Goal: Task Accomplishment & Management: Complete application form

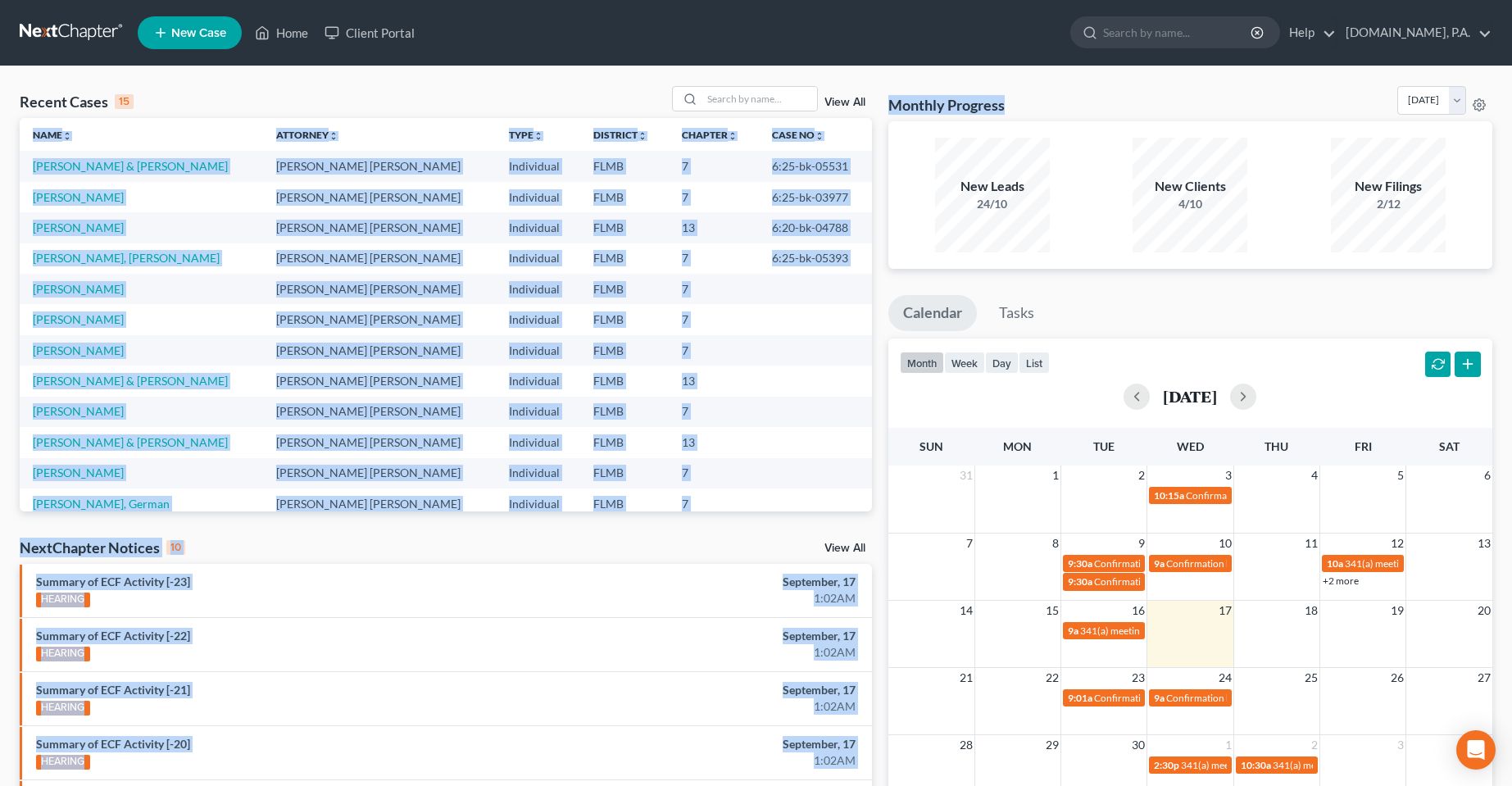
drag, startPoint x: 1029, startPoint y: 106, endPoint x: 846, endPoint y: 98, distance: 183.2
click at [846, 98] on div "Recent Cases 15 View All Name unfold_more expand_more expand_less Attorney unfo…" at bounding box center [756, 608] width 1489 height 1044
click at [1076, 98] on div "Monthly Progress Bankruptcy Bankruptcy [DATE] [DATE] [DATE] [DATE] [DATE] [DATE…" at bounding box center [1190, 103] width 604 height 35
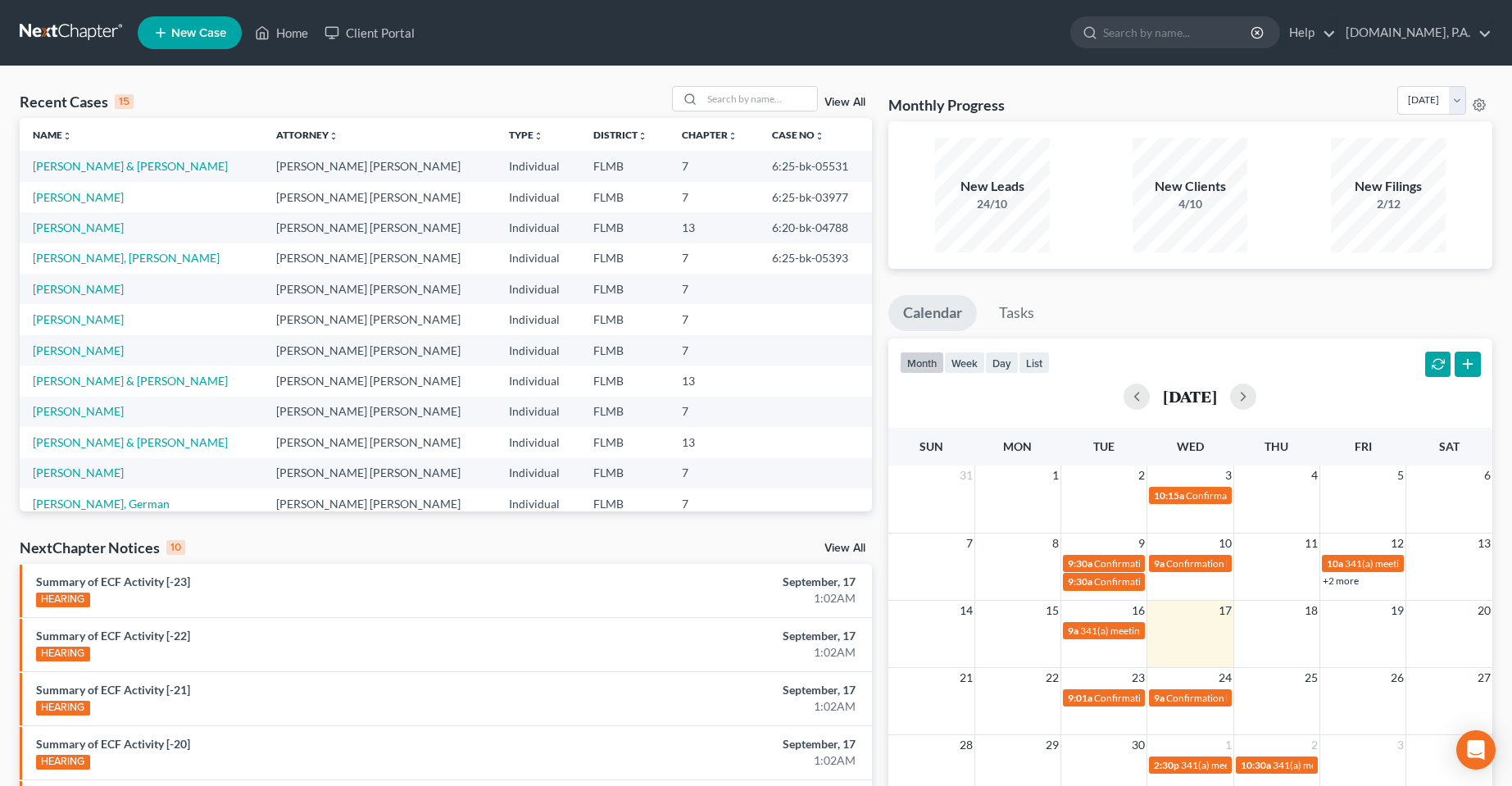
click at [478, 94] on div "Recent Cases 15 View All" at bounding box center [446, 103] width 852 height 32
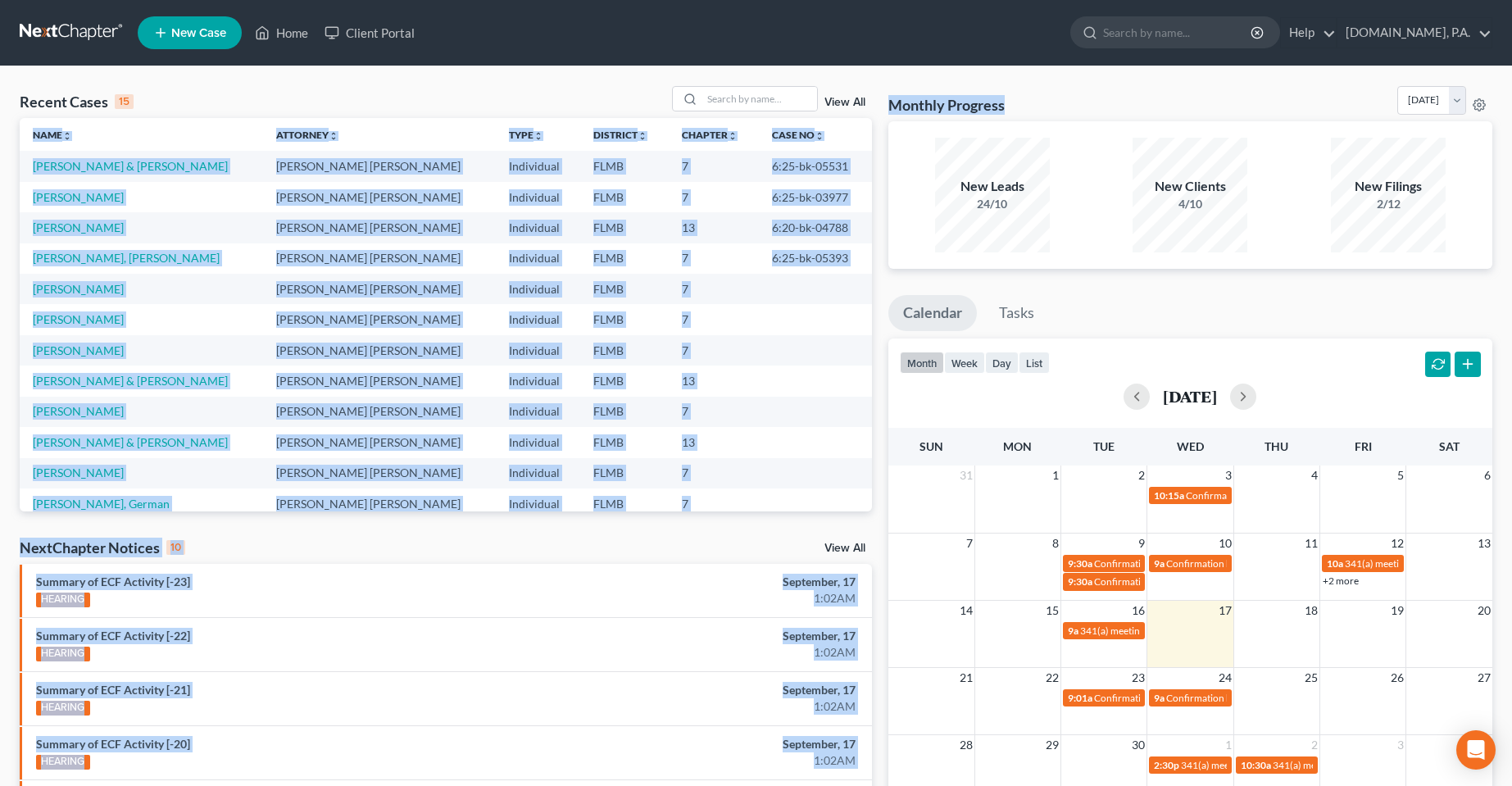
drag, startPoint x: 1010, startPoint y: 105, endPoint x: 875, endPoint y: 107, distance: 135.0
click at [874, 111] on div "Recent Cases 15 View All Name unfold_more expand_more expand_less Attorney unfo…" at bounding box center [756, 608] width 1489 height 1044
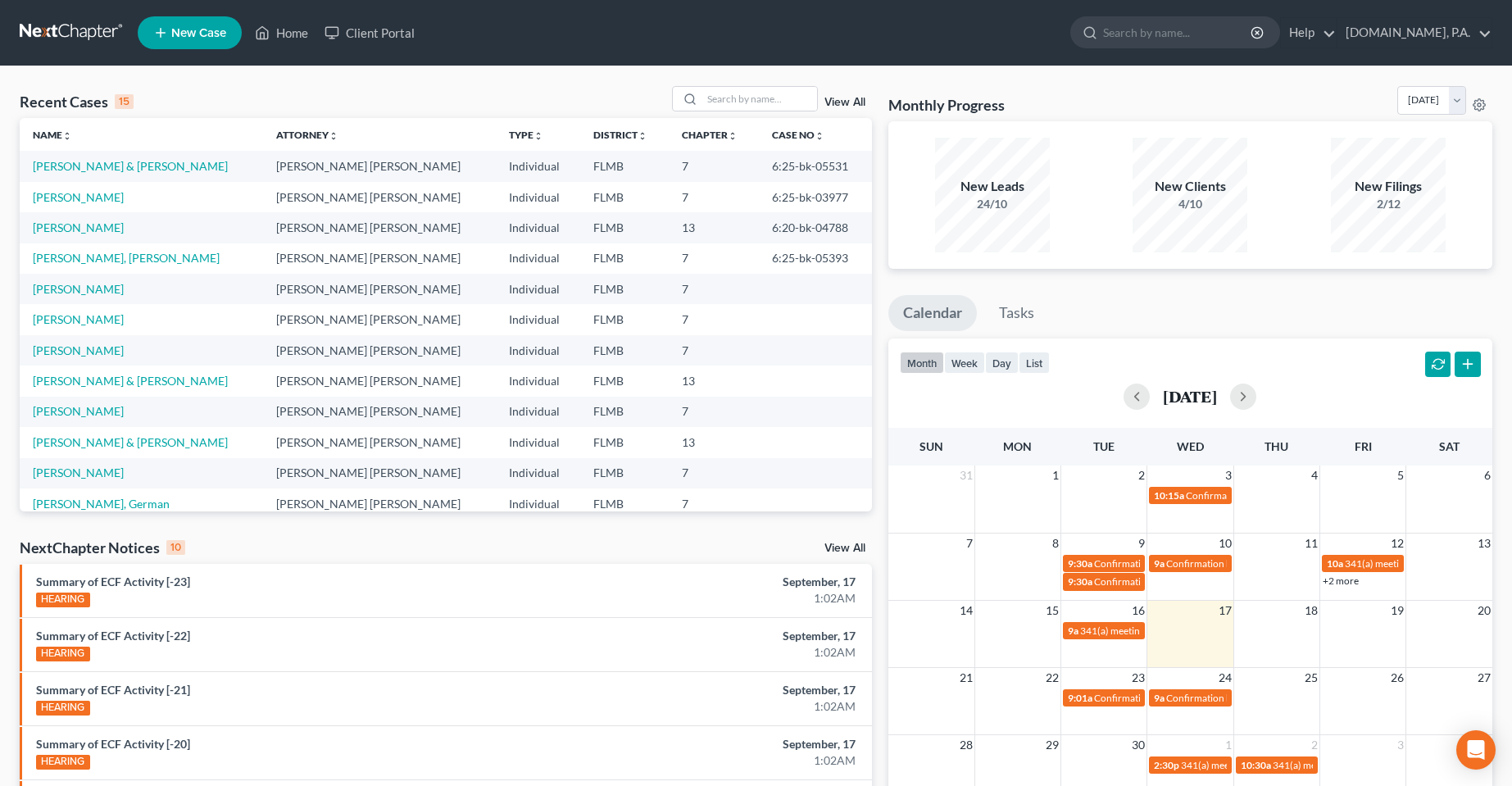
click at [1124, 62] on nav "Home New Case Client Portal [DOMAIN_NAME], P.A. [PERSON_NAME][EMAIL_ADDRESS][DO…" at bounding box center [756, 32] width 1512 height 66
drag, startPoint x: 1000, startPoint y: 103, endPoint x: 895, endPoint y: 104, distance: 105.0
click at [895, 104] on div "Monthly Progress Bankruptcy Bankruptcy [DATE] [DATE] [DATE] [DATE] [DATE] [DATE…" at bounding box center [1190, 103] width 604 height 35
click at [1087, 102] on div "Monthly Progress Bankruptcy Bankruptcy [DATE] [DATE] [DATE] [DATE] [DATE] [DATE…" at bounding box center [1190, 103] width 604 height 35
drag, startPoint x: 1002, startPoint y: 112, endPoint x: 892, endPoint y: 111, distance: 110.0
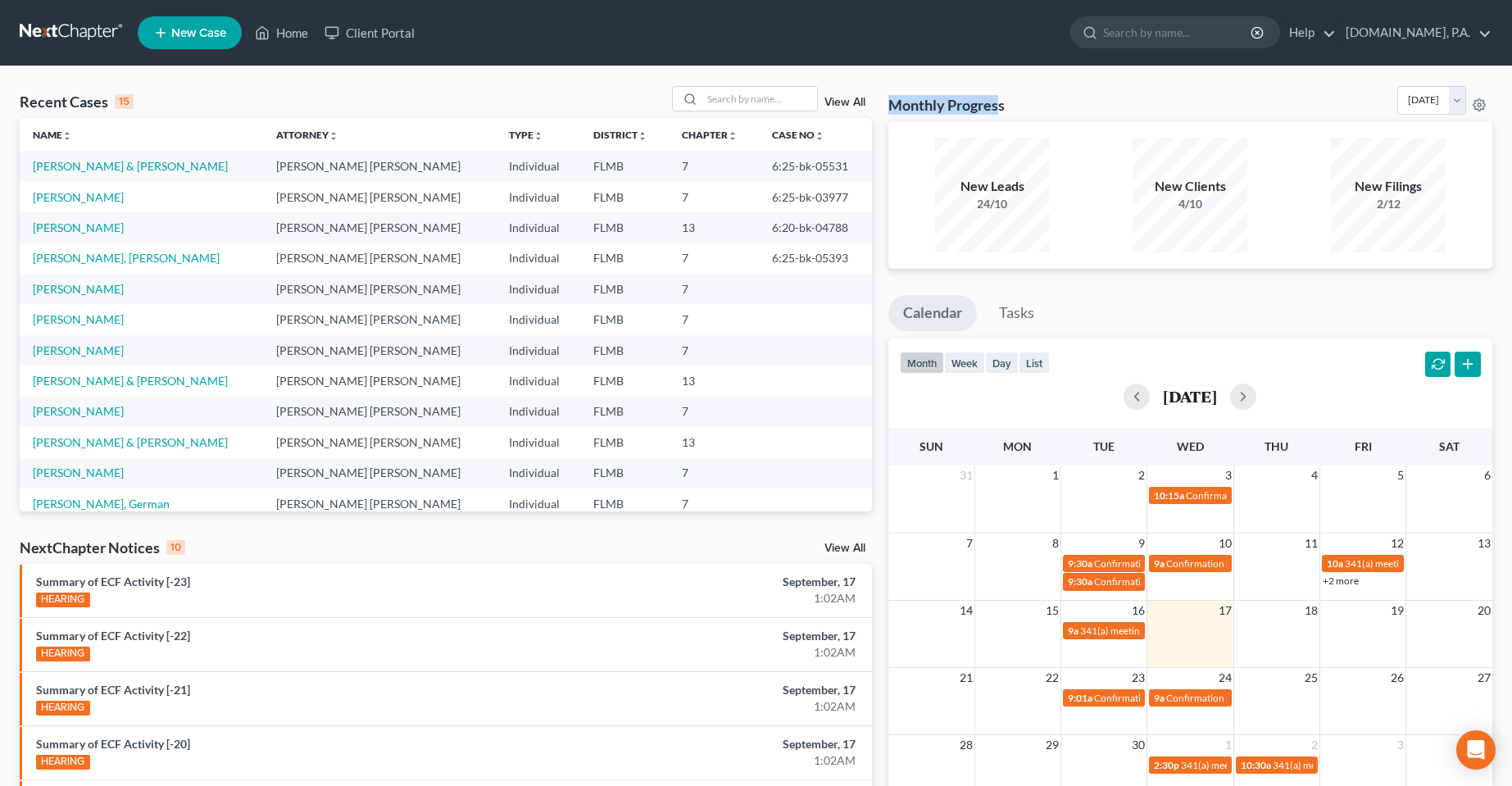
click at [892, 111] on h3 "Monthly Progress" at bounding box center [946, 105] width 116 height 20
click at [1080, 94] on div "Monthly Progress Bankruptcy Bankruptcy [DATE] [DATE] [DATE] [DATE] [DATE] [DATE…" at bounding box center [1190, 103] width 604 height 35
drag, startPoint x: 1001, startPoint y: 111, endPoint x: 882, endPoint y: 111, distance: 119.0
click at [882, 111] on div "Monthly Progress Bankruptcy Bankruptcy [DATE] [DATE] [DATE] [DATE] [DATE] [DATE…" at bounding box center [1190, 608] width 620 height 1044
click at [1137, 89] on div "Monthly Progress Bankruptcy Bankruptcy [DATE] [DATE] [DATE] [DATE] [DATE] [DATE…" at bounding box center [1190, 103] width 604 height 35
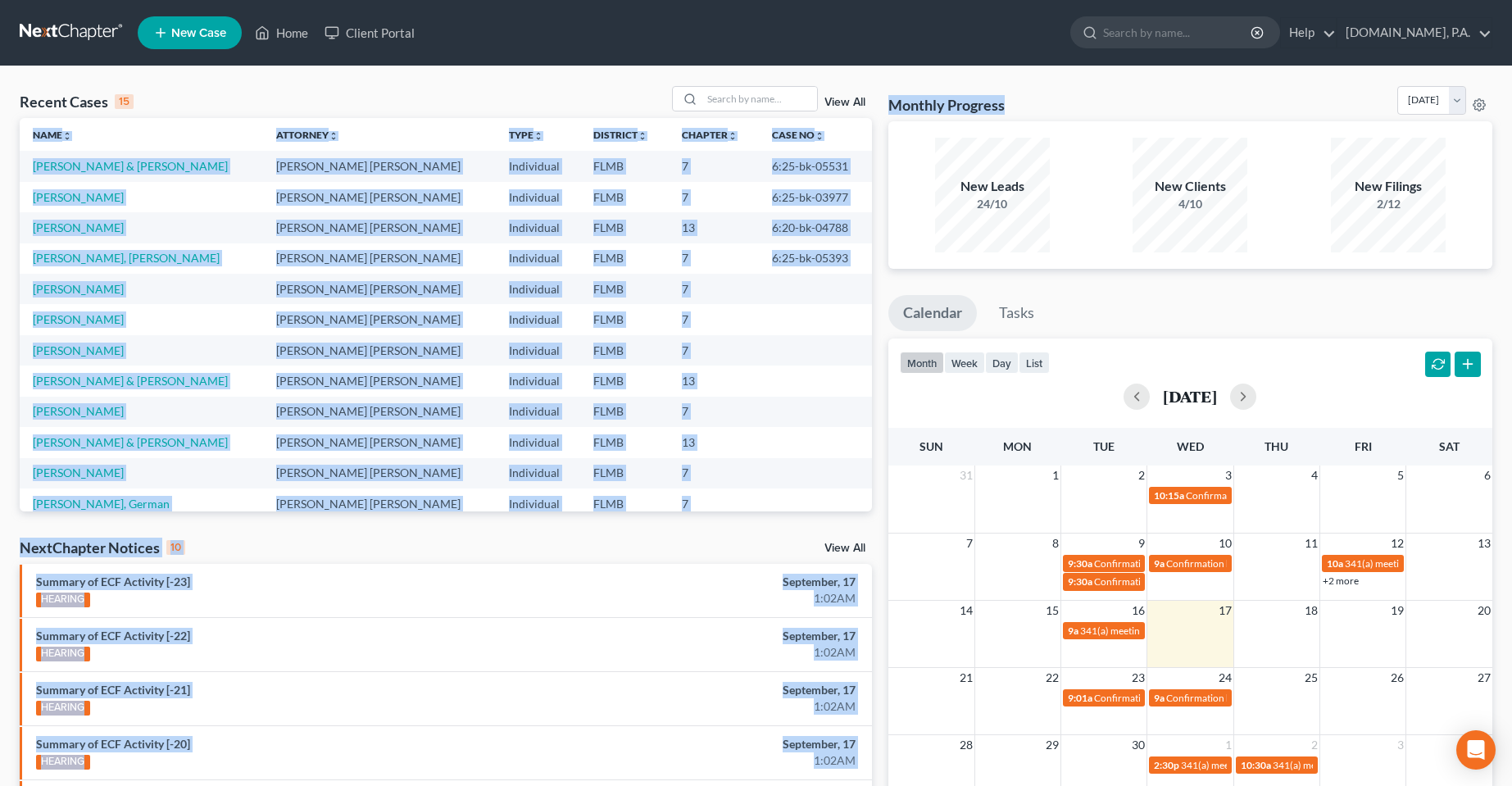
drag, startPoint x: 1019, startPoint y: 106, endPoint x: 875, endPoint y: 106, distance: 144.0
click at [875, 106] on div "Recent Cases 15 View All Name unfold_more expand_more expand_less Attorney unfo…" at bounding box center [756, 608] width 1489 height 1044
click at [1086, 115] on div "Monthly Progress Bankruptcy Bankruptcy [DATE] [DATE] [DATE] [DATE] [DATE] [DATE…" at bounding box center [1190, 103] width 604 height 35
drag, startPoint x: 1027, startPoint y: 108, endPoint x: 865, endPoint y: 104, distance: 162.0
click at [865, 104] on div "Recent Cases 15 View All Name unfold_more expand_more expand_less Attorney unfo…" at bounding box center [756, 608] width 1489 height 1044
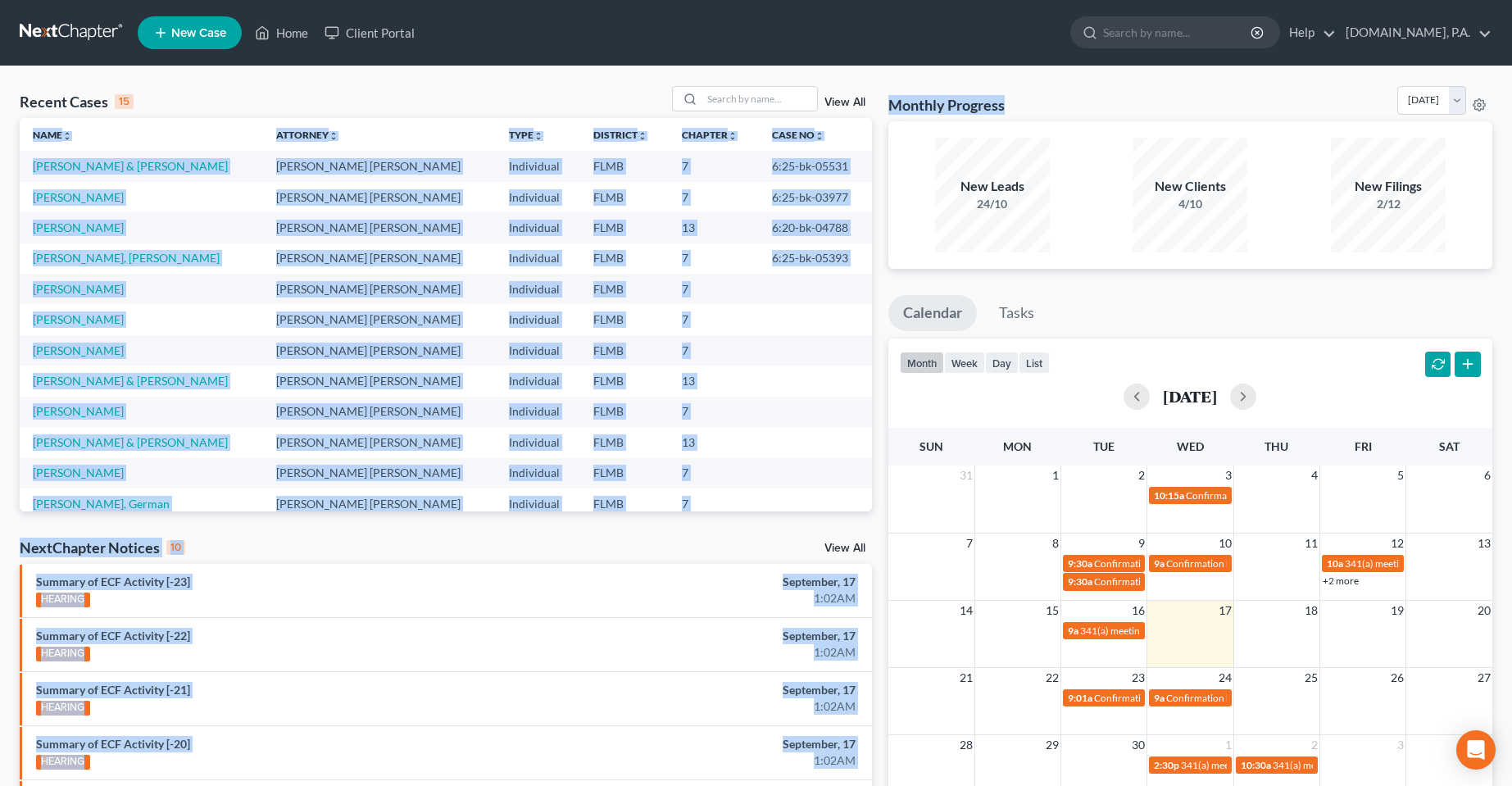
click at [1147, 97] on div "Monthly Progress Bankruptcy Bankruptcy [DATE] [DATE] [DATE] [DATE] [DATE] [DATE…" at bounding box center [1190, 103] width 604 height 35
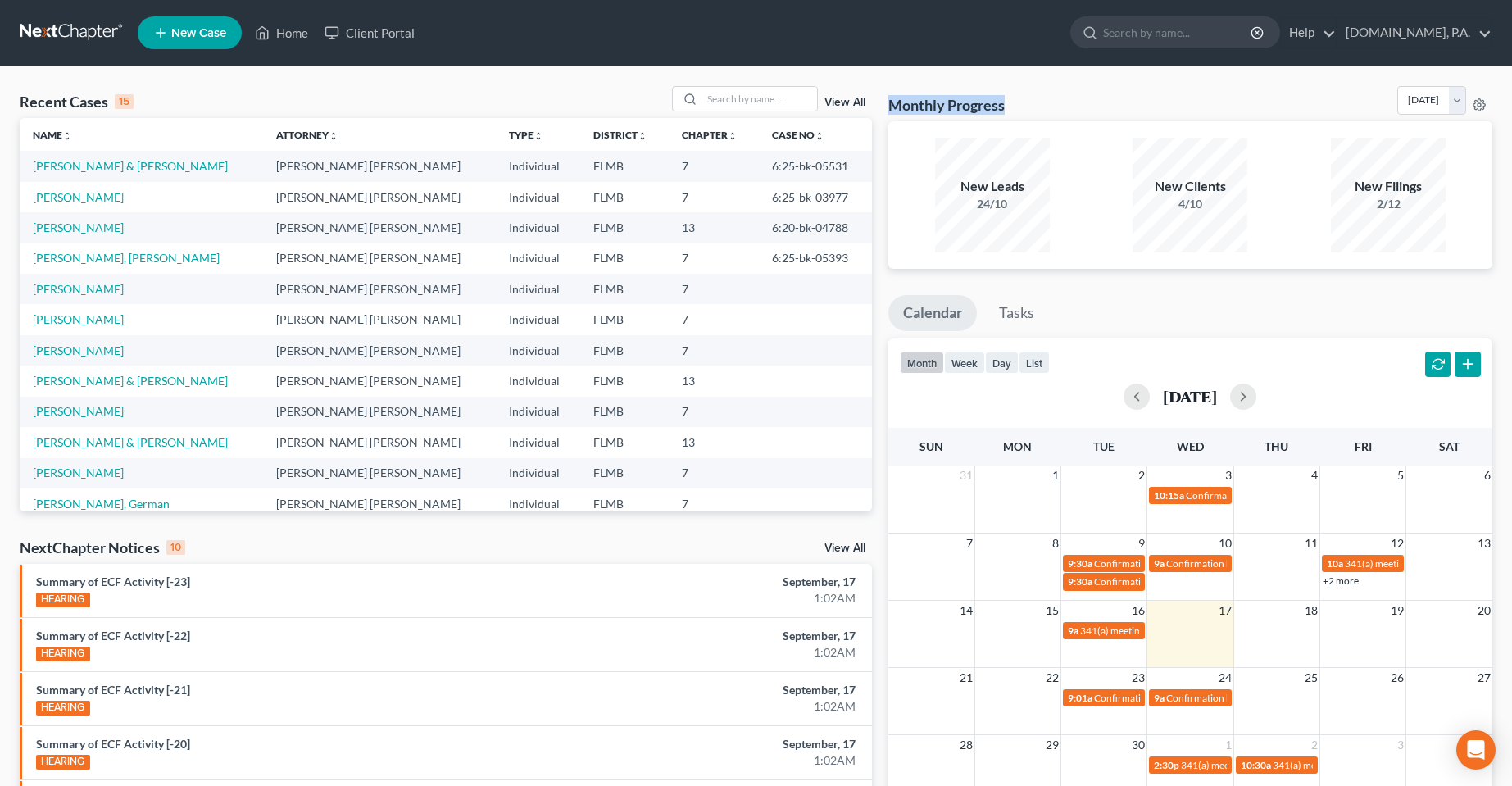
drag, startPoint x: 1053, startPoint y: 106, endPoint x: 893, endPoint y: 106, distance: 160.0
click at [893, 106] on div "Monthly Progress Bankruptcy Bankruptcy [DATE] [DATE] [DATE] [DATE] [DATE] [DATE…" at bounding box center [1190, 103] width 604 height 35
click at [1039, 103] on div "Monthly Progress Bankruptcy Bankruptcy [DATE] [DATE] [DATE] [DATE] [DATE] [DATE…" at bounding box center [1190, 103] width 604 height 35
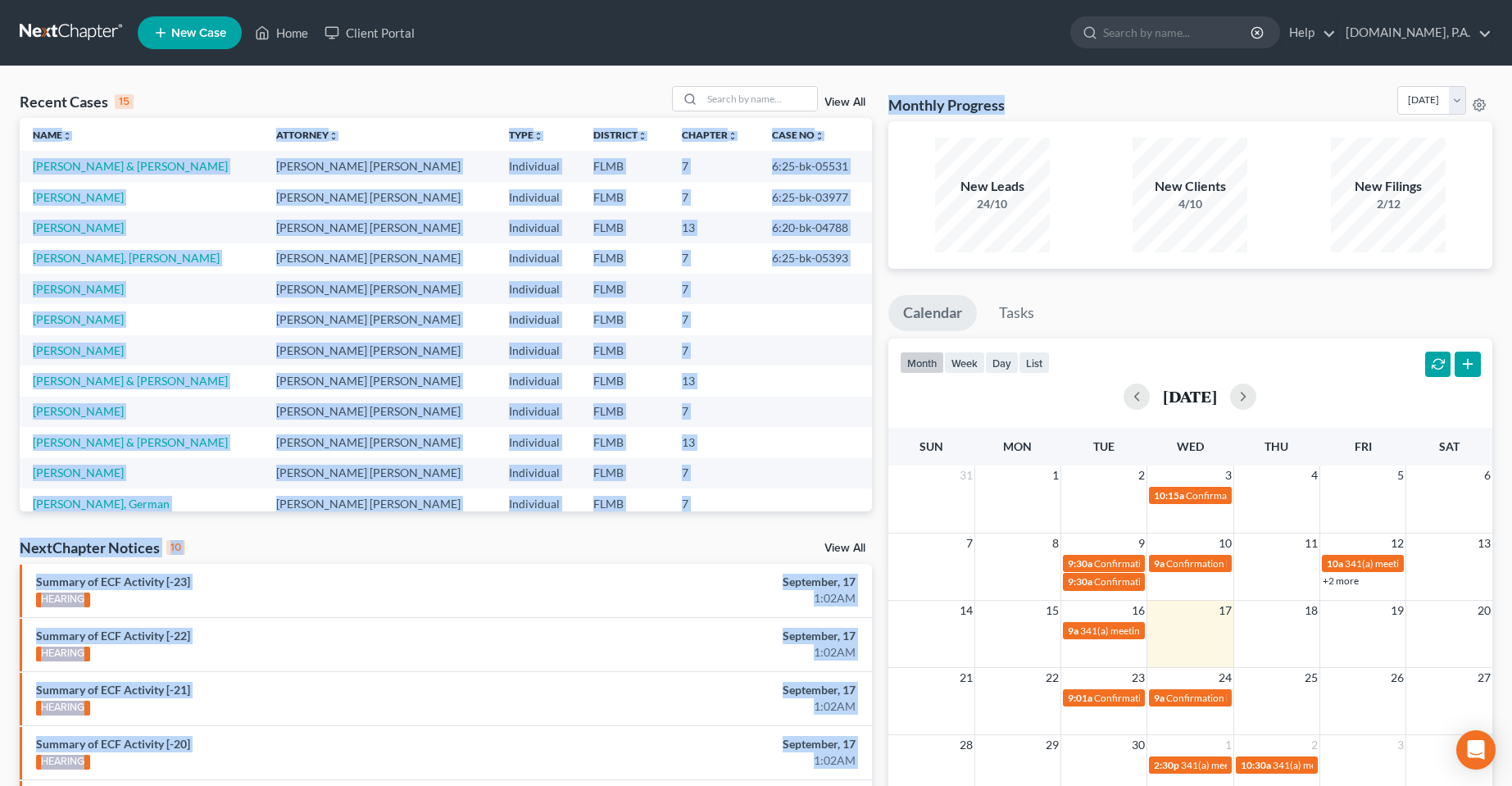
drag, startPoint x: 994, startPoint y: 108, endPoint x: 872, endPoint y: 95, distance: 122.7
click at [872, 95] on div "Recent Cases 15 View All Name unfold_more expand_more expand_less Attorney unfo…" at bounding box center [756, 608] width 1489 height 1044
click at [915, 95] on h3 "Monthly Progress" at bounding box center [946, 105] width 116 height 20
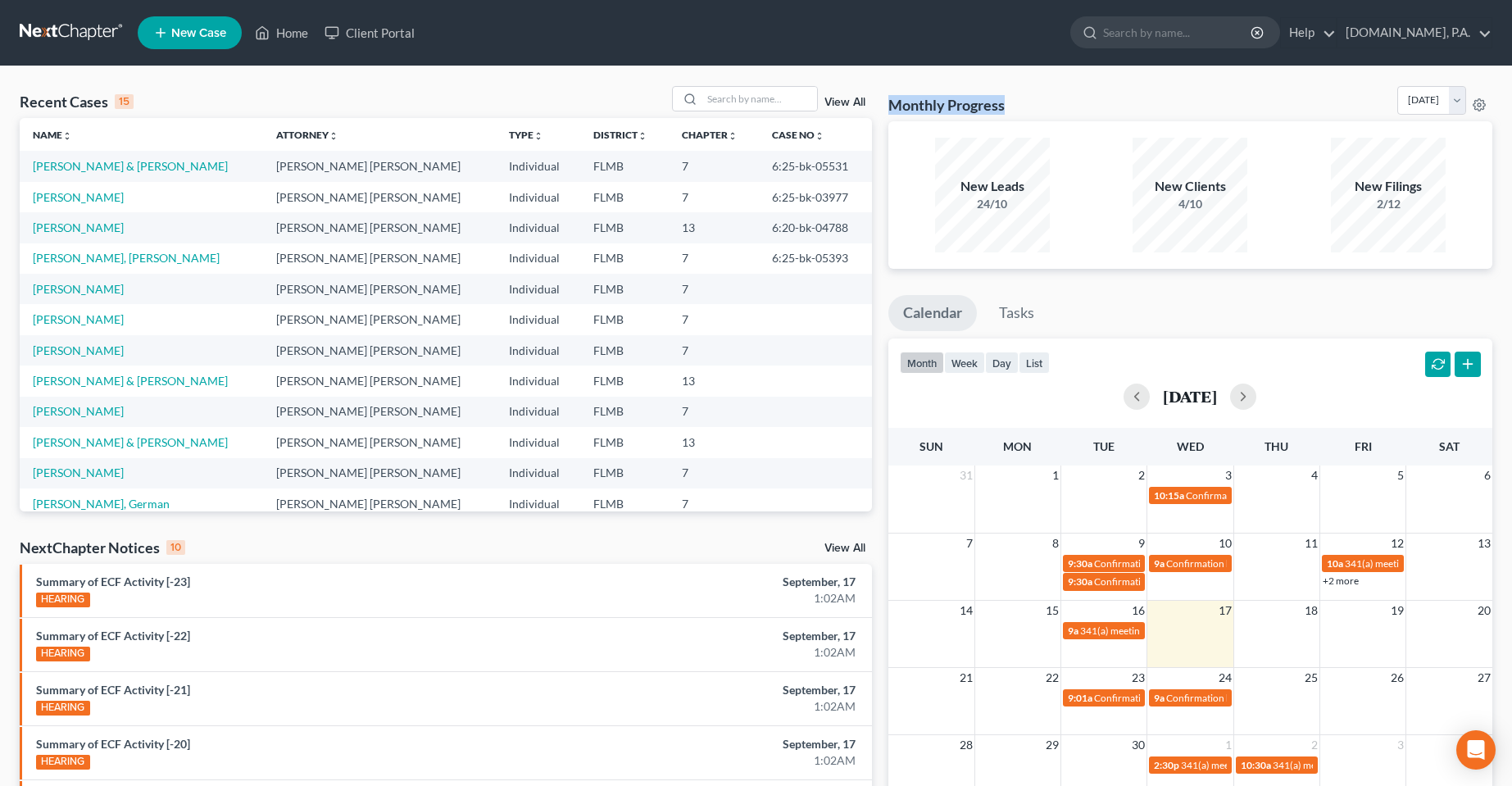
drag, startPoint x: 1075, startPoint y: 106, endPoint x: 882, endPoint y: 103, distance: 193.0
click at [882, 103] on div "Monthly Progress Bankruptcy Bankruptcy [DATE] [DATE] [DATE] [DATE] [DATE] [DATE…" at bounding box center [1190, 608] width 620 height 1044
click at [1019, 91] on div "Monthly Progress Bankruptcy Bankruptcy [DATE] [DATE] [DATE] [DATE] [DATE] [DATE…" at bounding box center [1190, 103] width 604 height 35
click at [1017, 108] on div "Monthly Progress Bankruptcy Bankruptcy [DATE] [DATE] [DATE] [DATE] [DATE] [DATE…" at bounding box center [1190, 103] width 604 height 35
click at [561, 77] on div "Recent Cases 15 View All Name unfold_more expand_more expand_less Attorney unfo…" at bounding box center [756, 608] width 1512 height 1084
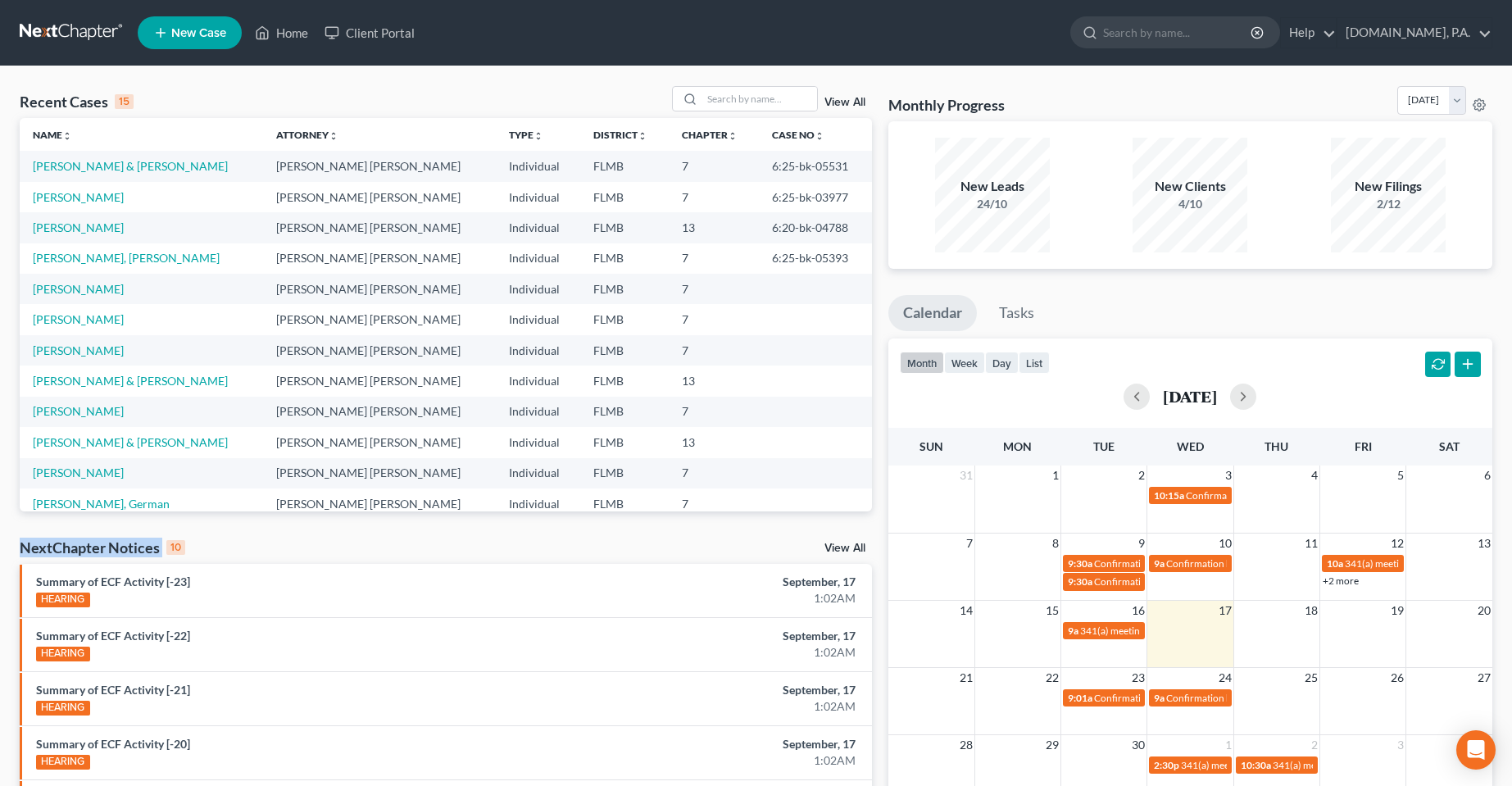
drag, startPoint x: 165, startPoint y: 542, endPoint x: 7, endPoint y: 531, distance: 158.4
click at [7, 531] on div "Recent Cases 15 View All Name unfold_more expand_more expand_less Attorney unfo…" at bounding box center [756, 608] width 1512 height 1084
click at [211, 533] on div "Recent Cases 15 View All Name unfold_more expand_more expand_less Attorney unfo…" at bounding box center [446, 608] width 868 height 1044
click at [978, 41] on ul "New Case Home Client Portal - No Result - See all results Or Press Enter... Hel…" at bounding box center [814, 32] width 1355 height 42
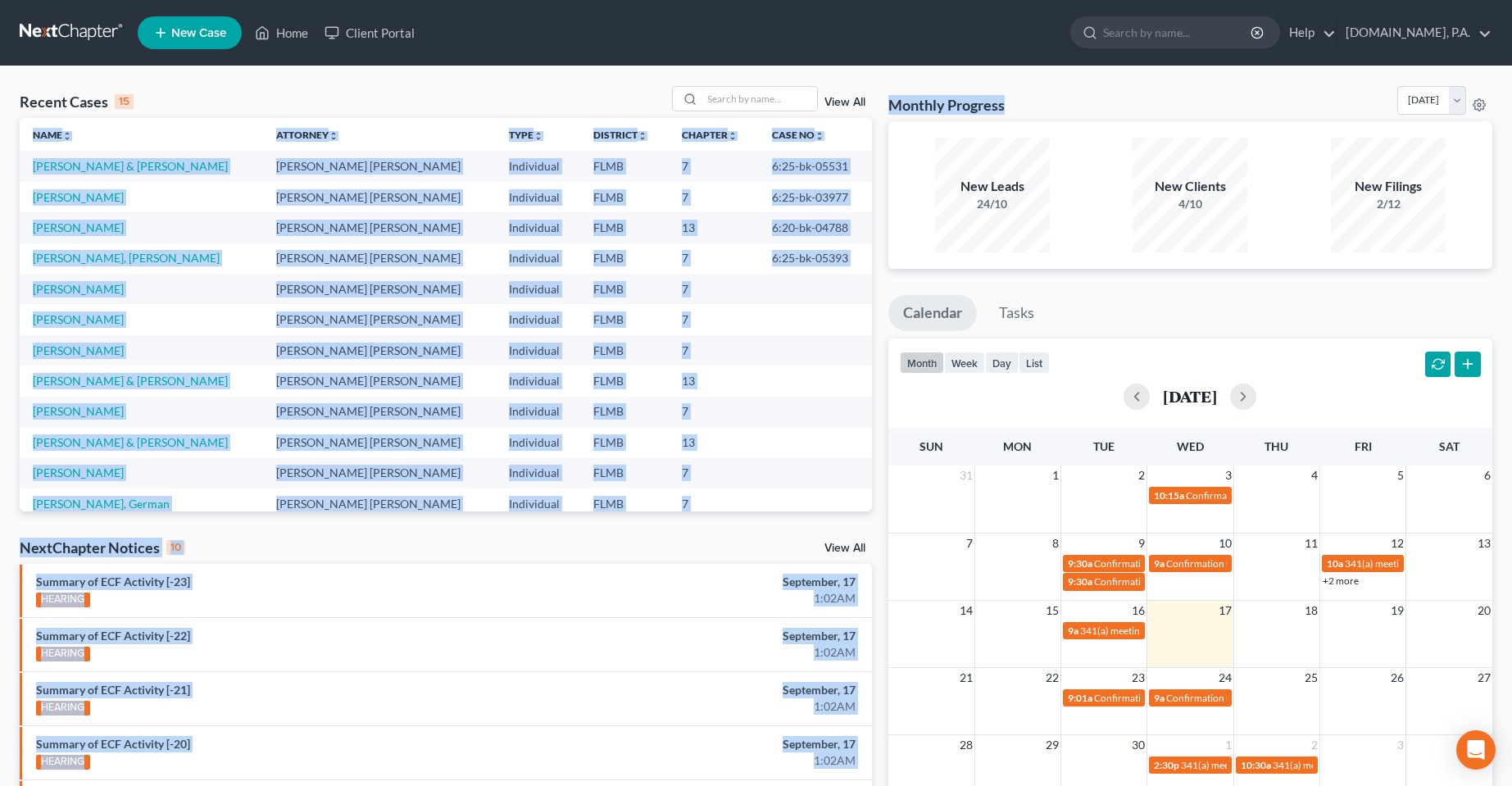
drag, startPoint x: 1007, startPoint y: 108, endPoint x: 888, endPoint y: 115, distance: 119.2
click at [872, 114] on div "Recent Cases 15 View All Name unfold_more expand_more expand_less Attorney unfo…" at bounding box center [756, 608] width 1489 height 1044
click at [1142, 80] on div "Recent Cases 15 View All Name unfold_more expand_more expand_less Attorney unfo…" at bounding box center [756, 608] width 1512 height 1084
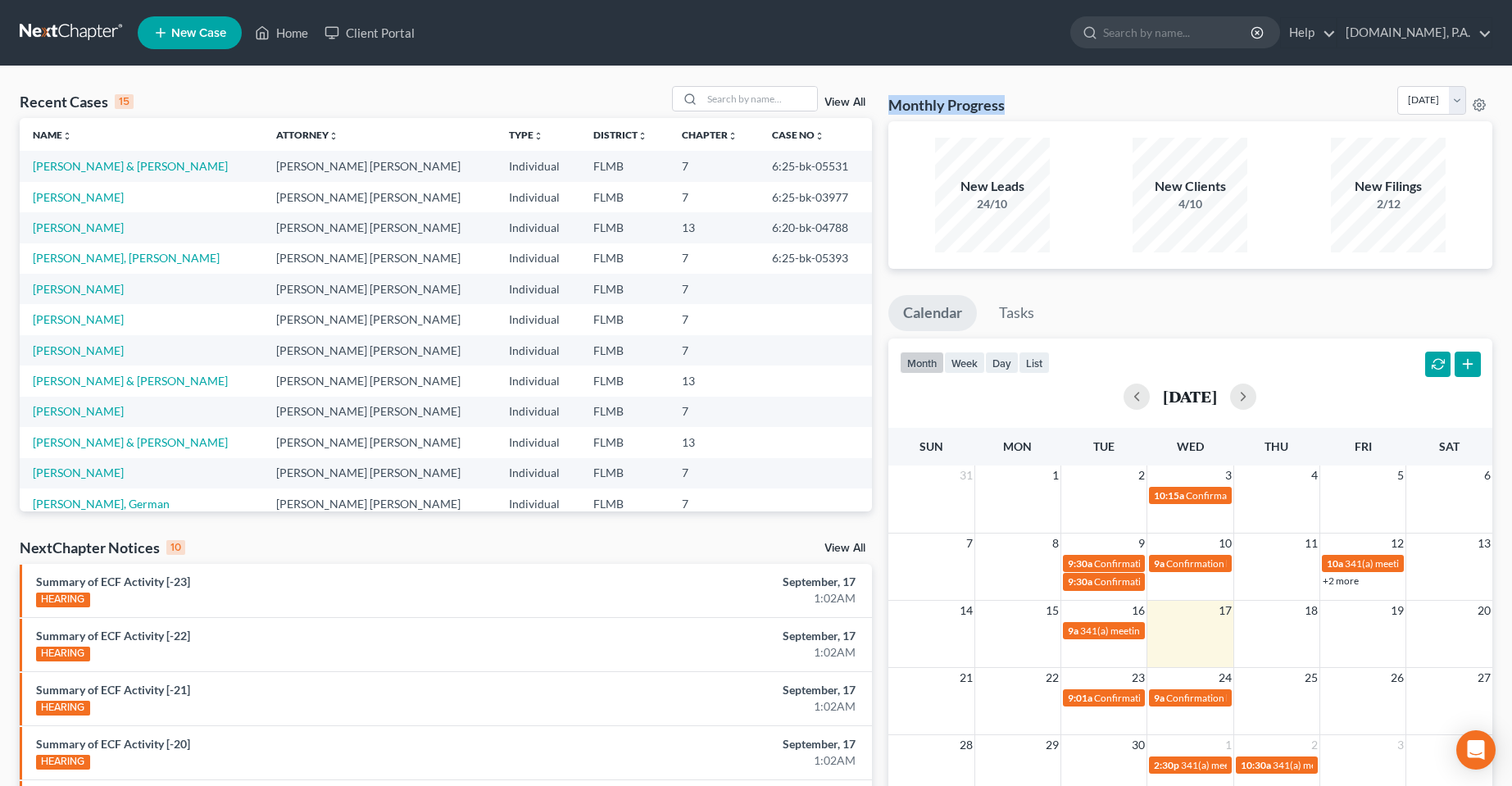
drag, startPoint x: 1024, startPoint y: 114, endPoint x: 884, endPoint y: 99, distance: 140.8
click at [884, 99] on div "Monthly Progress Bankruptcy Bankruptcy [DATE] [DATE] [DATE] [DATE] [DATE] [DATE…" at bounding box center [1190, 608] width 620 height 1044
click at [1056, 99] on div "Monthly Progress Bankruptcy Bankruptcy [DATE] [DATE] [DATE] [DATE] [DATE] [DATE…" at bounding box center [1190, 103] width 604 height 35
click at [484, 85] on div "Recent Cases 15 View All Name unfold_more expand_more expand_less Attorney unfo…" at bounding box center [756, 608] width 1512 height 1084
drag, startPoint x: 20, startPoint y: 100, endPoint x: 211, endPoint y: 120, distance: 192.0
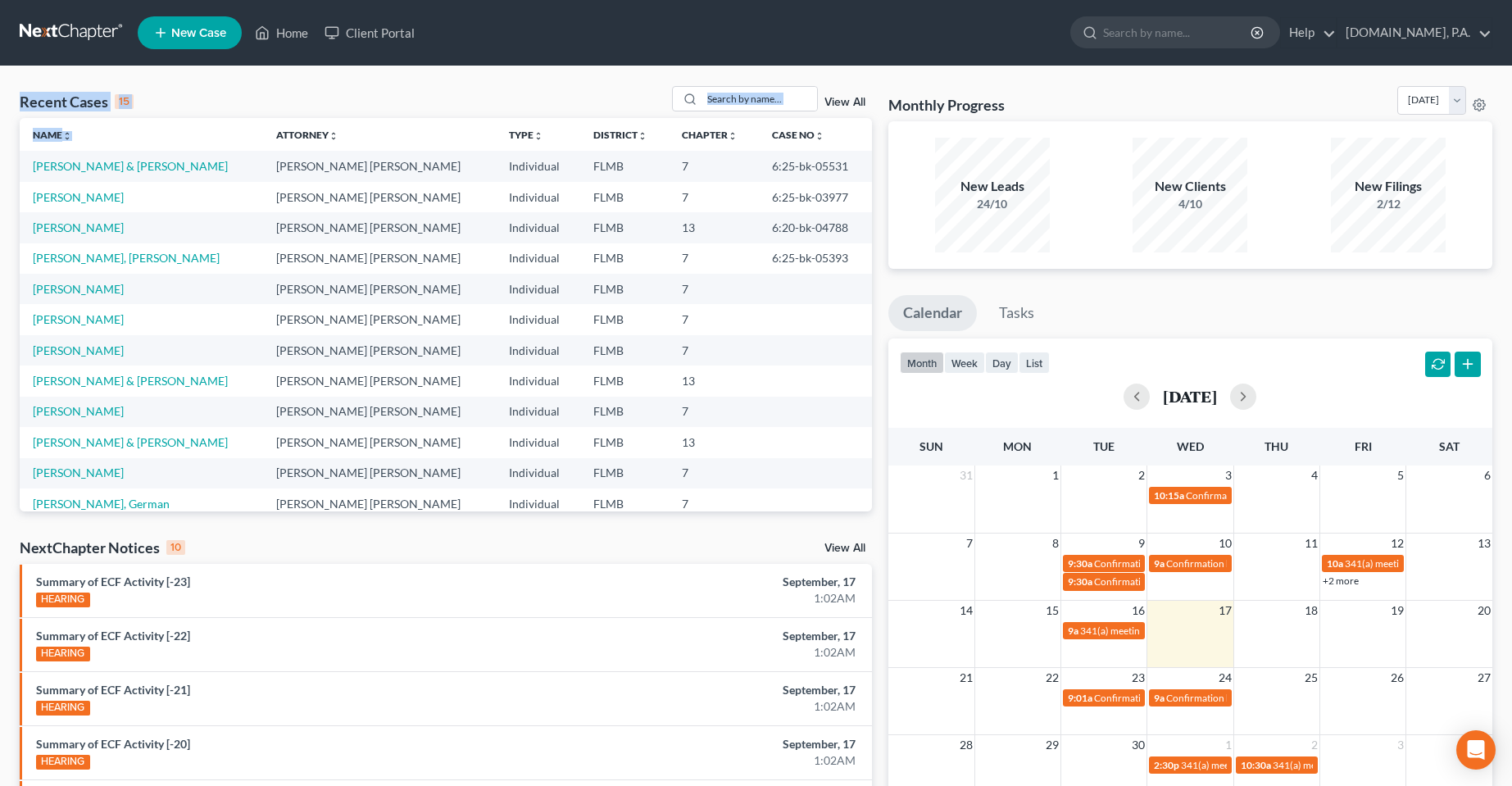
click at [211, 120] on div "Recent Cases 15 View All Name unfold_more expand_more expand_less Attorney unfo…" at bounding box center [446, 299] width 852 height 425
click at [214, 100] on div "Recent Cases 15 View All" at bounding box center [446, 103] width 852 height 32
click at [625, 556] on div "NextChapter Notices 10 View All" at bounding box center [446, 550] width 852 height 26
click at [1124, 316] on ul "Calendar Tasks" at bounding box center [1190, 317] width 604 height 43
drag, startPoint x: 1007, startPoint y: 204, endPoint x: 938, endPoint y: 187, distance: 71.1
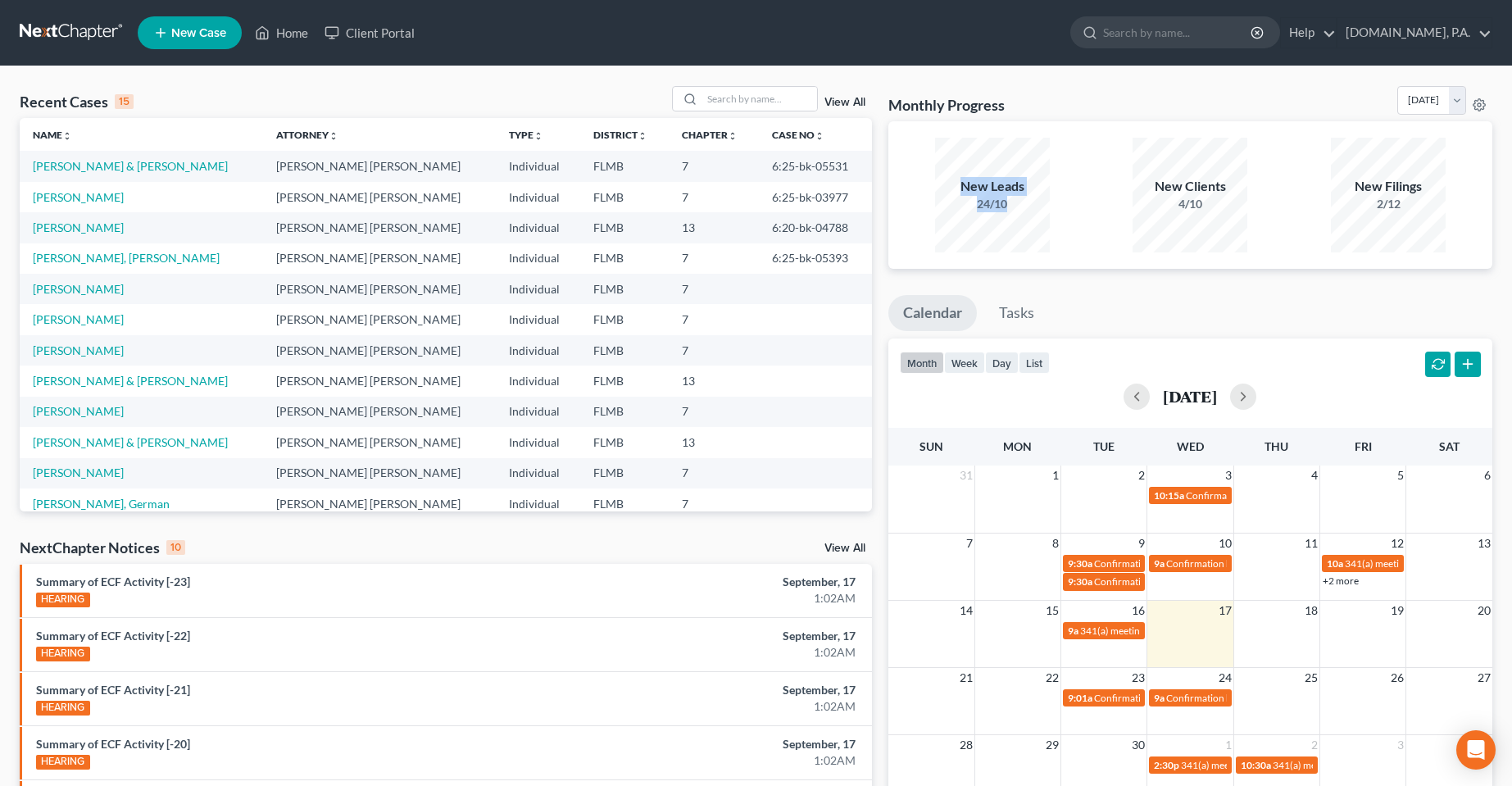
click at [938, 187] on div "New Leads 24/10" at bounding box center [992, 194] width 115 height 35
click at [1157, 317] on ul "Calendar Tasks" at bounding box center [1190, 317] width 604 height 43
click at [1138, 300] on div "Monthly Progress Bankruptcy Bankruptcy [DATE] [DATE] [DATE] [DATE] [DATE] [DATE…" at bounding box center [1190, 608] width 620 height 1044
click at [1074, 87] on div "Monthly Progress Bankruptcy Bankruptcy [DATE] [DATE] [DATE] [DATE] [DATE] [DATE…" at bounding box center [1190, 103] width 604 height 35
click at [72, 159] on link "[PERSON_NAME] & [PERSON_NAME]" at bounding box center [129, 165] width 195 height 13
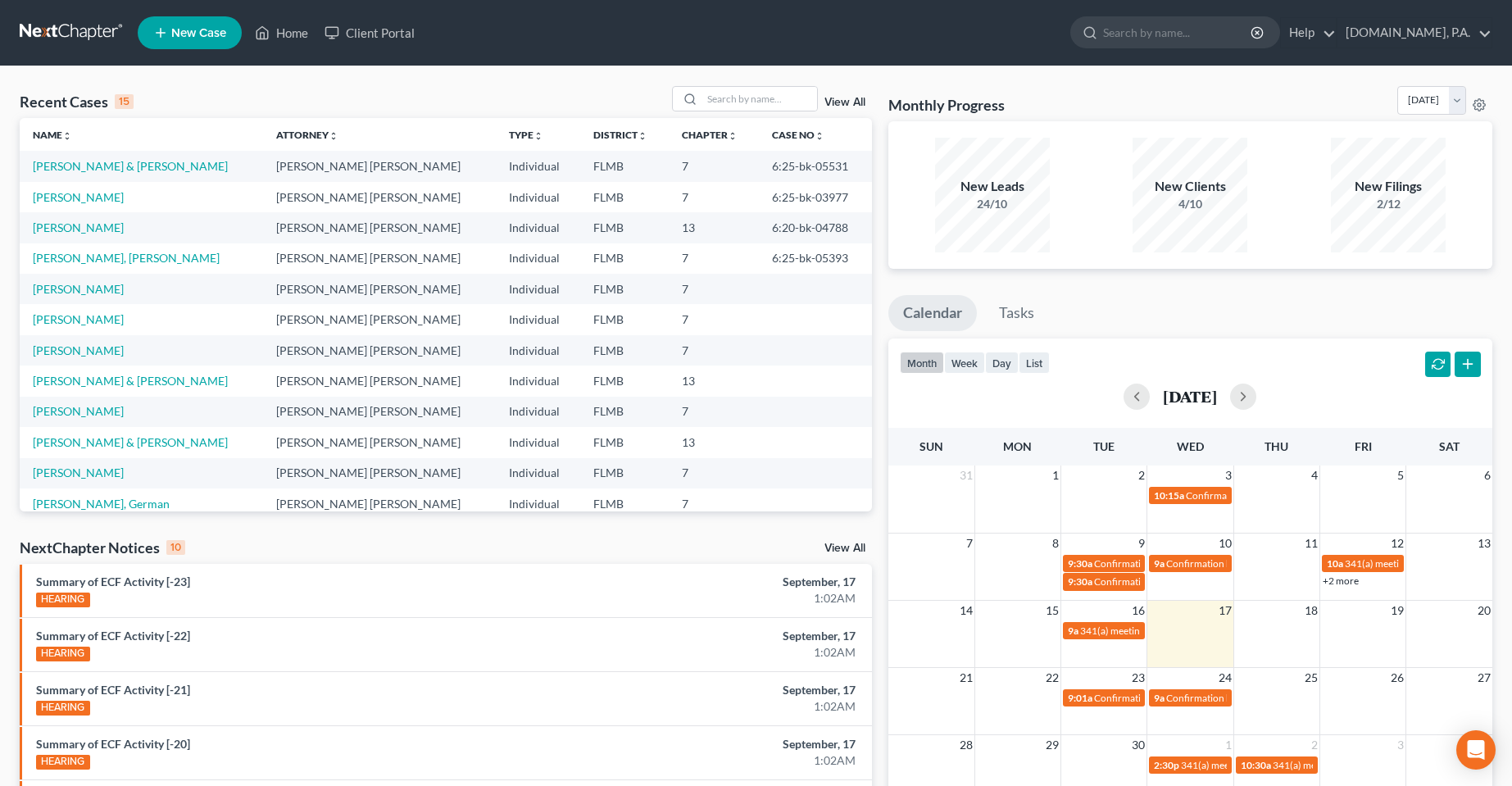
select select "2"
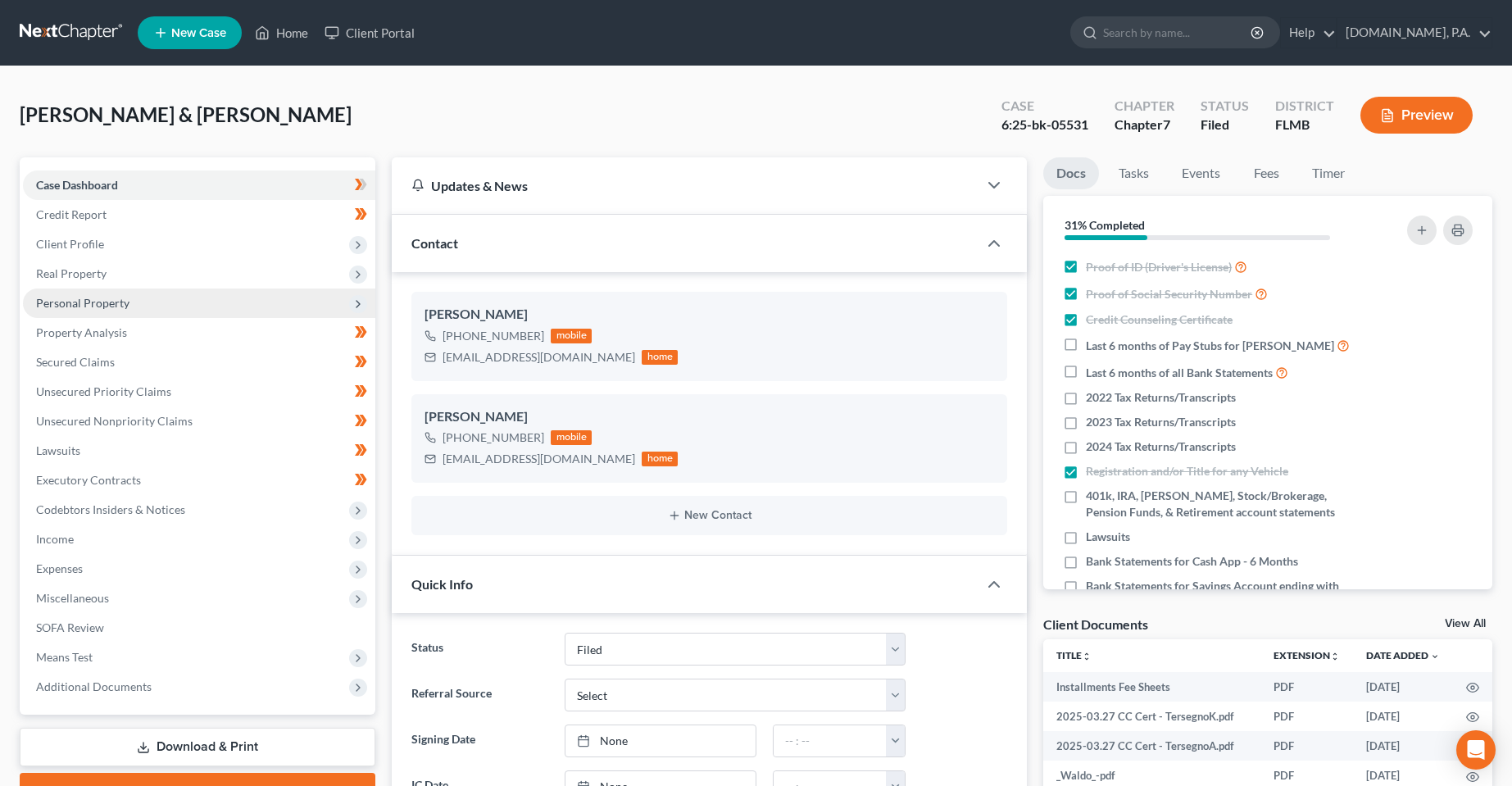
click at [72, 300] on span "Personal Property" at bounding box center [83, 302] width 93 height 13
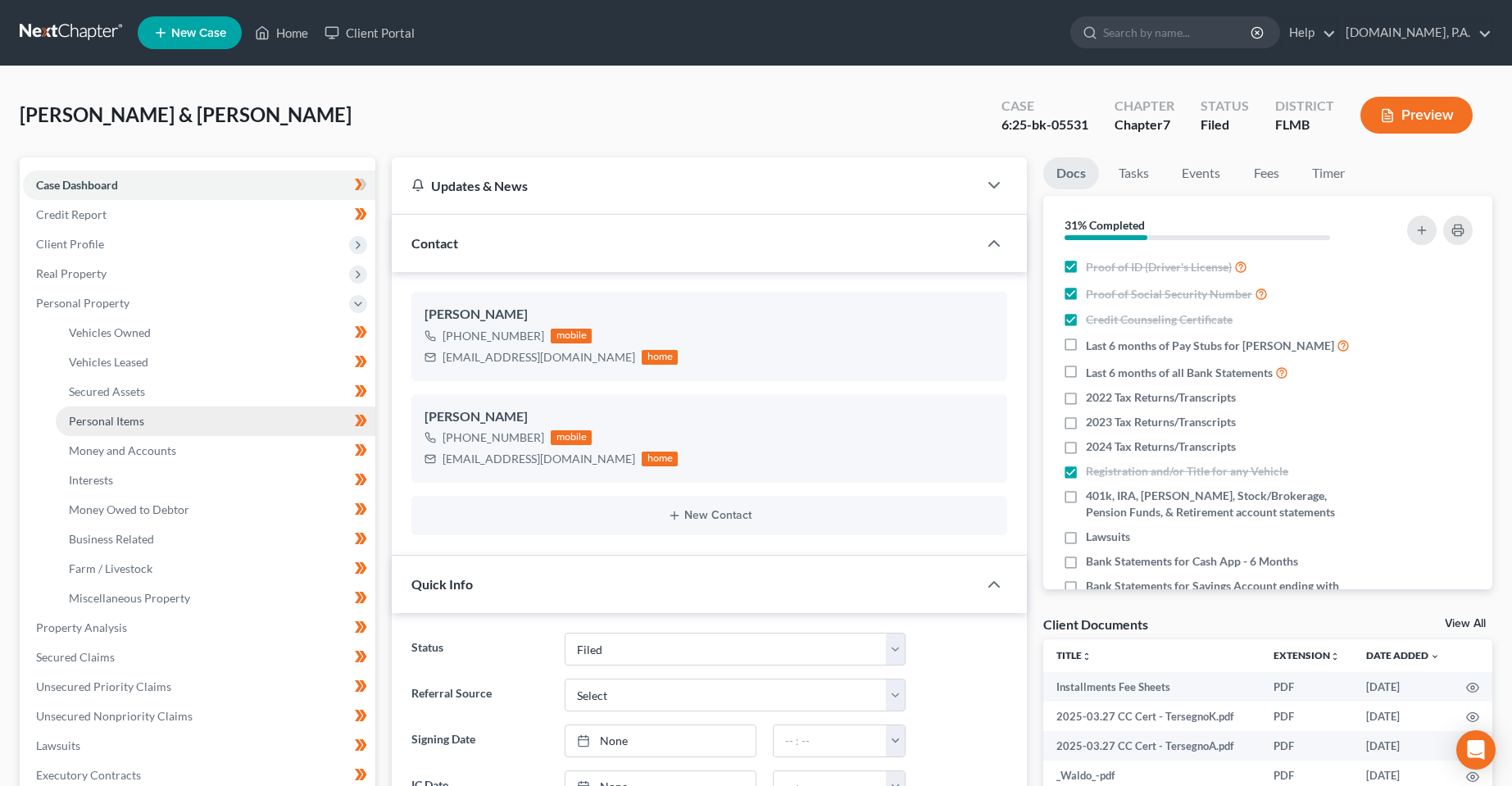
click at [93, 421] on span "Personal Items" at bounding box center [107, 420] width 76 height 13
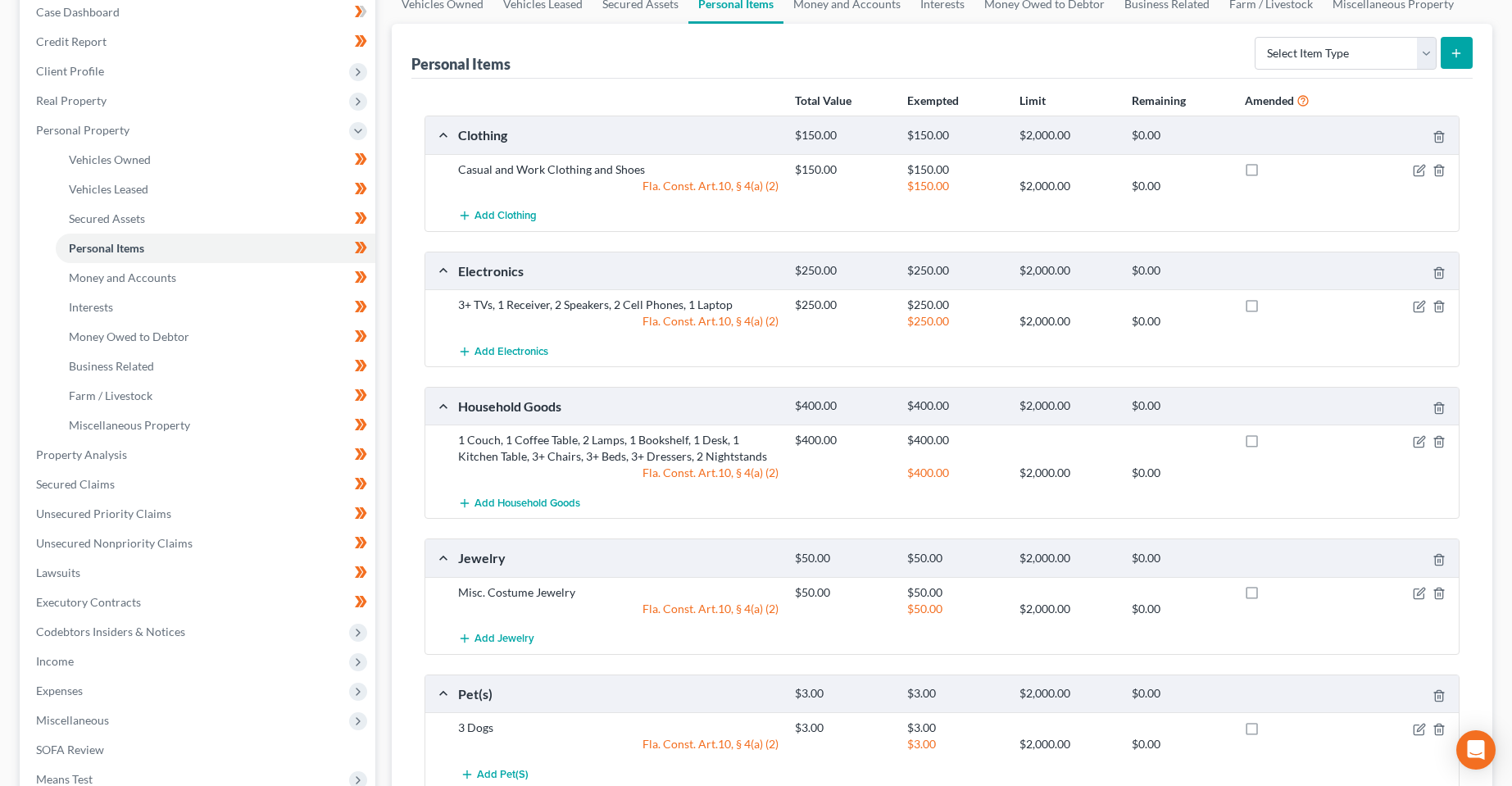
scroll to position [134, 0]
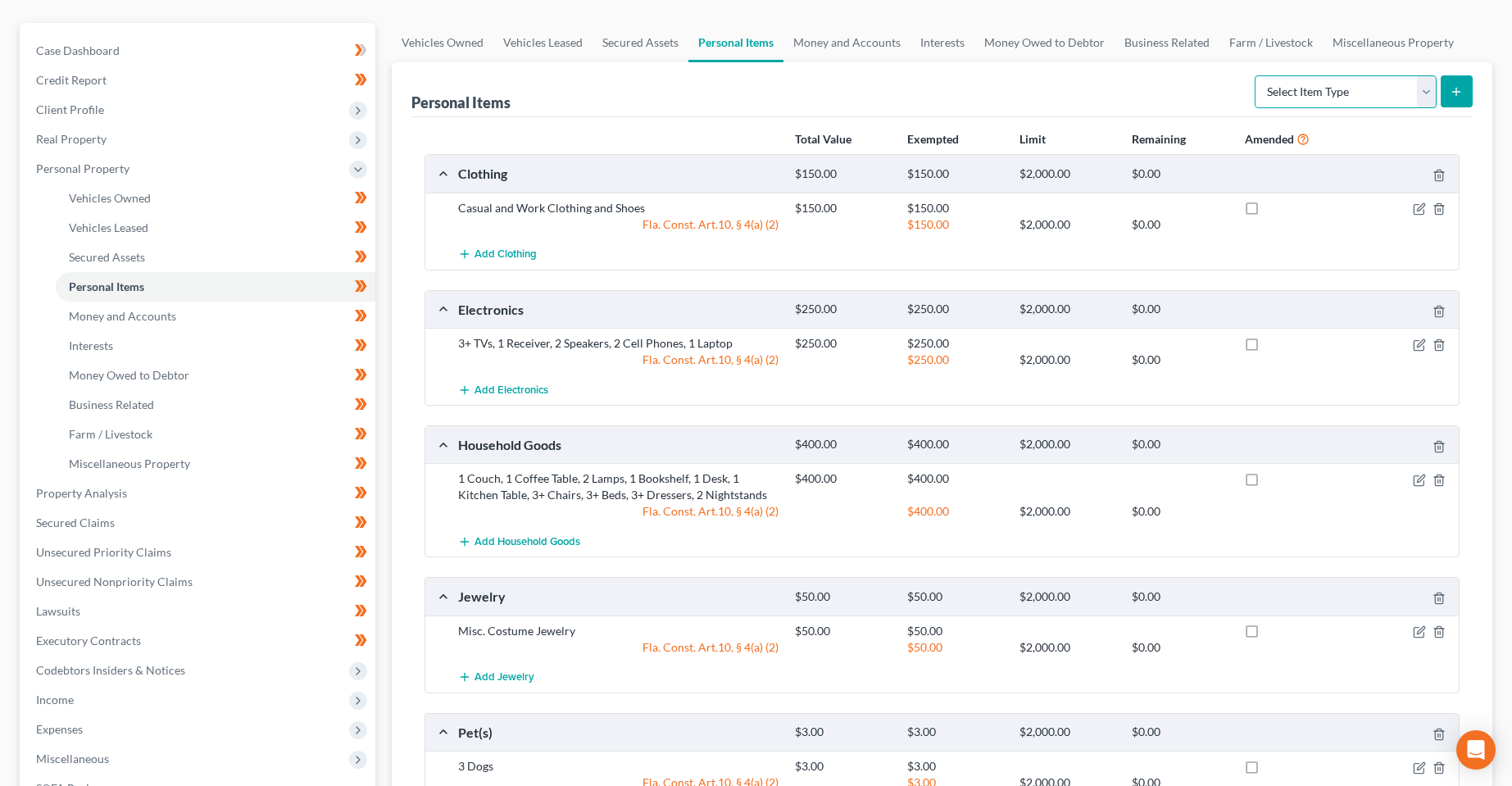
click at [1373, 104] on select "Select Item Type Clothing Collectibles Of Value Electronics Firearms Household …" at bounding box center [1345, 92] width 182 height 32
click at [1372, 94] on select "Select Item Type Clothing Collectibles Of Value Electronics Firearms Household …" at bounding box center [1345, 92] width 182 height 32
click at [1027, 68] on div "Personal Items Select Item Type Clothing Collectibles Of Value Electronics Fire…" at bounding box center [942, 89] width 1061 height 55
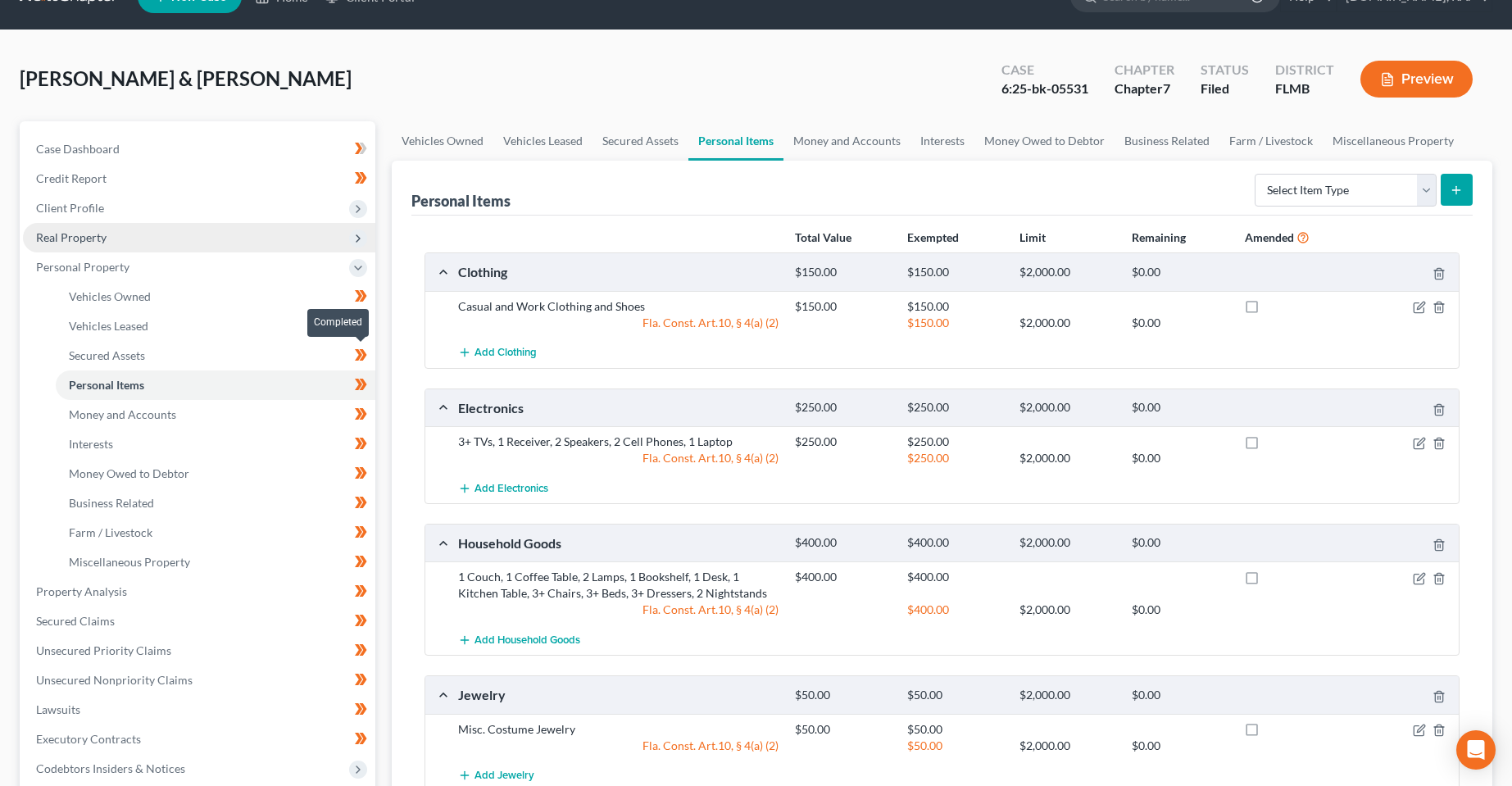
scroll to position [0, 0]
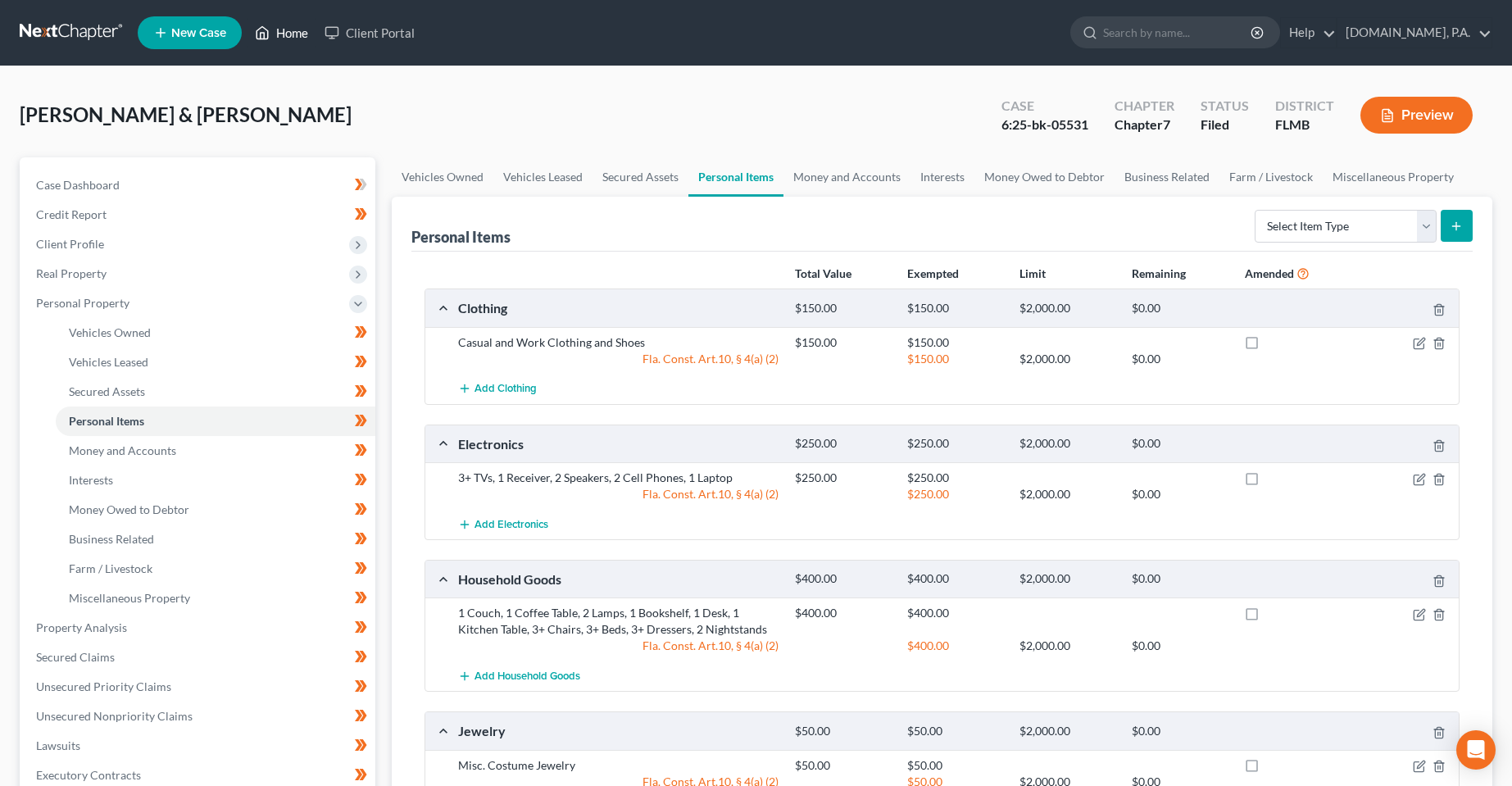
click at [282, 32] on link "Home" at bounding box center [280, 32] width 69 height 30
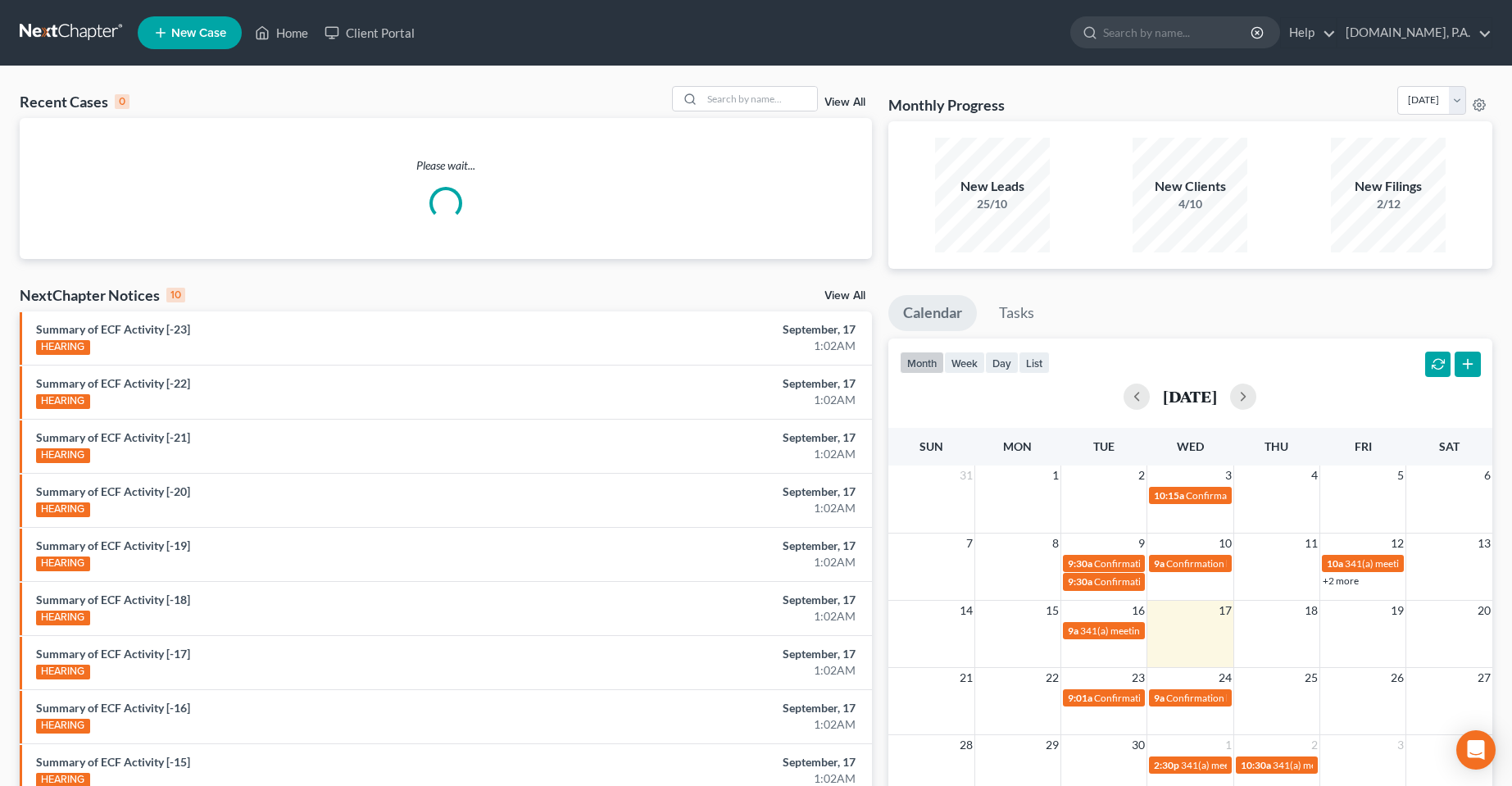
click at [730, 113] on div "Recent Cases 0 View All" at bounding box center [446, 103] width 852 height 32
click at [735, 92] on input "search" at bounding box center [760, 99] width 115 height 23
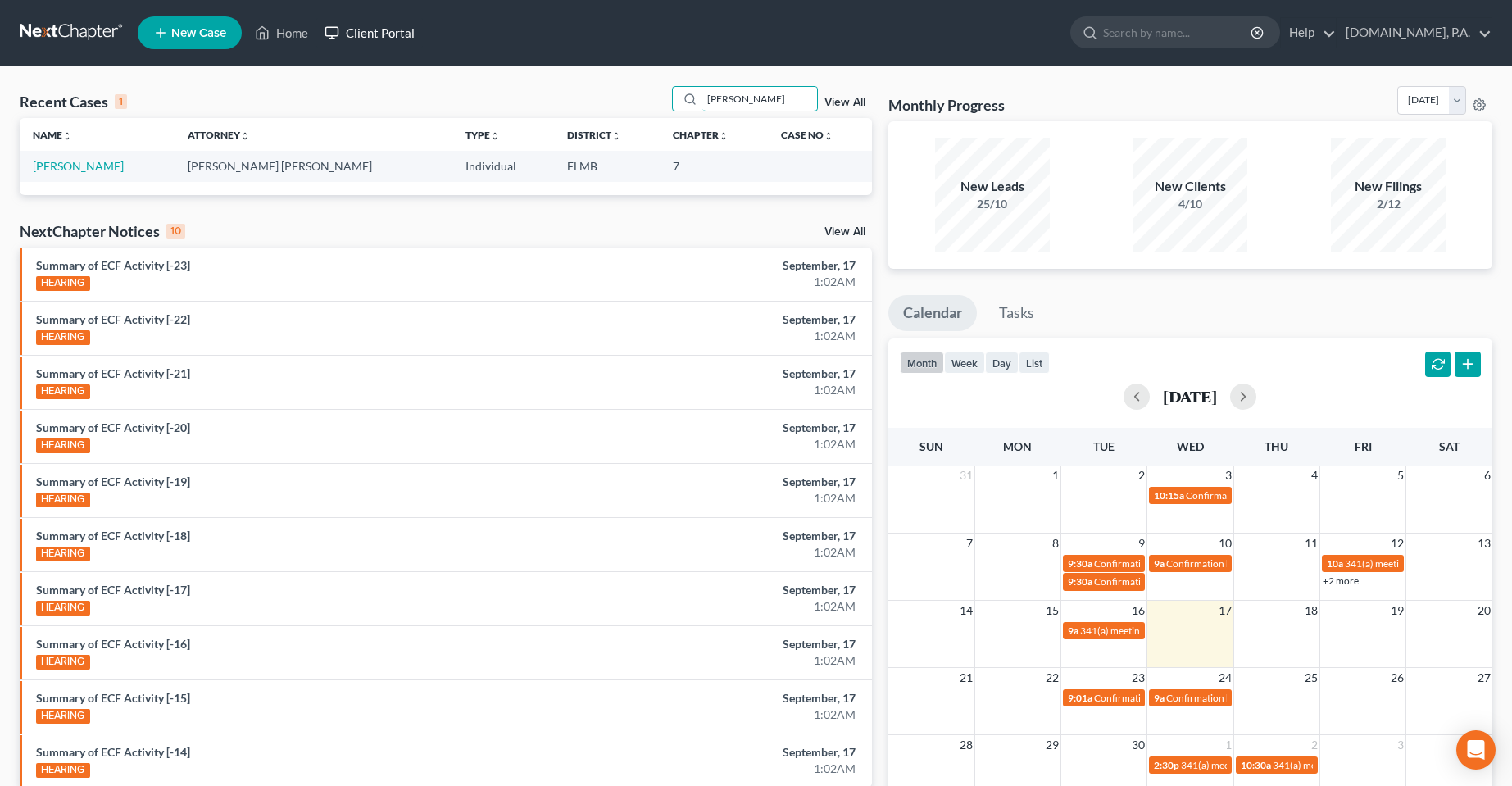
type input "[PERSON_NAME]"
click at [390, 32] on link "Client Portal" at bounding box center [369, 32] width 106 height 30
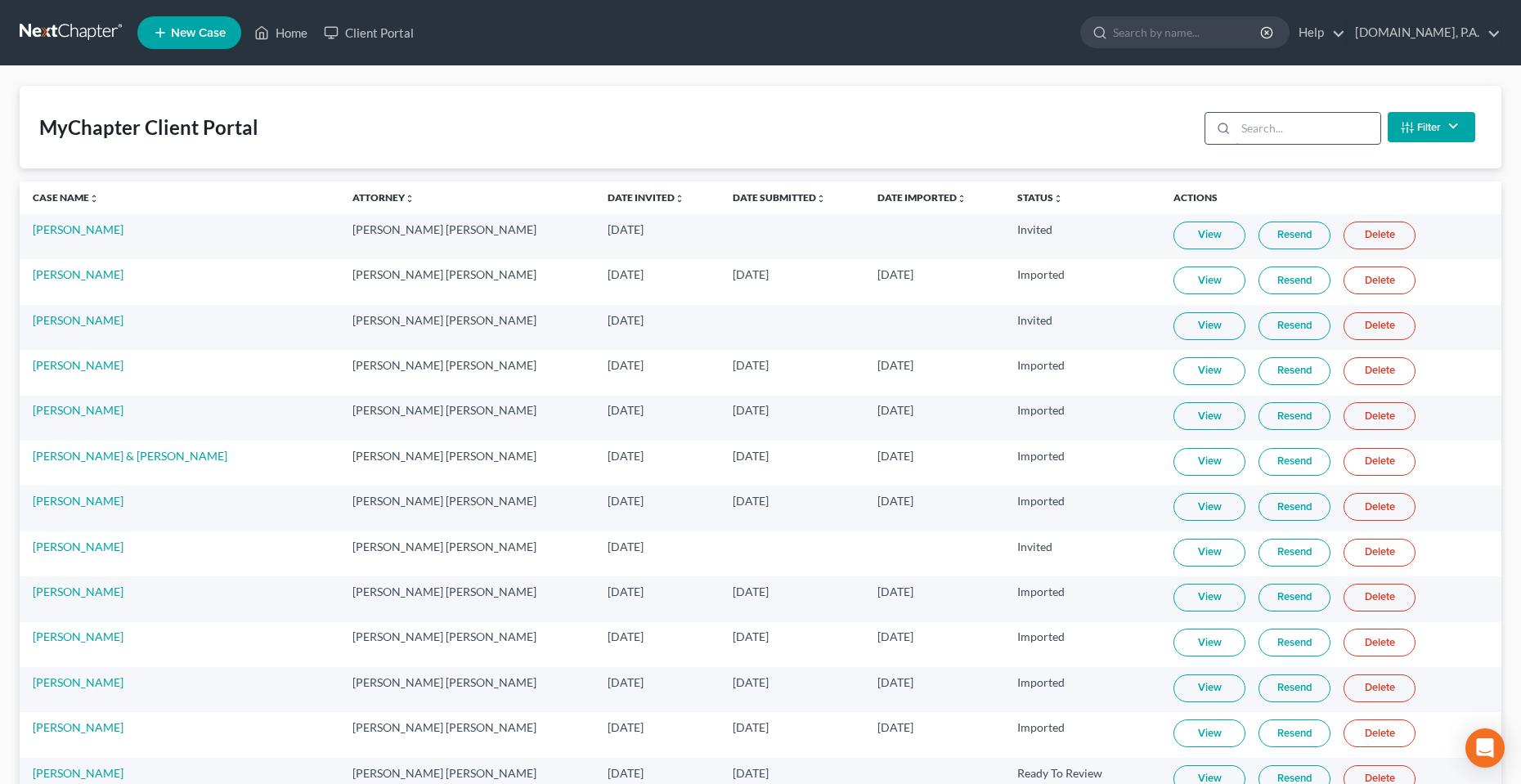
click at [1265, 135] on input "search" at bounding box center [1307, 128] width 144 height 31
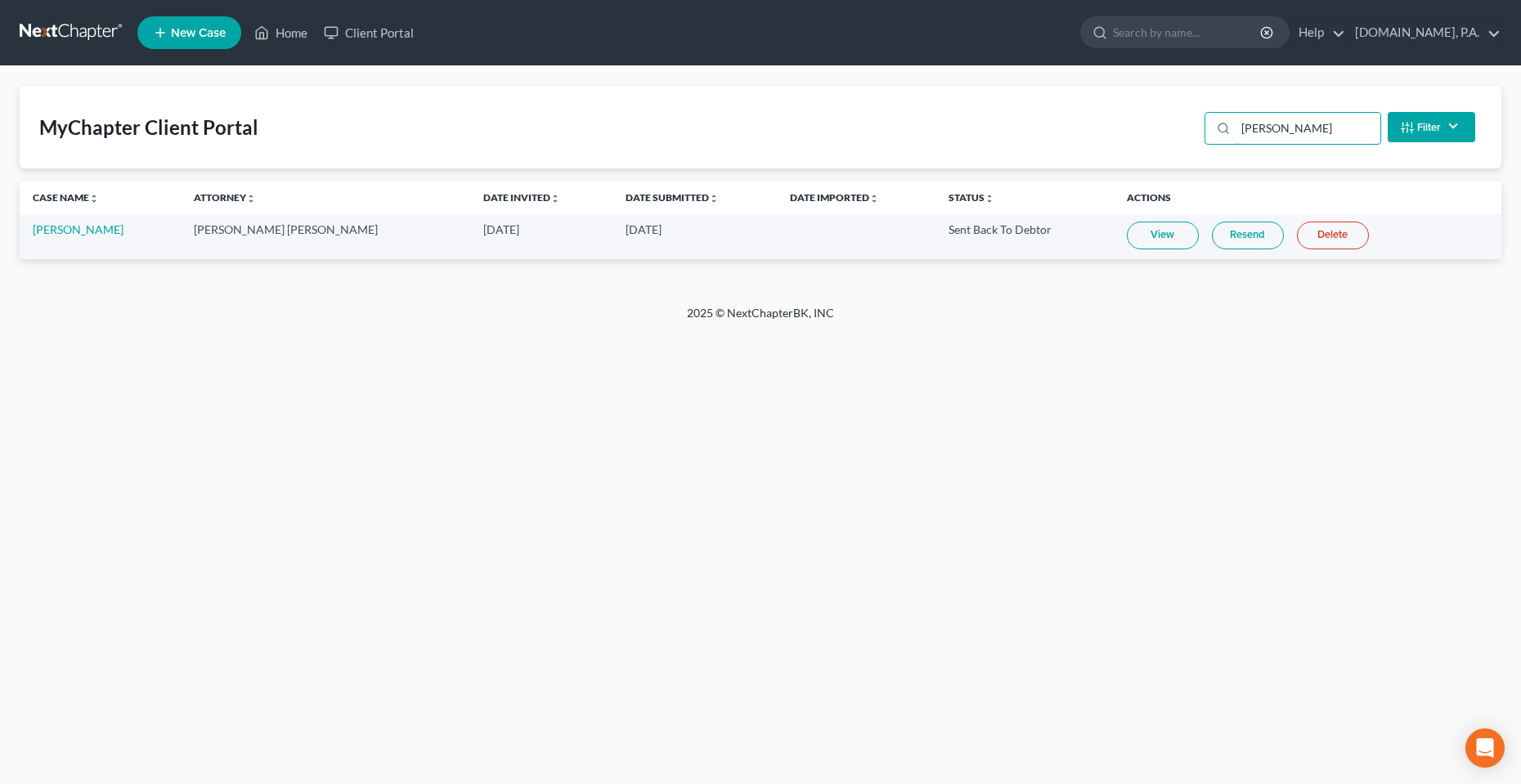
type input "[PERSON_NAME]"
drag, startPoint x: 1051, startPoint y: 352, endPoint x: 1017, endPoint y: 314, distance: 51.0
click at [1049, 352] on div "Home New Case Client Portal [DOMAIN_NAME], P.A. [PERSON_NAME][EMAIL_ADDRESS][DO…" at bounding box center [760, 392] width 1521 height 784
drag, startPoint x: 775, startPoint y: 432, endPoint x: 435, endPoint y: 383, distance: 343.5
click at [771, 432] on div "Home New Case Client Portal [DOMAIN_NAME], P.A. [PERSON_NAME][EMAIL_ADDRESS][DO…" at bounding box center [760, 392] width 1521 height 784
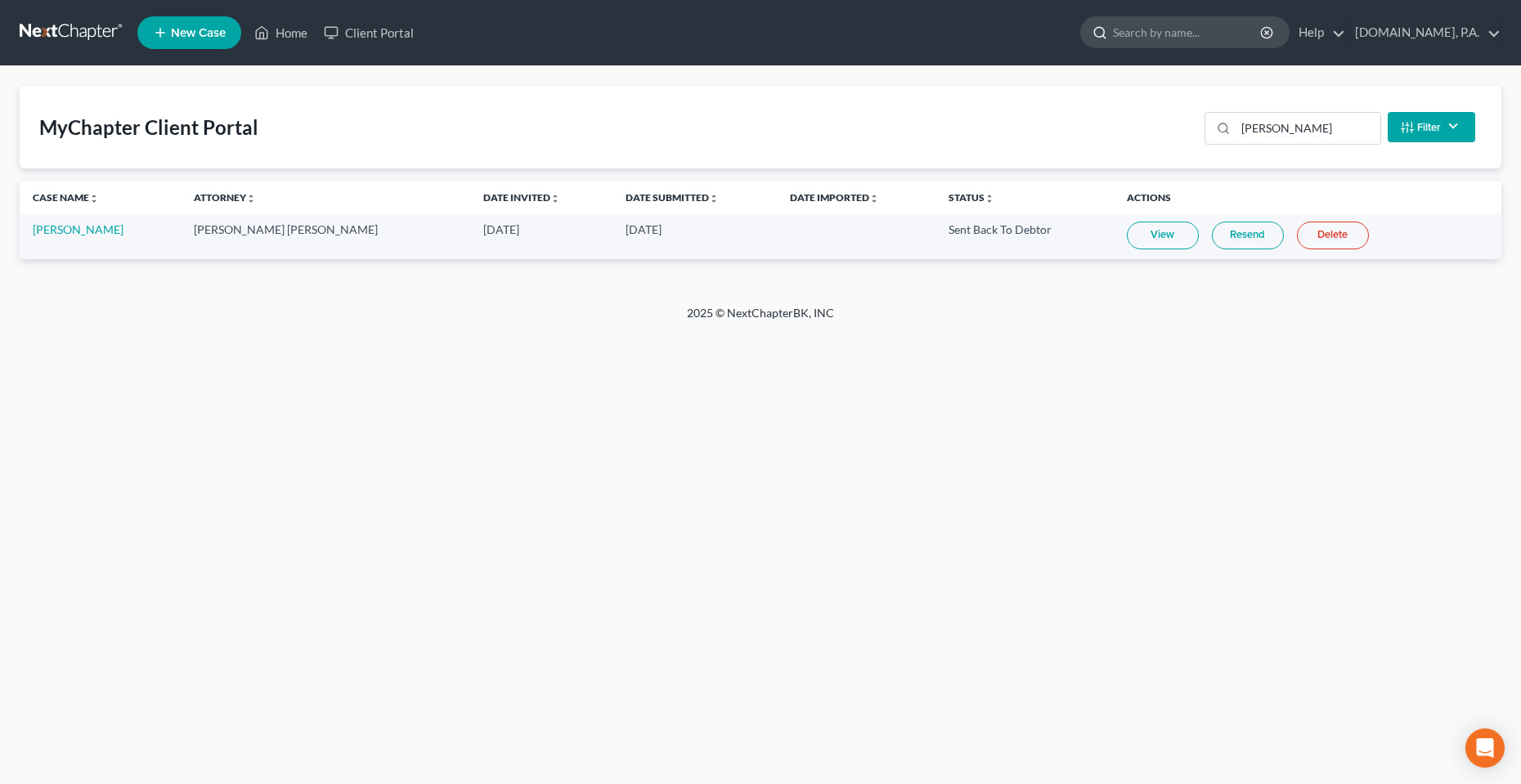
click at [1167, 27] on input "search" at bounding box center [1187, 32] width 150 height 30
click at [291, 35] on link "Home" at bounding box center [280, 32] width 69 height 30
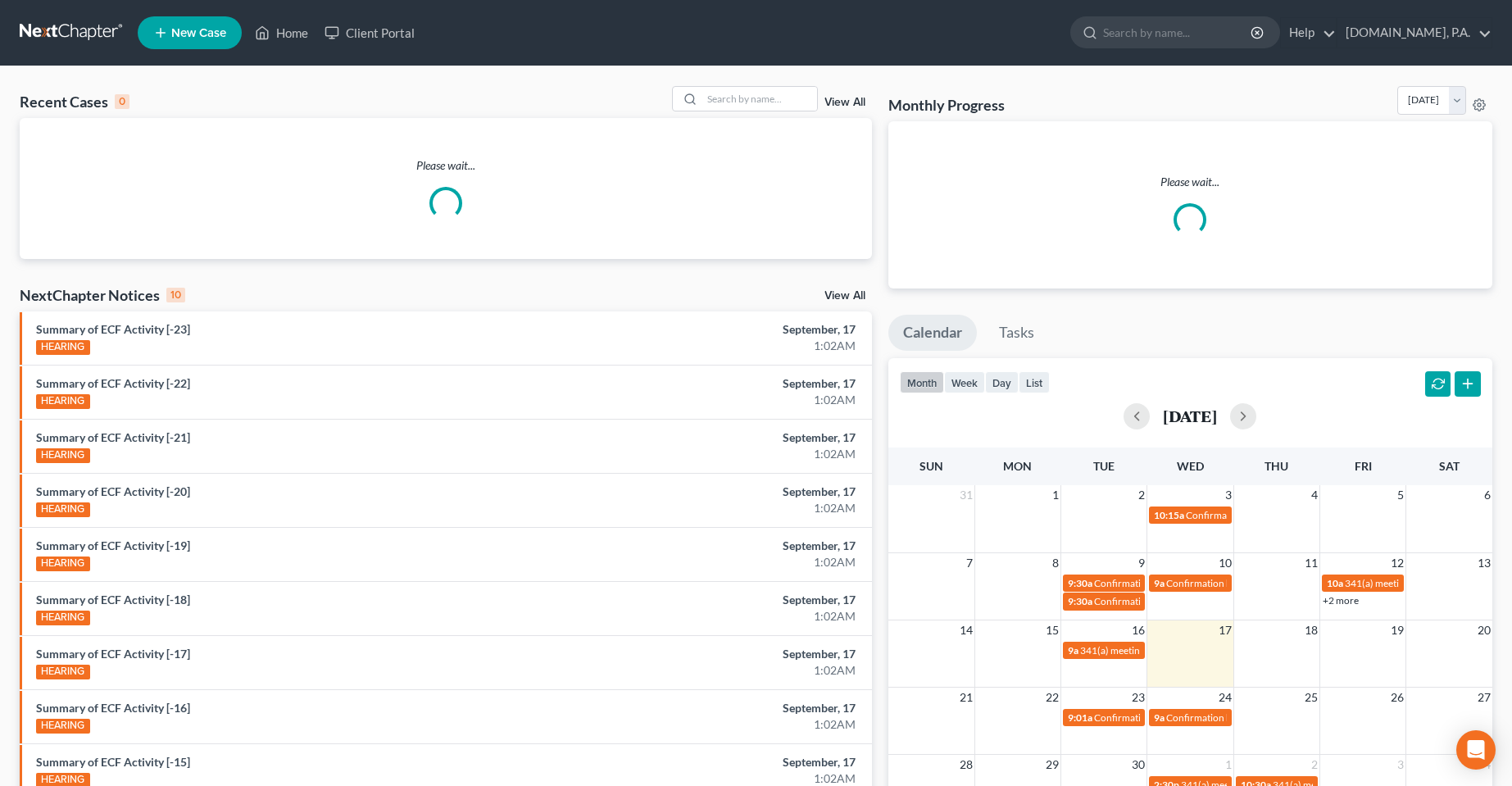
click at [840, 103] on link "View All" at bounding box center [845, 103] width 41 height 12
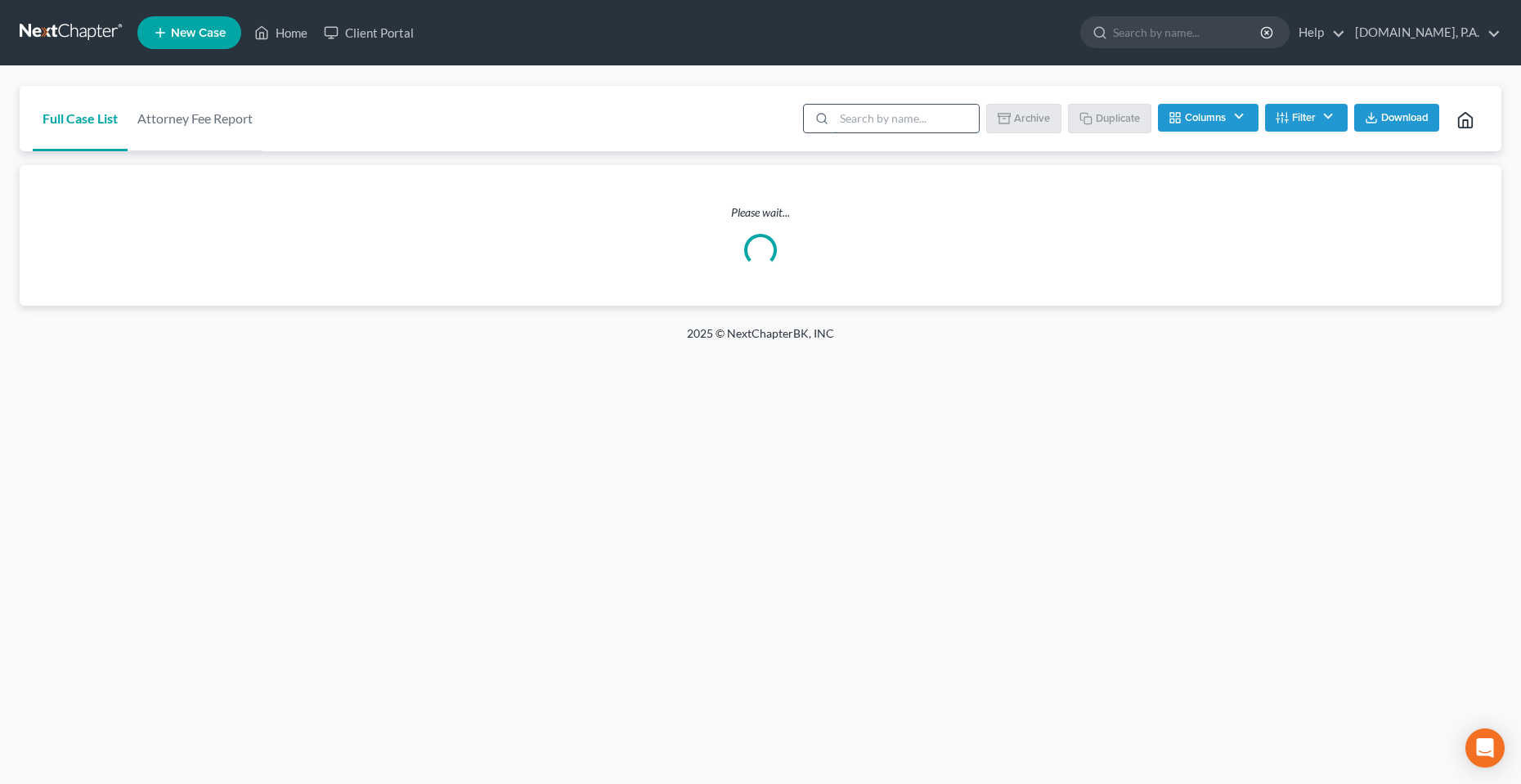
click at [869, 122] on input "search" at bounding box center [906, 118] width 144 height 28
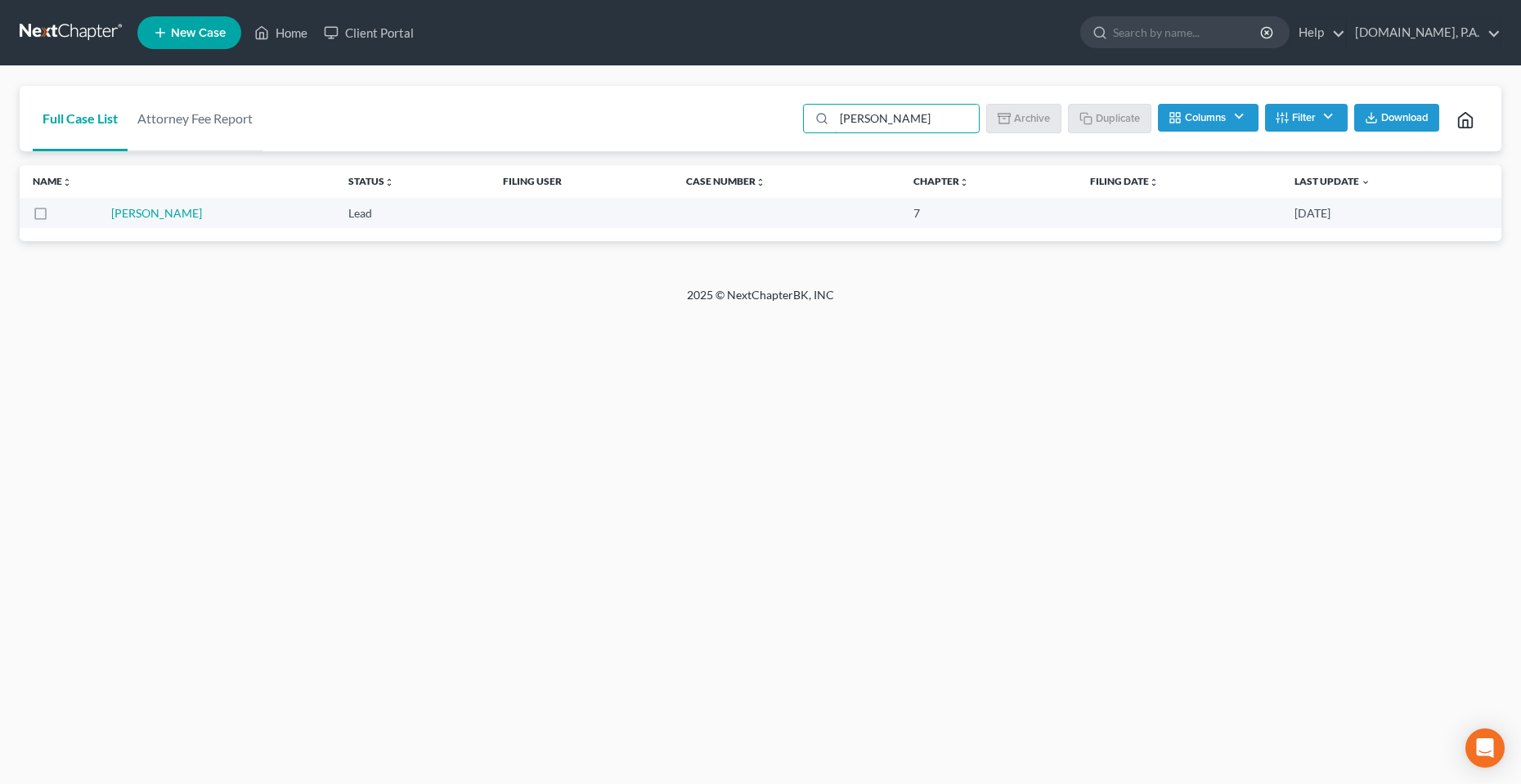
type input "[PERSON_NAME]"
click at [1306, 118] on button "Filter" at bounding box center [1307, 118] width 83 height 28
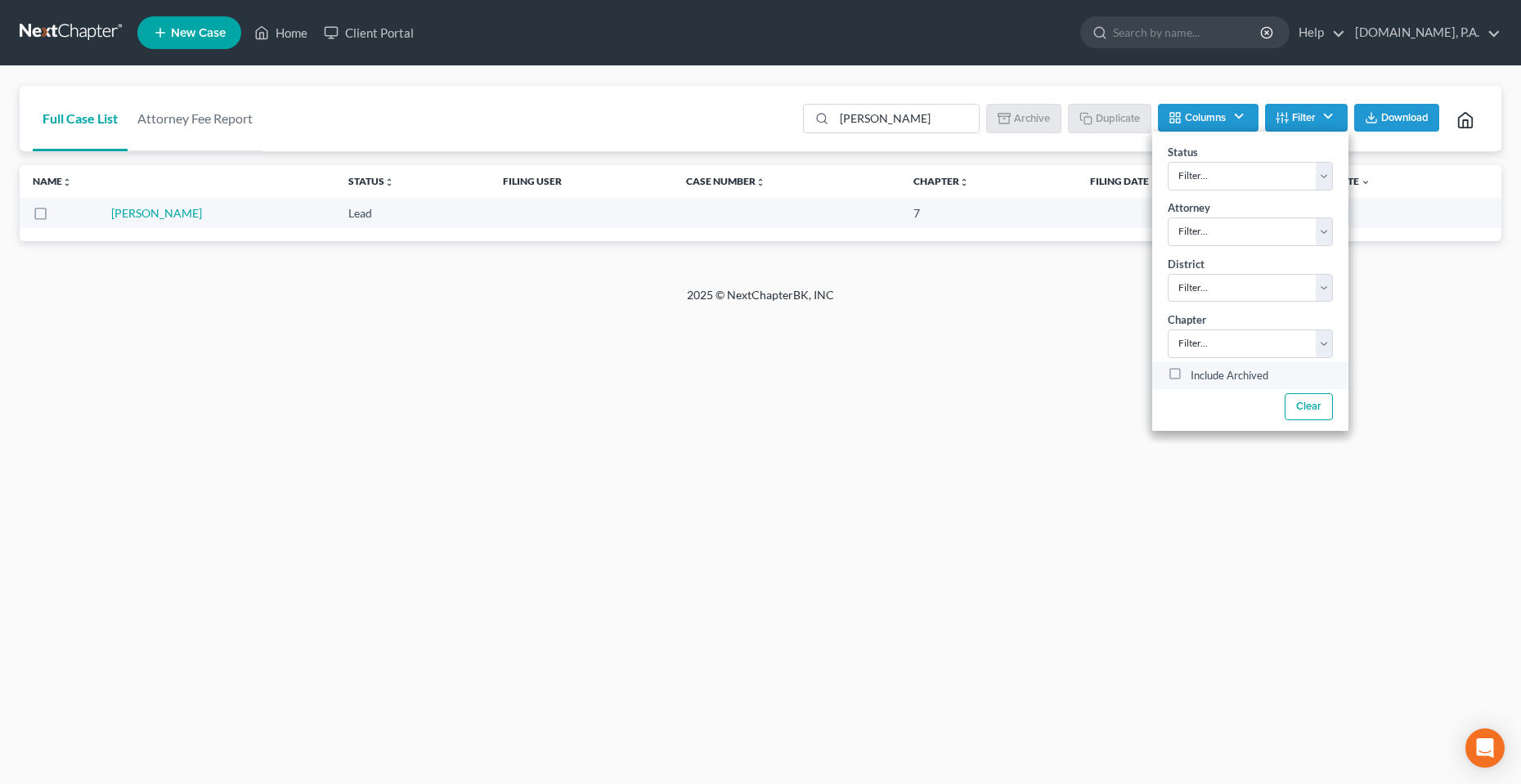
click at [1243, 367] on label "Include Archived" at bounding box center [1229, 376] width 78 height 20
click at [1232, 375] on label "Include Archived" at bounding box center [1229, 376] width 78 height 20
click at [1208, 375] on input "Include Archived" at bounding box center [1202, 371] width 11 height 11
checkbox input "true"
click at [949, 478] on div "Home New Case Client Portal [DOMAIN_NAME], P.A. [PERSON_NAME][EMAIL_ADDRESS][DO…" at bounding box center [760, 392] width 1521 height 784
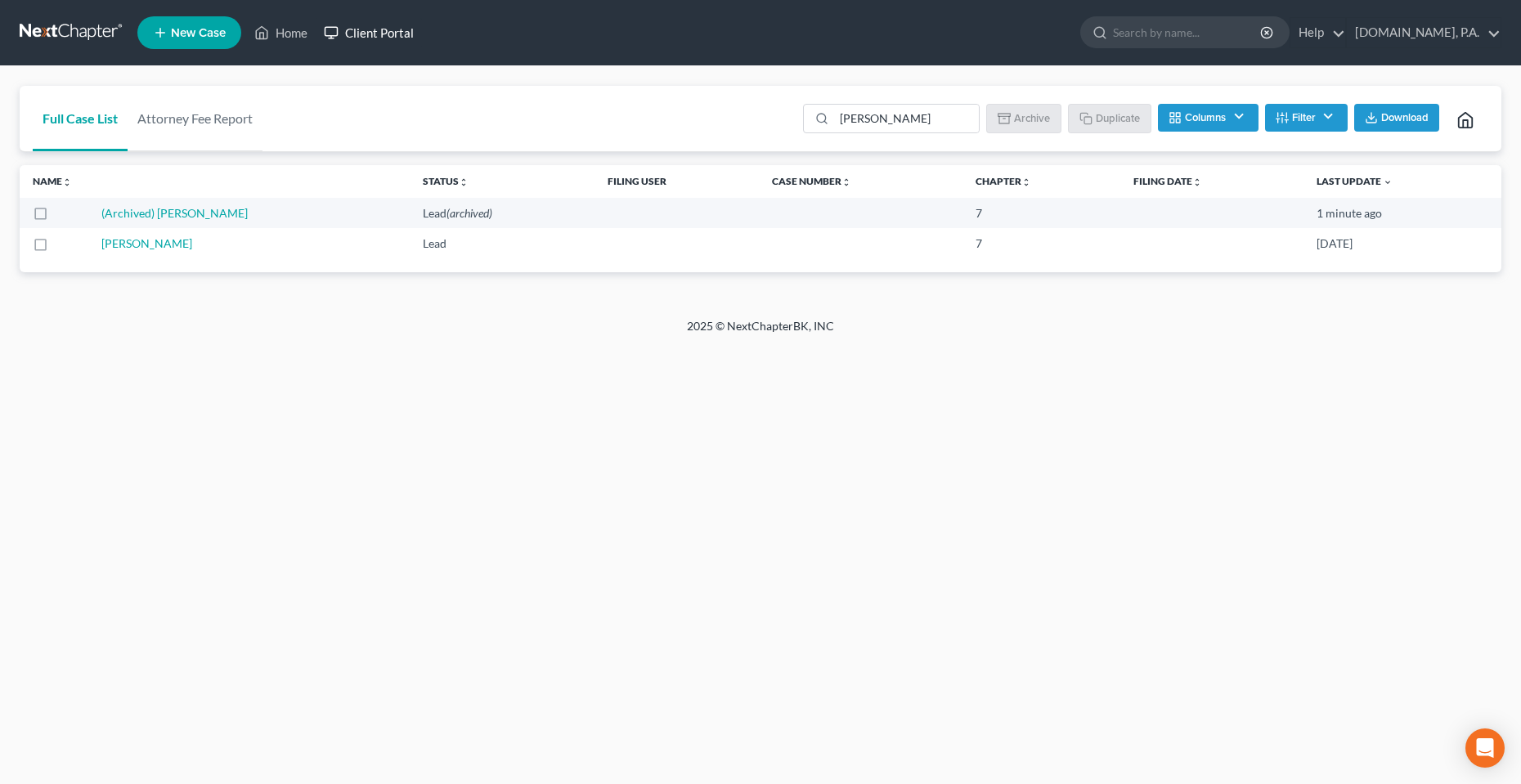
click at [405, 23] on link "Client Portal" at bounding box center [369, 32] width 106 height 30
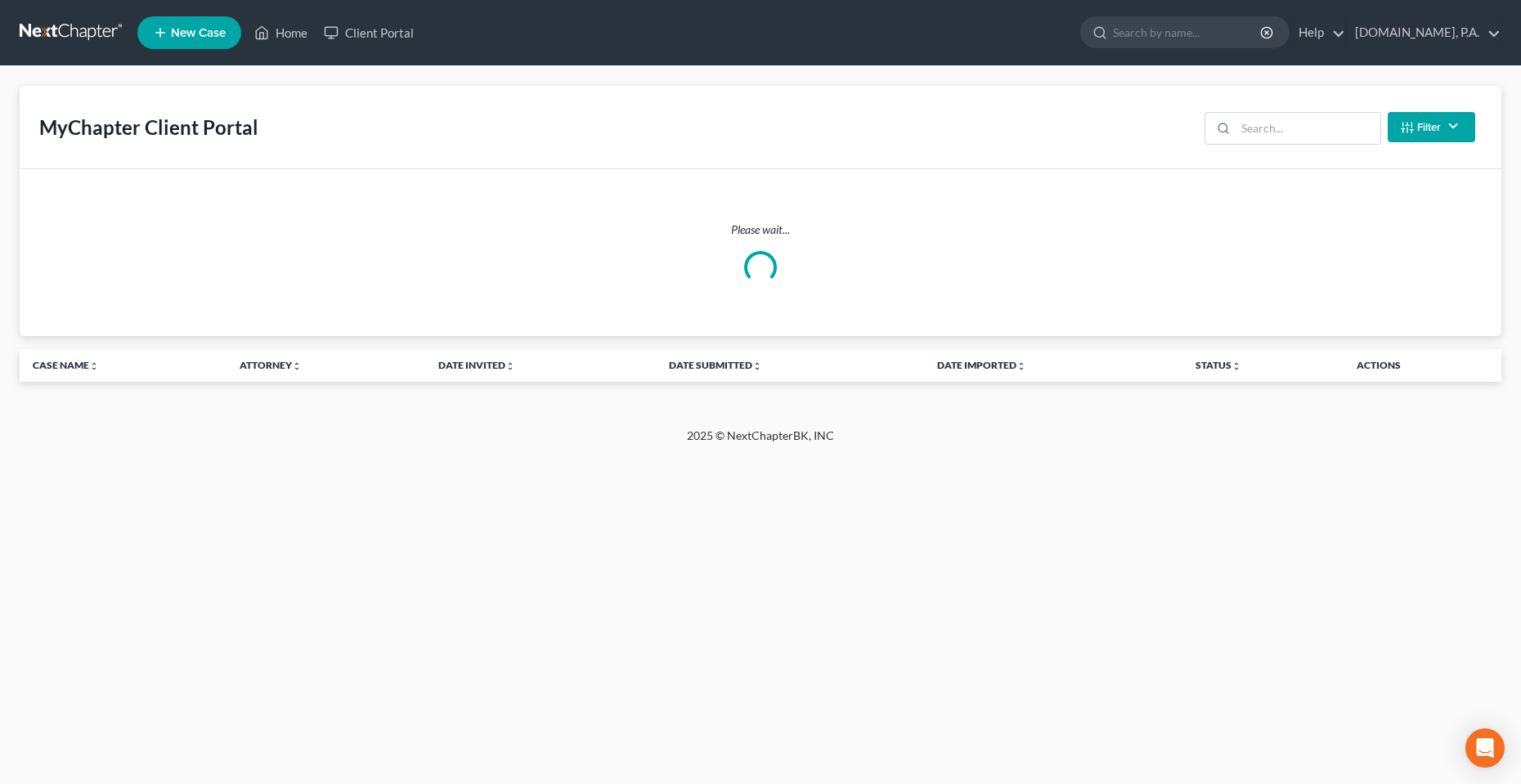
drag, startPoint x: 319, startPoint y: 498, endPoint x: 282, endPoint y: 492, distance: 37.5
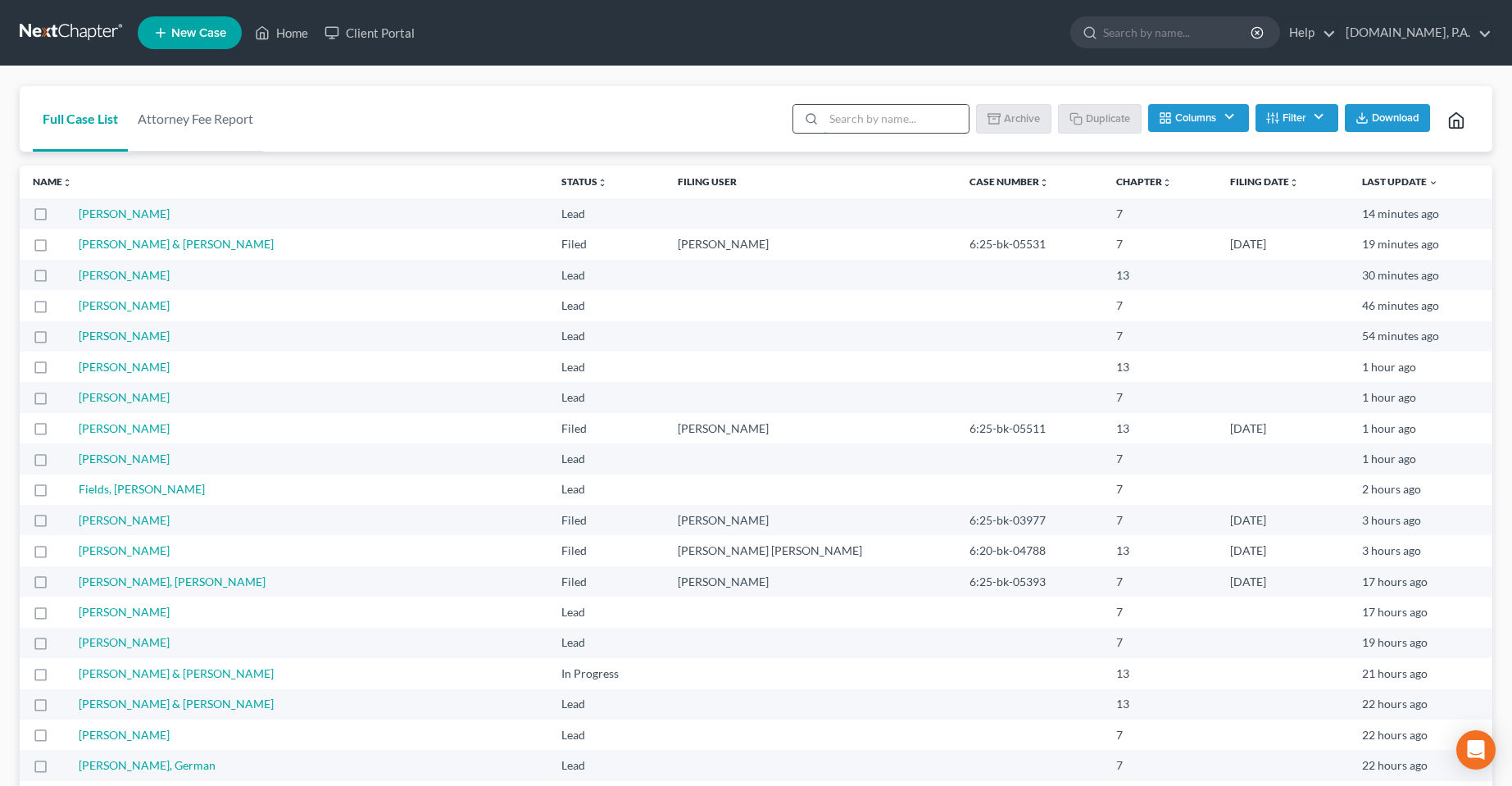
click at [888, 125] on input "search" at bounding box center [895, 119] width 145 height 28
click at [1229, 116] on button "Columns" at bounding box center [1197, 118] width 100 height 28
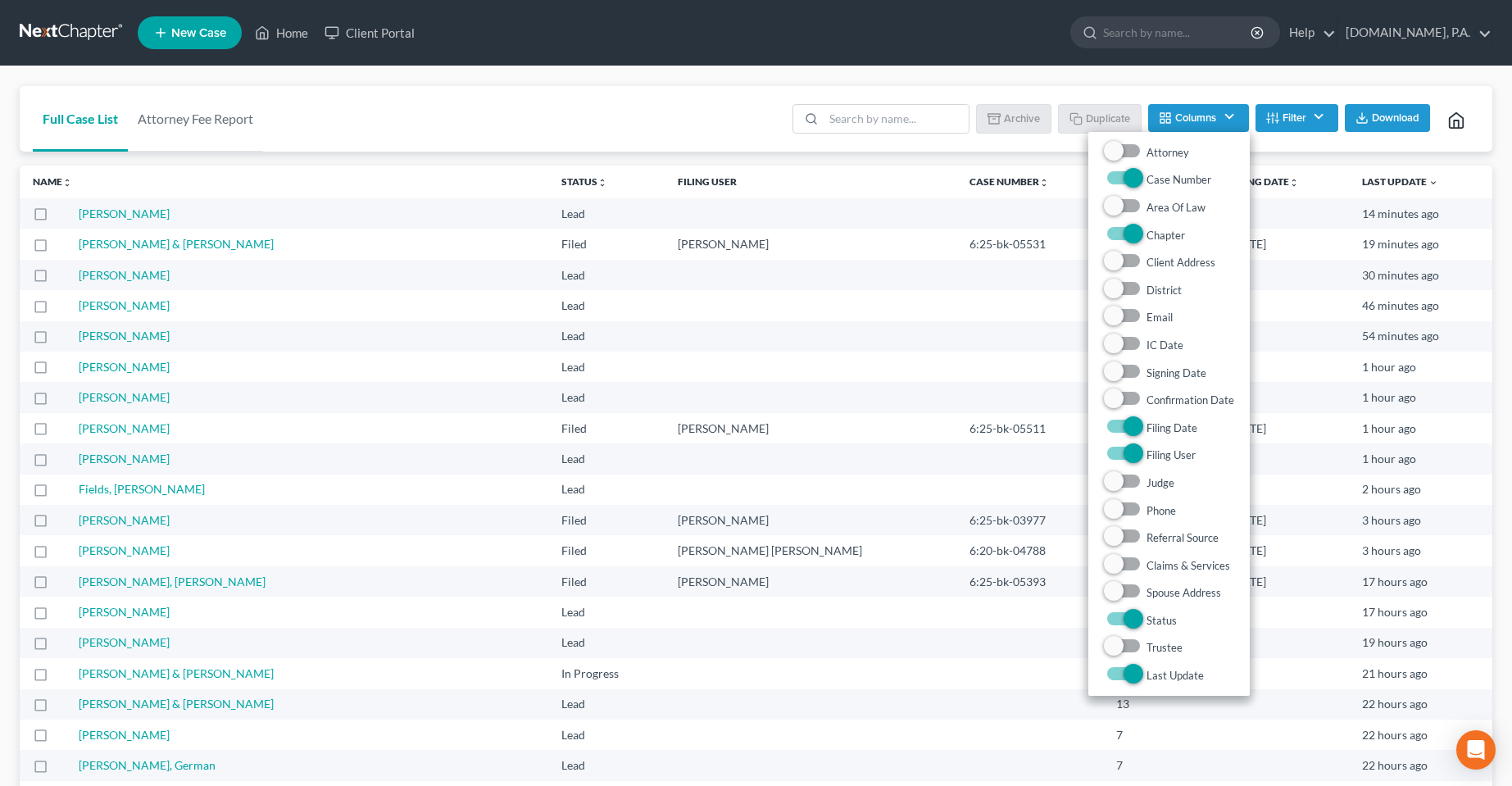
click at [1276, 115] on icon "button" at bounding box center [1272, 118] width 13 height 13
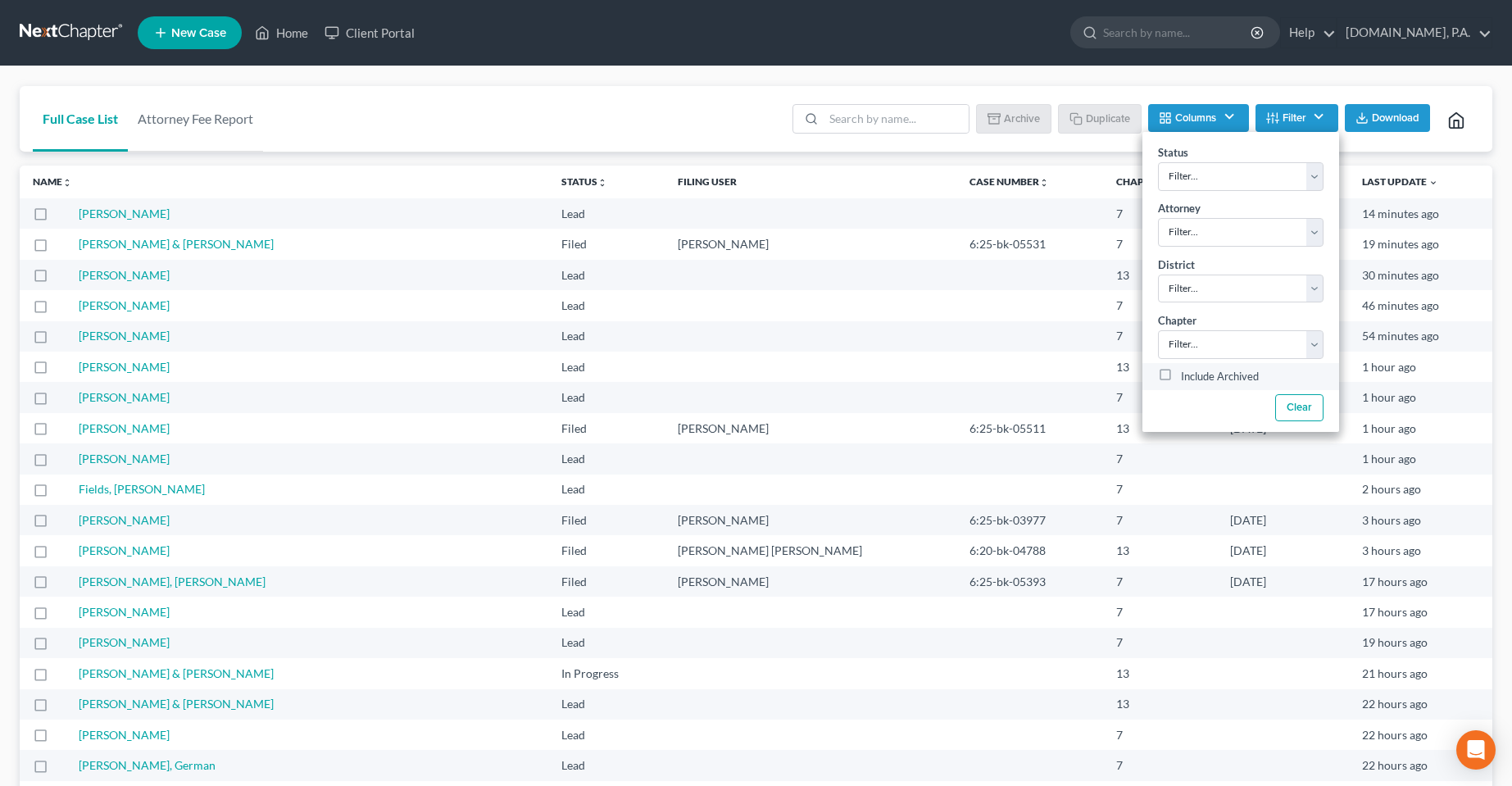
click at [1180, 380] on label "Include Archived" at bounding box center [1219, 377] width 78 height 20
click at [1187, 378] on input "Include Archived" at bounding box center [1193, 372] width 11 height 11
checkbox input "true"
click at [876, 111] on input "search" at bounding box center [895, 119] width 145 height 28
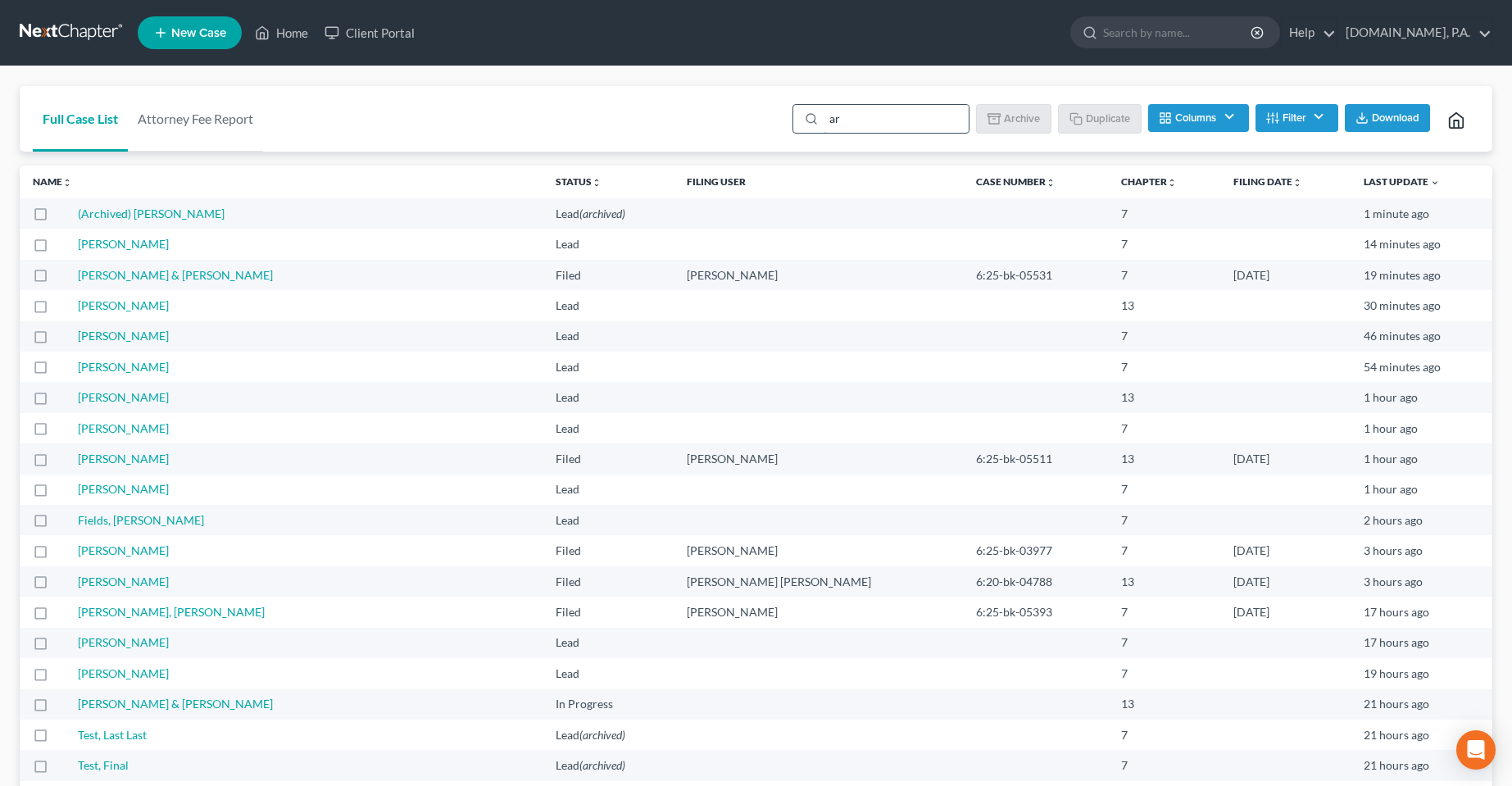
type input "a"
type input "[PERSON_NAME]"
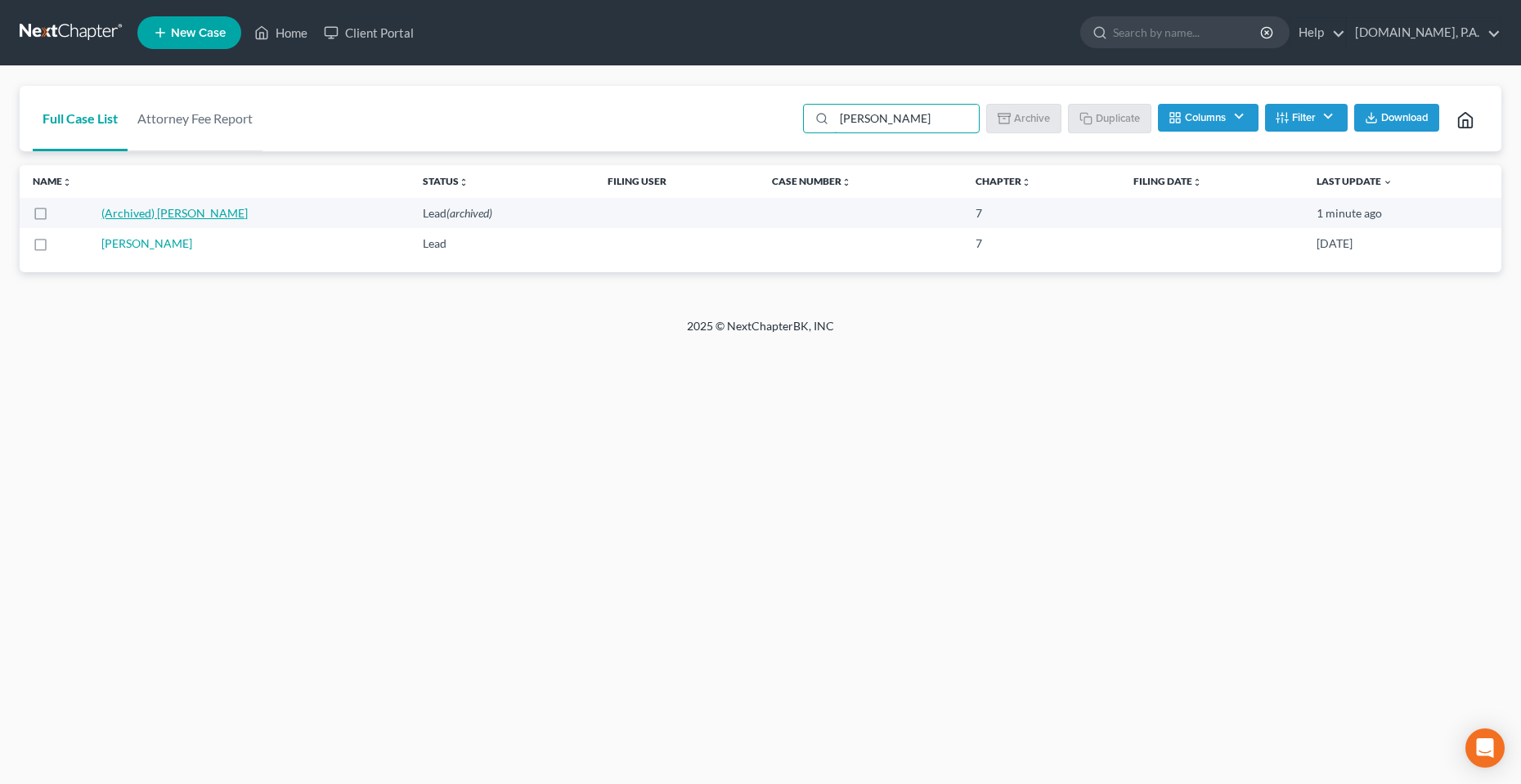
click at [160, 218] on link "(Archived) [PERSON_NAME]" at bounding box center [174, 213] width 146 height 13
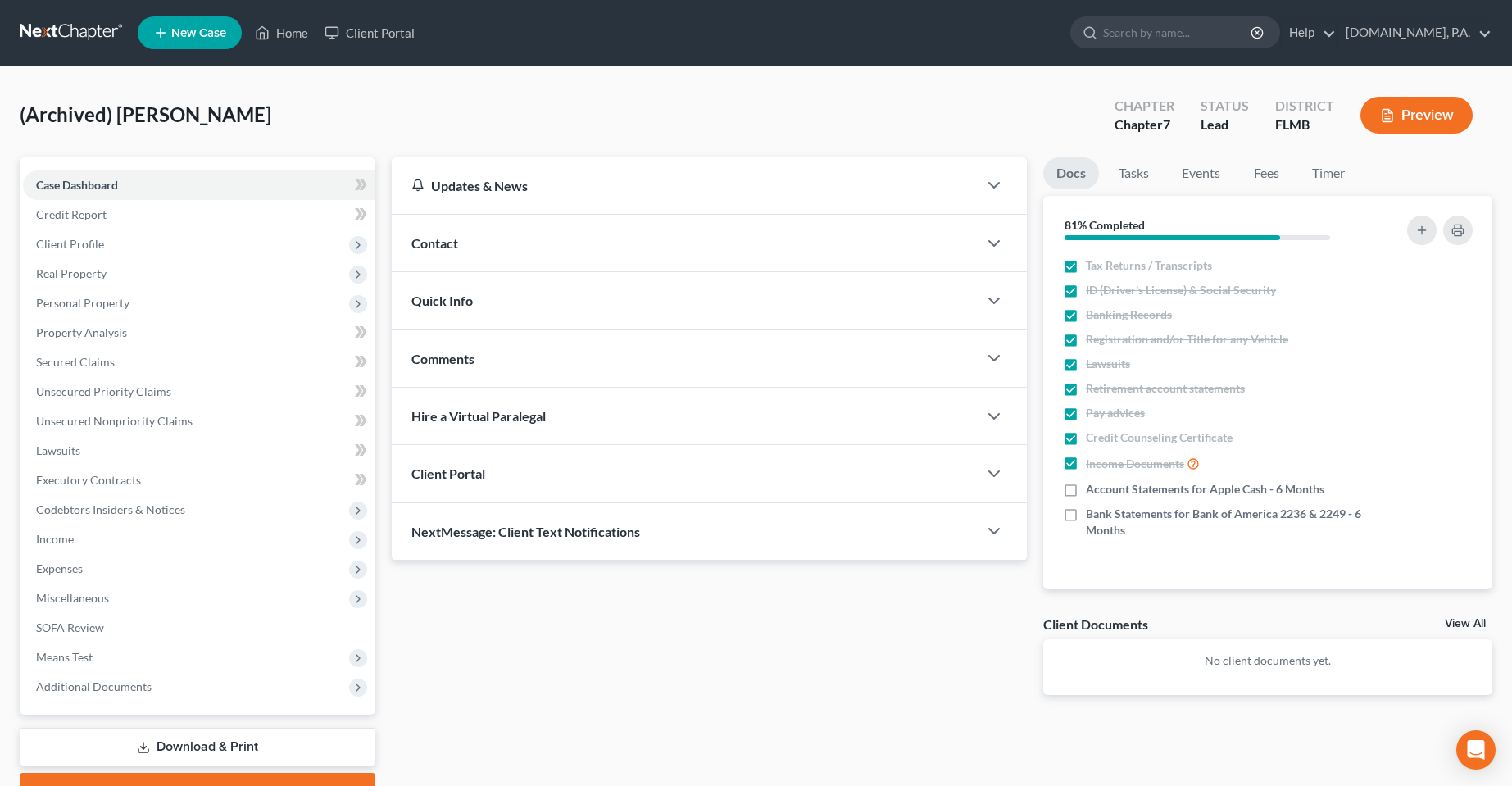
click at [643, 496] on div "Client Portal" at bounding box center [685, 473] width 586 height 57
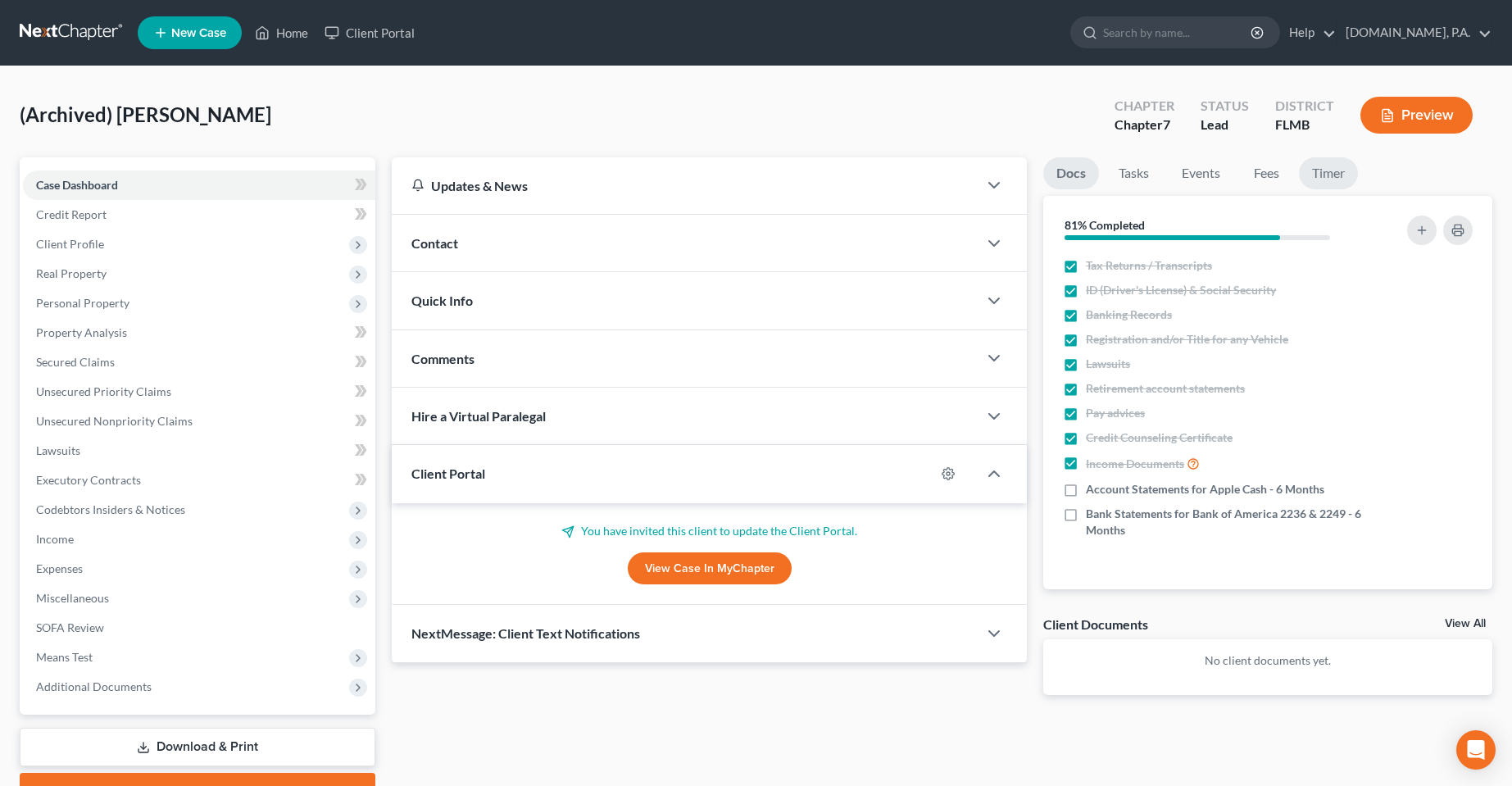
click at [1356, 171] on link "Timer" at bounding box center [1329, 174] width 59 height 32
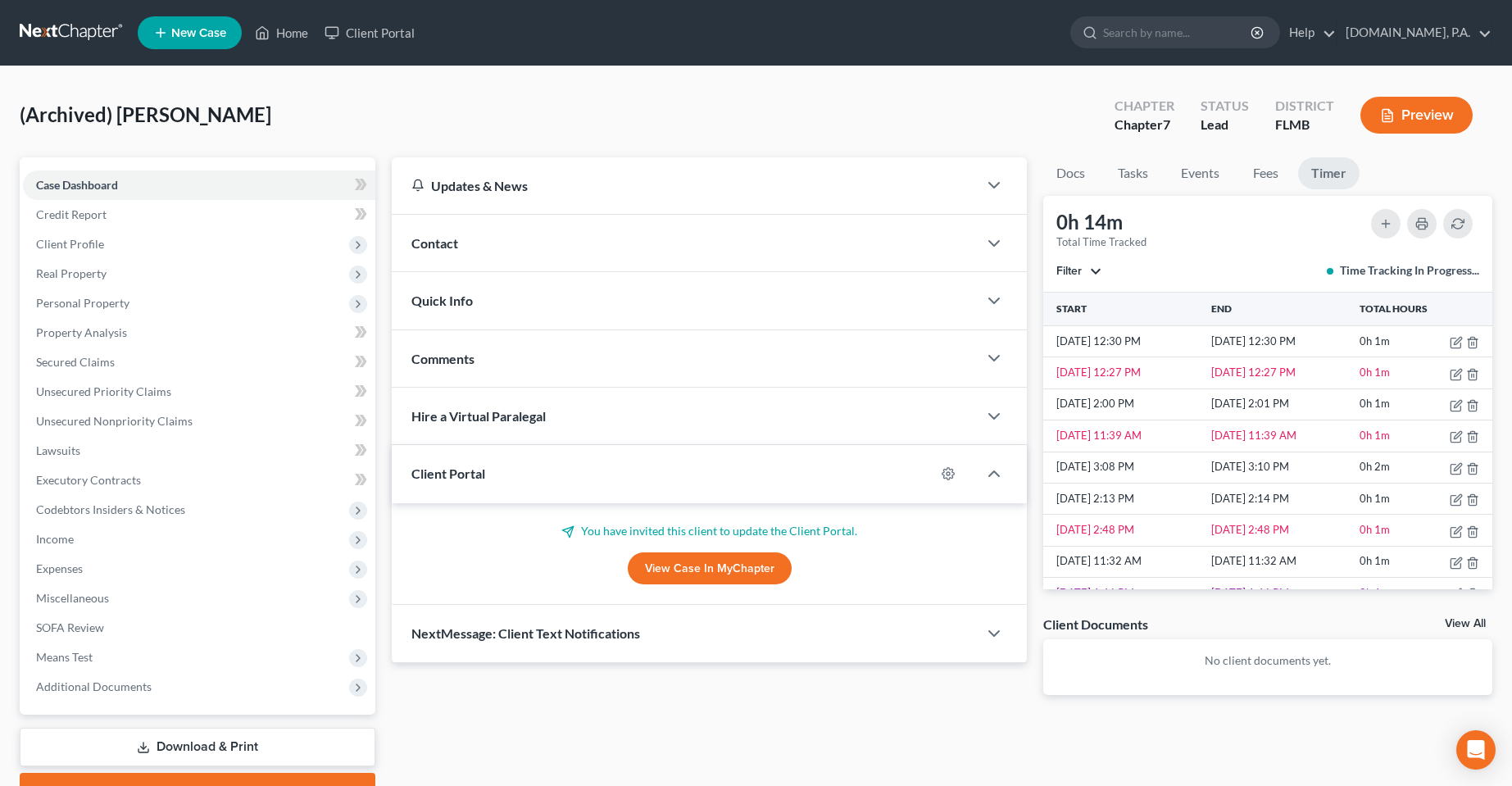
click at [893, 724] on div "Updates & News × District Notes Take a look at NextChapter's District Notes to …" at bounding box center [942, 483] width 1116 height 652
click at [509, 128] on div "(Archived) [PERSON_NAME] Upgraded Chapter Chapter 7 Status Lead District [GEOGR…" at bounding box center [756, 121] width 1472 height 71
click at [583, 738] on div "Updates & News × District Notes Take a look at NextChapter's District Notes to …" at bounding box center [942, 483] width 1116 height 652
click at [389, 31] on link "Client Portal" at bounding box center [369, 32] width 106 height 30
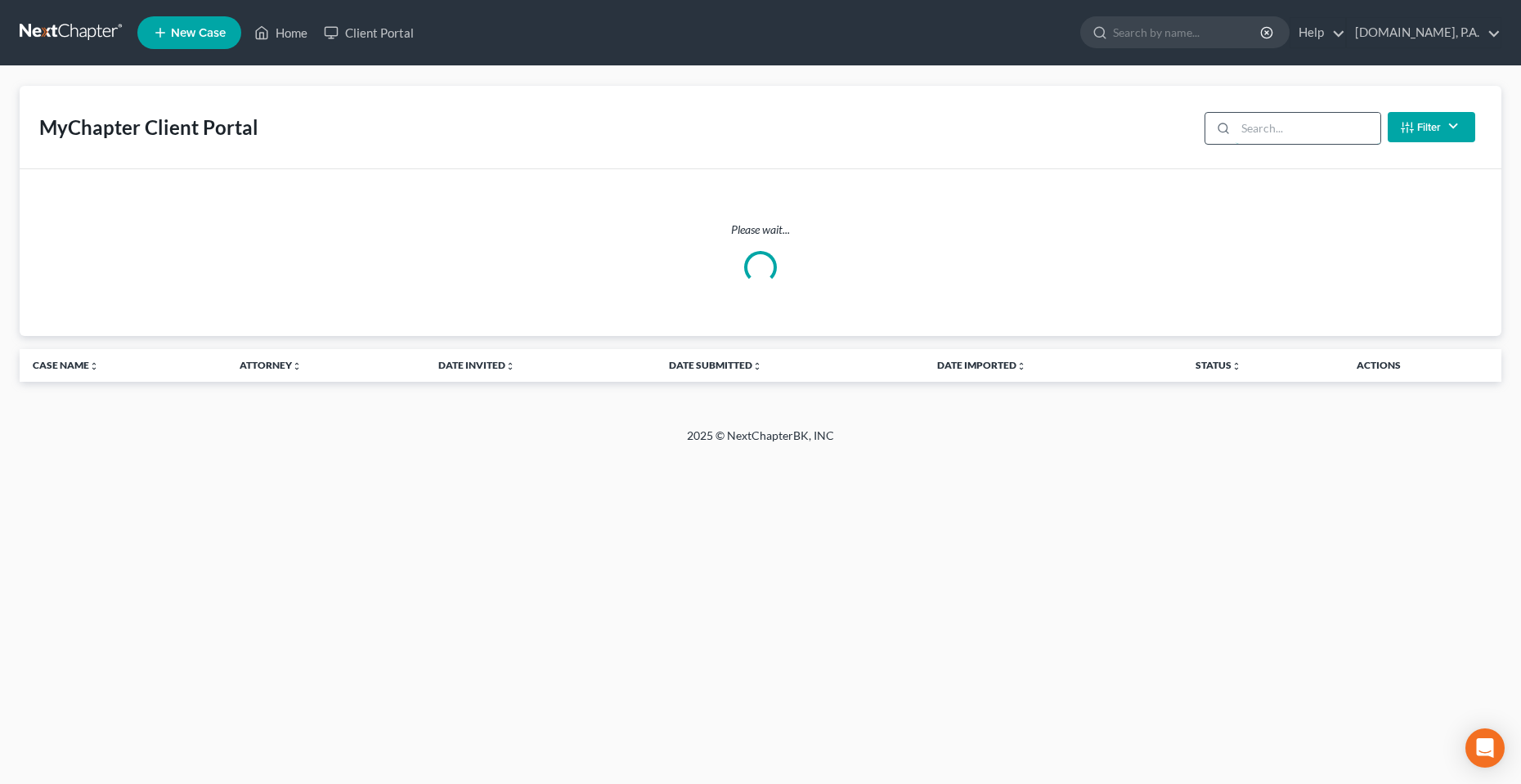
click at [1300, 122] on input "search" at bounding box center [1307, 128] width 144 height 31
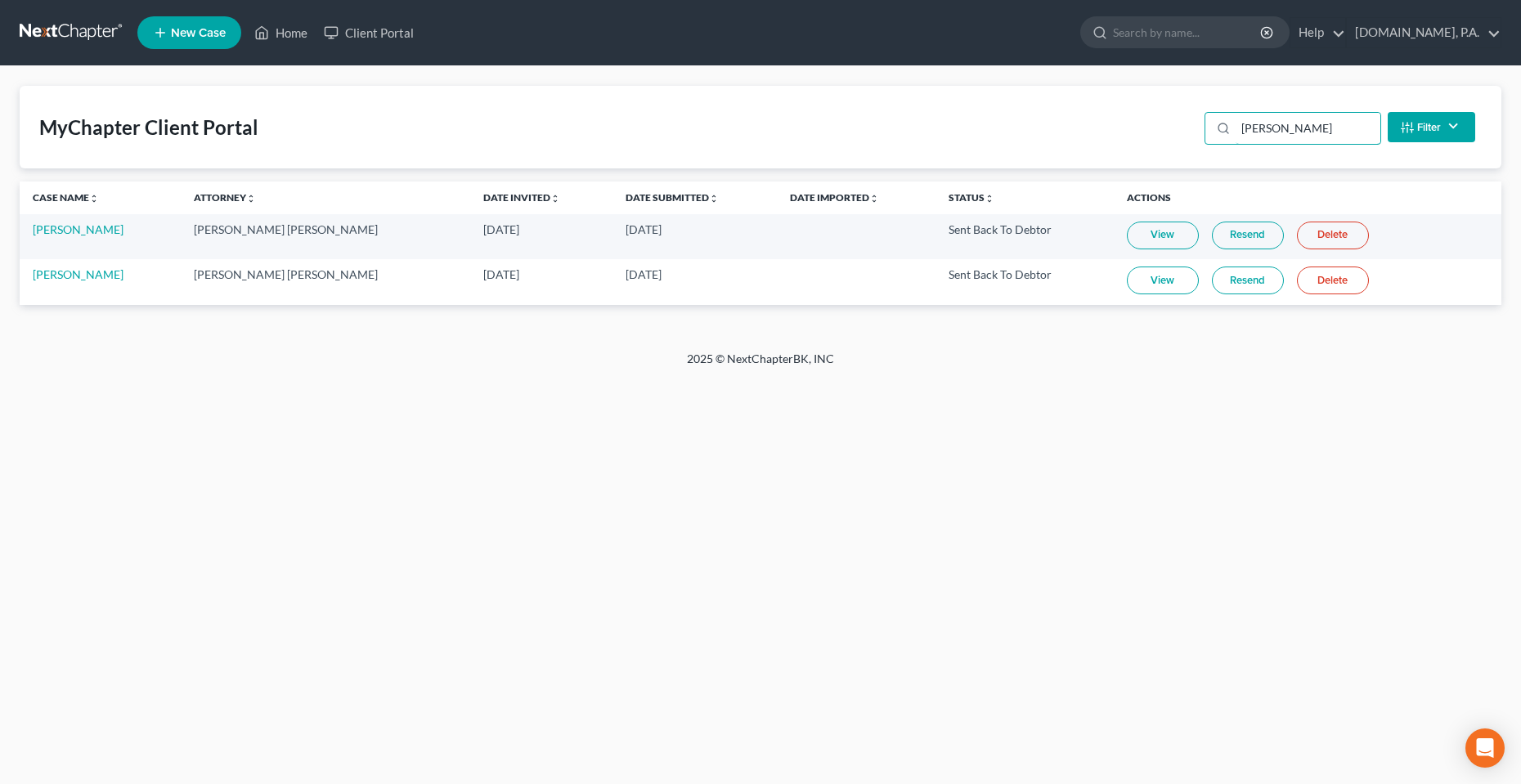
type input "[PERSON_NAME]"
click at [1005, 529] on div "Home New Case Client Portal [DOMAIN_NAME], P.A. [PERSON_NAME][EMAIL_ADDRESS][DO…" at bounding box center [760, 392] width 1521 height 784
click at [1127, 237] on link "View" at bounding box center [1163, 235] width 72 height 28
click at [1127, 273] on link "View" at bounding box center [1163, 280] width 72 height 28
click at [379, 666] on div "Home New Case Client Portal [DOMAIN_NAME], P.A. [PERSON_NAME][EMAIL_ADDRESS][DO…" at bounding box center [760, 392] width 1521 height 784
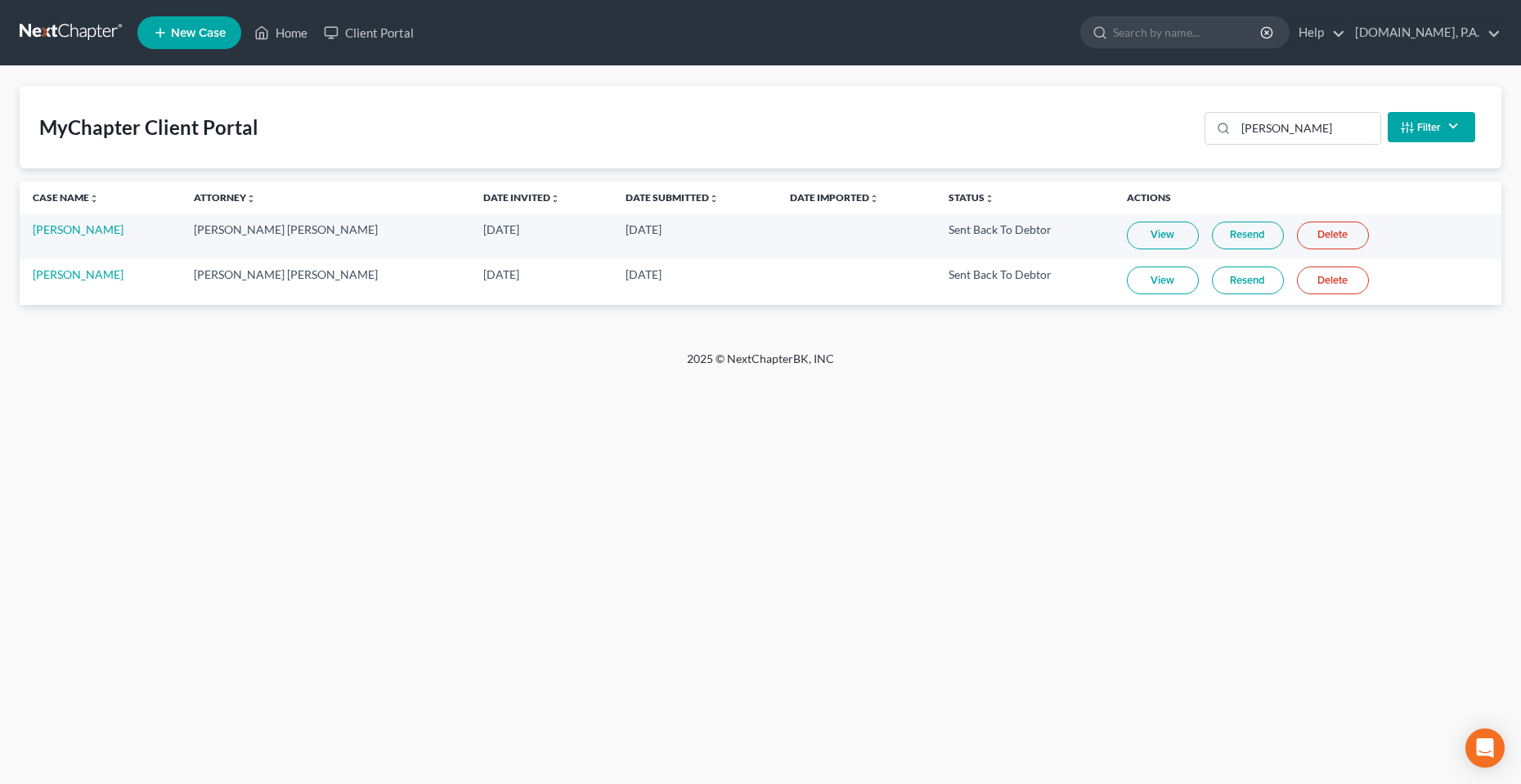
drag, startPoint x: 546, startPoint y: 229, endPoint x: 609, endPoint y: 229, distance: 63.0
click at [613, 229] on td "[DATE]" at bounding box center [695, 237] width 164 height 45
click at [600, 512] on div "Home New Case Client Portal [DOMAIN_NAME], P.A. [PERSON_NAME][EMAIL_ADDRESS][DO…" at bounding box center [760, 392] width 1521 height 784
drag, startPoint x: 74, startPoint y: 235, endPoint x: 29, endPoint y: 235, distance: 45.0
click at [29, 235] on td "[PERSON_NAME]" at bounding box center [101, 237] width 162 height 45
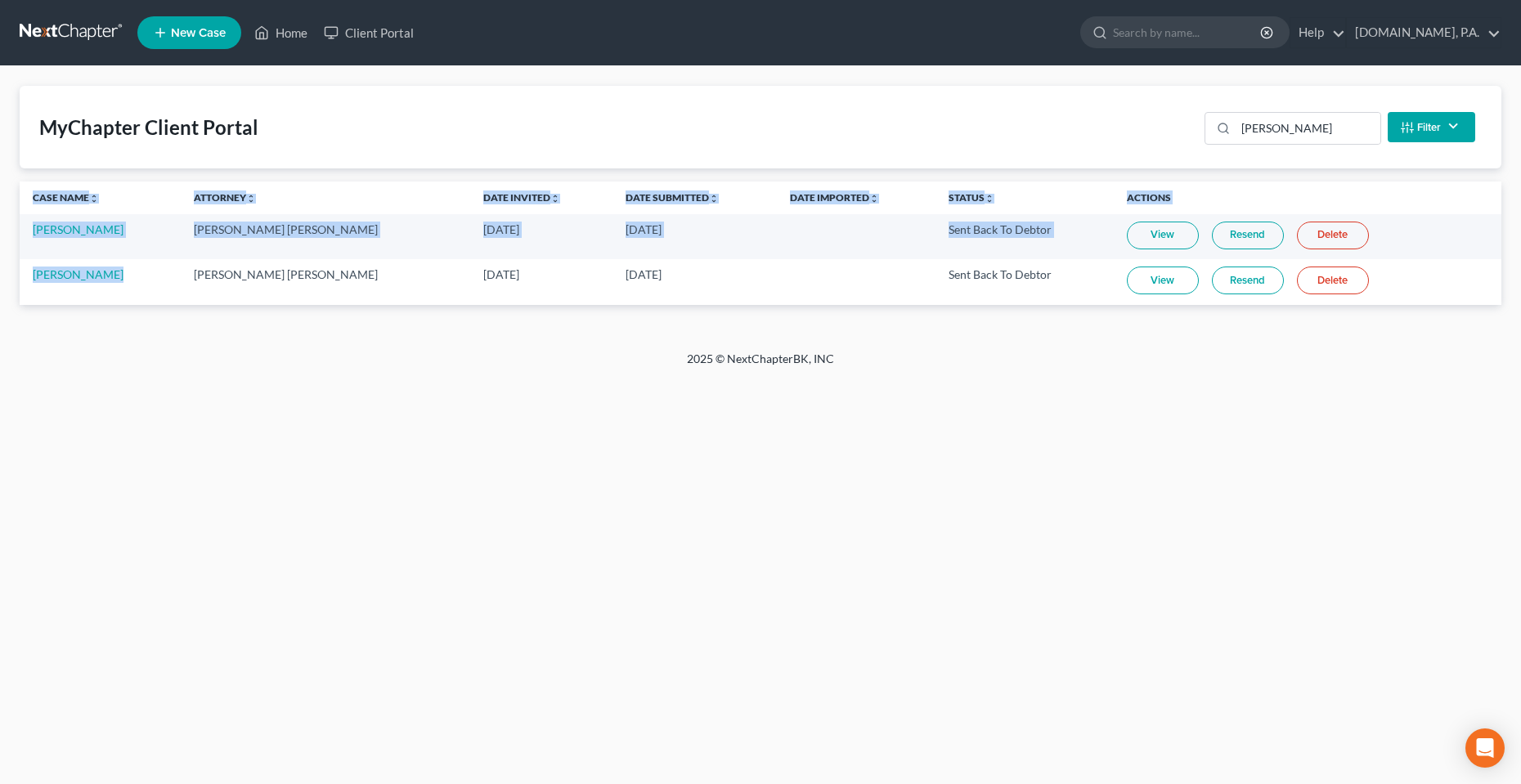
drag, startPoint x: 116, startPoint y: 282, endPoint x: -13, endPoint y: 282, distance: 129.0
click at [0, 282] on html "Home New Case Client Portal [DOMAIN_NAME], P.A. [PERSON_NAME][EMAIL_ADDRESS][DO…" at bounding box center [760, 392] width 1521 height 784
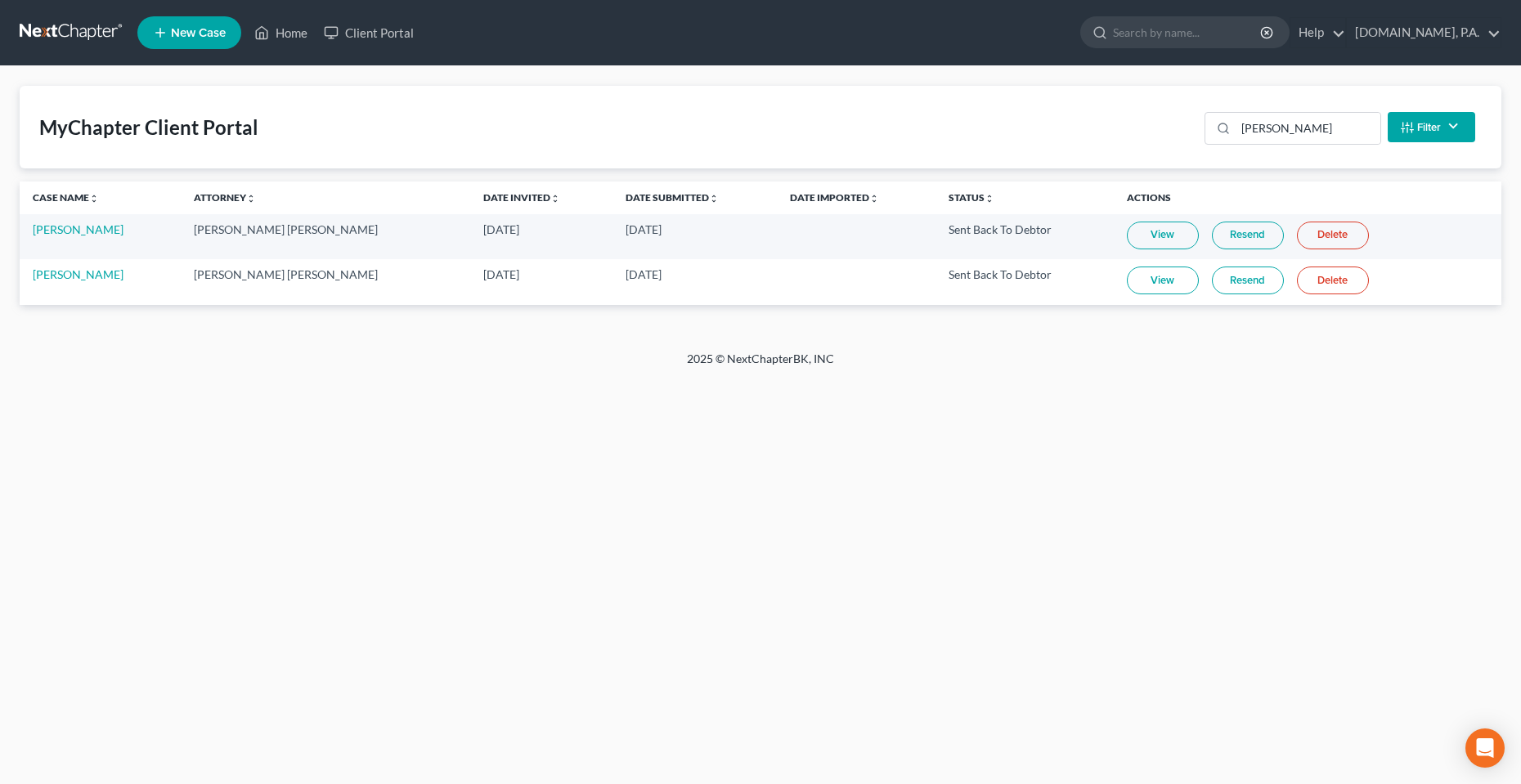
click at [383, 392] on div "Home New Case Client Portal [DOMAIN_NAME], P.A. [PERSON_NAME][EMAIL_ADDRESS][DO…" at bounding box center [760, 392] width 1521 height 784
click at [309, 551] on div "Home New Case Client Portal [DOMAIN_NAME], P.A. [PERSON_NAME][EMAIL_ADDRESS][DO…" at bounding box center [760, 392] width 1521 height 784
drag, startPoint x: 403, startPoint y: 556, endPoint x: 403, endPoint y: 530, distance: 26.0
click at [403, 554] on div "Home New Case Client Portal [DOMAIN_NAME], P.A. [PERSON_NAME][EMAIL_ADDRESS][DO…" at bounding box center [760, 392] width 1521 height 784
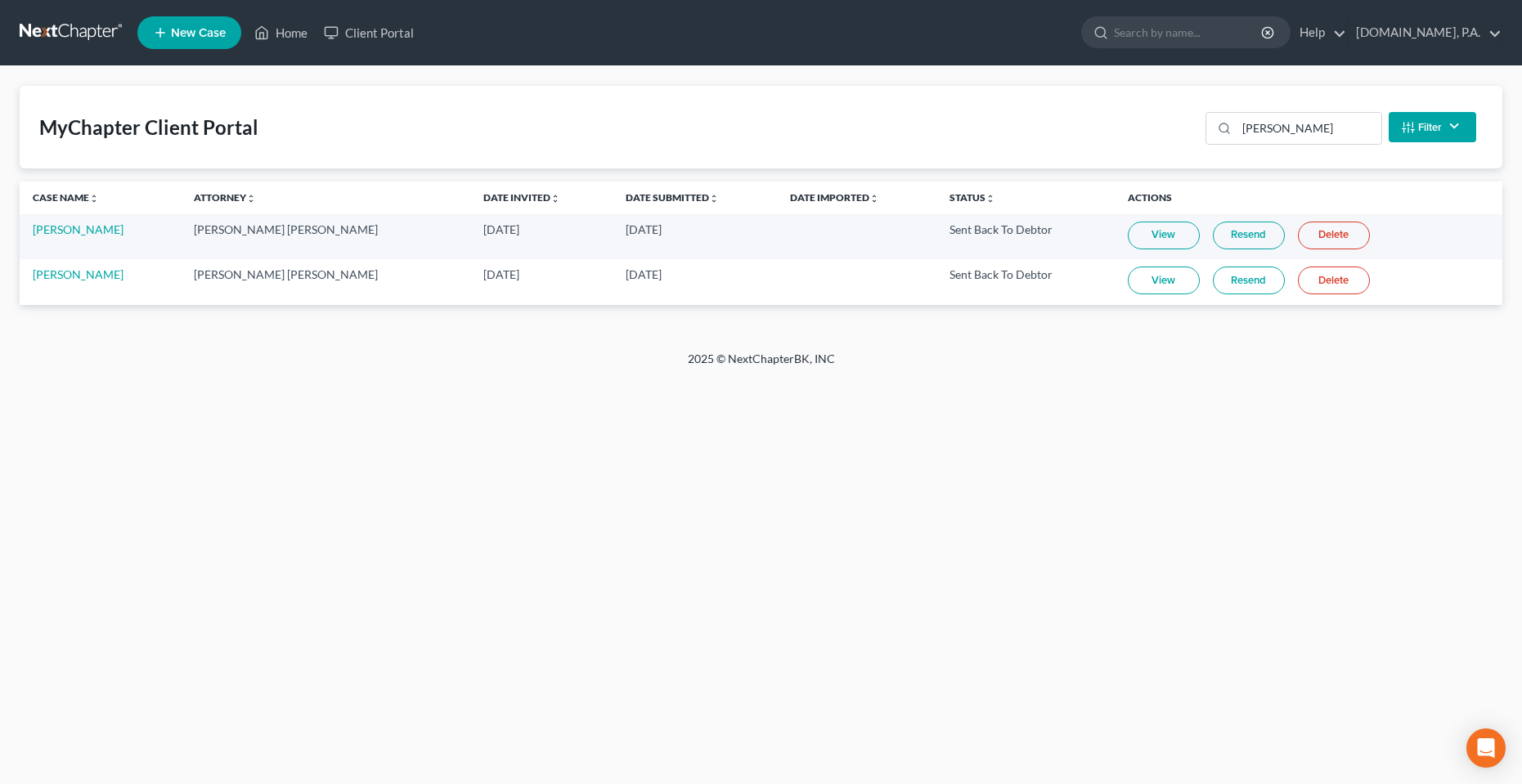
click at [633, 436] on div "Home New Case Client Portal [DOMAIN_NAME], P.A. [PERSON_NAME][EMAIL_ADDRESS][DO…" at bounding box center [761, 392] width 1522 height 784
click at [284, 26] on link "Home" at bounding box center [280, 32] width 69 height 30
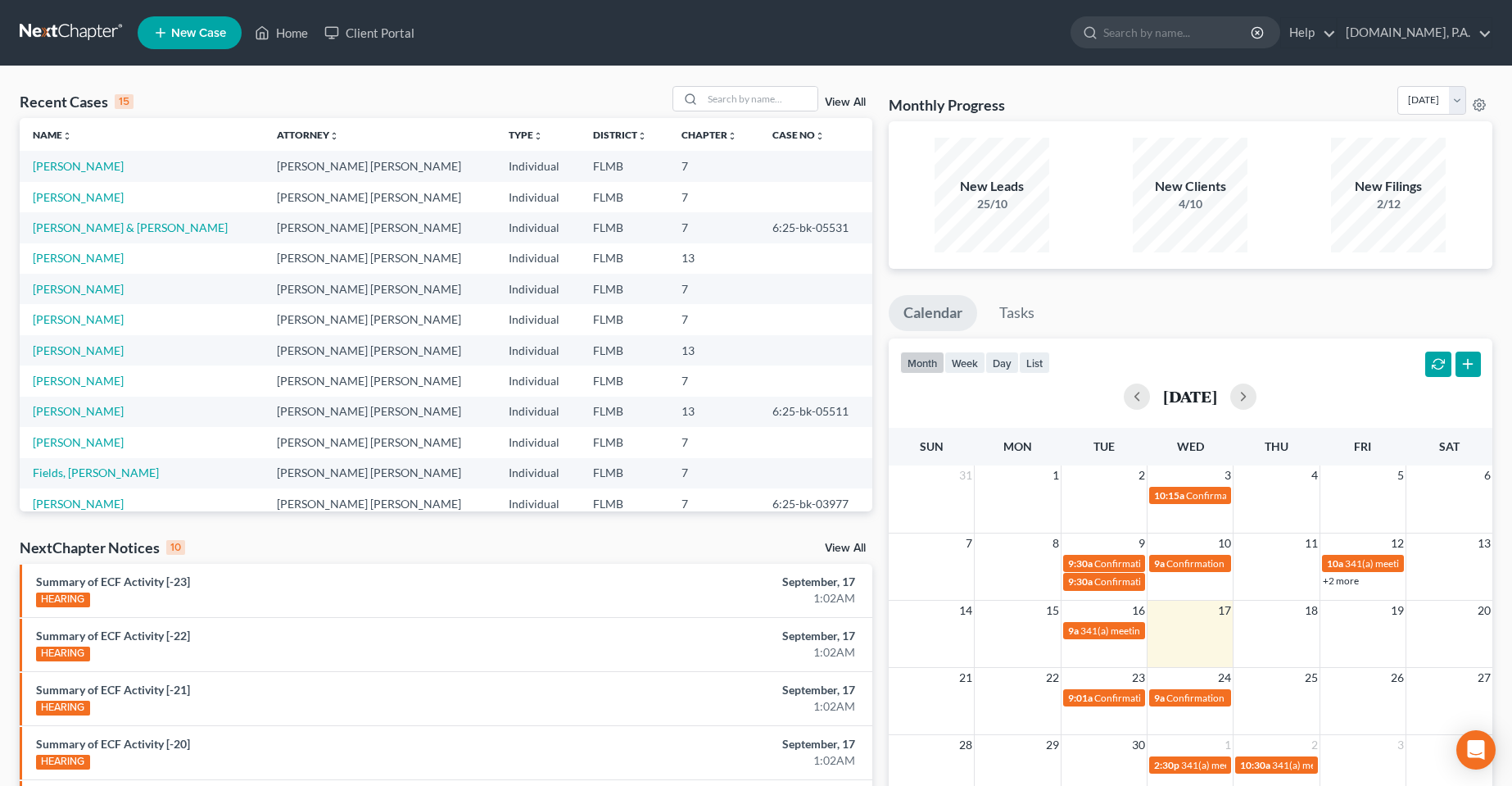
click at [503, 76] on div "Recent Cases 15 View All Name unfold_more expand_more expand_less Attorney unfo…" at bounding box center [756, 608] width 1512 height 1084
click at [299, 76] on div "Recent Cases 15 View All Name unfold_more expand_more expand_less Attorney unfo…" at bounding box center [756, 608] width 1512 height 1084
click at [1318, 317] on ul "Calendar Tasks" at bounding box center [1191, 317] width 605 height 43
drag, startPoint x: 953, startPoint y: 187, endPoint x: 1021, endPoint y: 210, distance: 71.8
click at [1021, 210] on div "New Leads 25/10" at bounding box center [992, 194] width 115 height 35
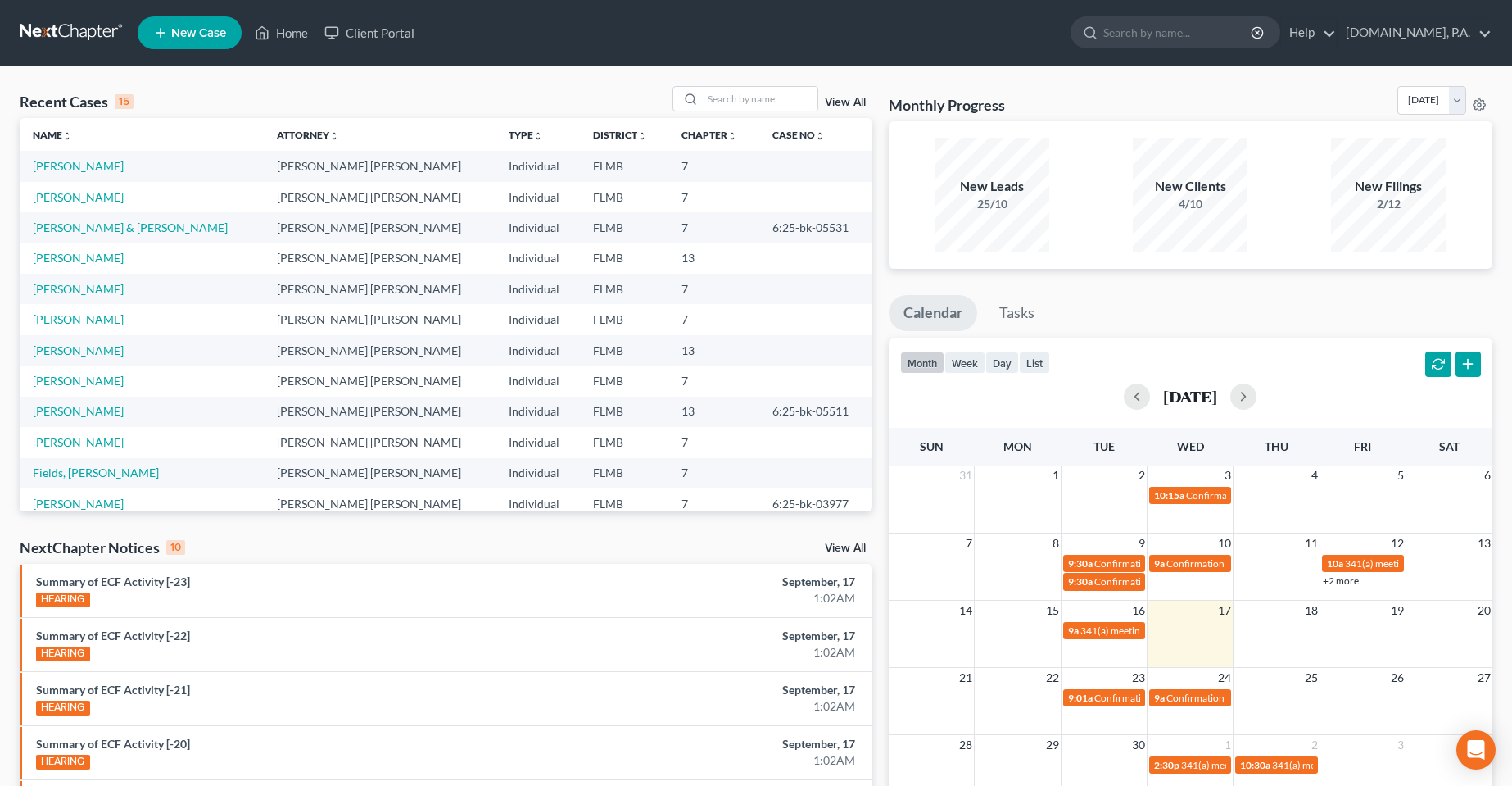
click at [1124, 281] on div "Monthly Progress Bankruptcy Bankruptcy [DATE] [DATE] [DATE] [DATE] [DATE] [DATE…" at bounding box center [1191, 608] width 621 height 1044
drag, startPoint x: 1157, startPoint y: 186, endPoint x: 1208, endPoint y: 217, distance: 59.7
click at [1208, 217] on div "New Clients 4/10" at bounding box center [1190, 195] width 115 height 115
drag, startPoint x: 1353, startPoint y: 188, endPoint x: 1419, endPoint y: 215, distance: 71.3
click at [1419, 215] on div "New Filings 2/12" at bounding box center [1389, 195] width 115 height 115
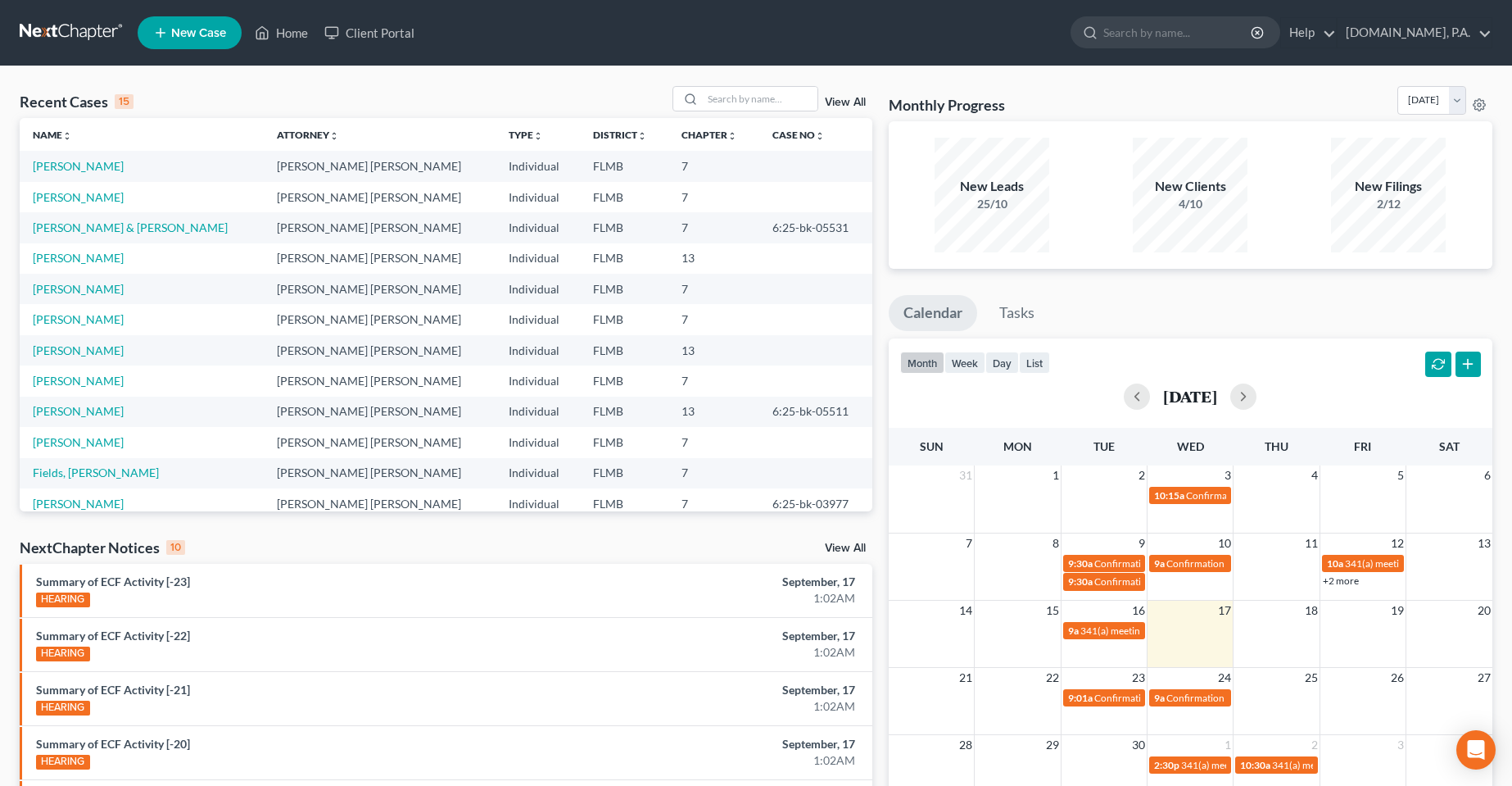
click at [1271, 310] on ul "Calendar Tasks" at bounding box center [1191, 317] width 605 height 43
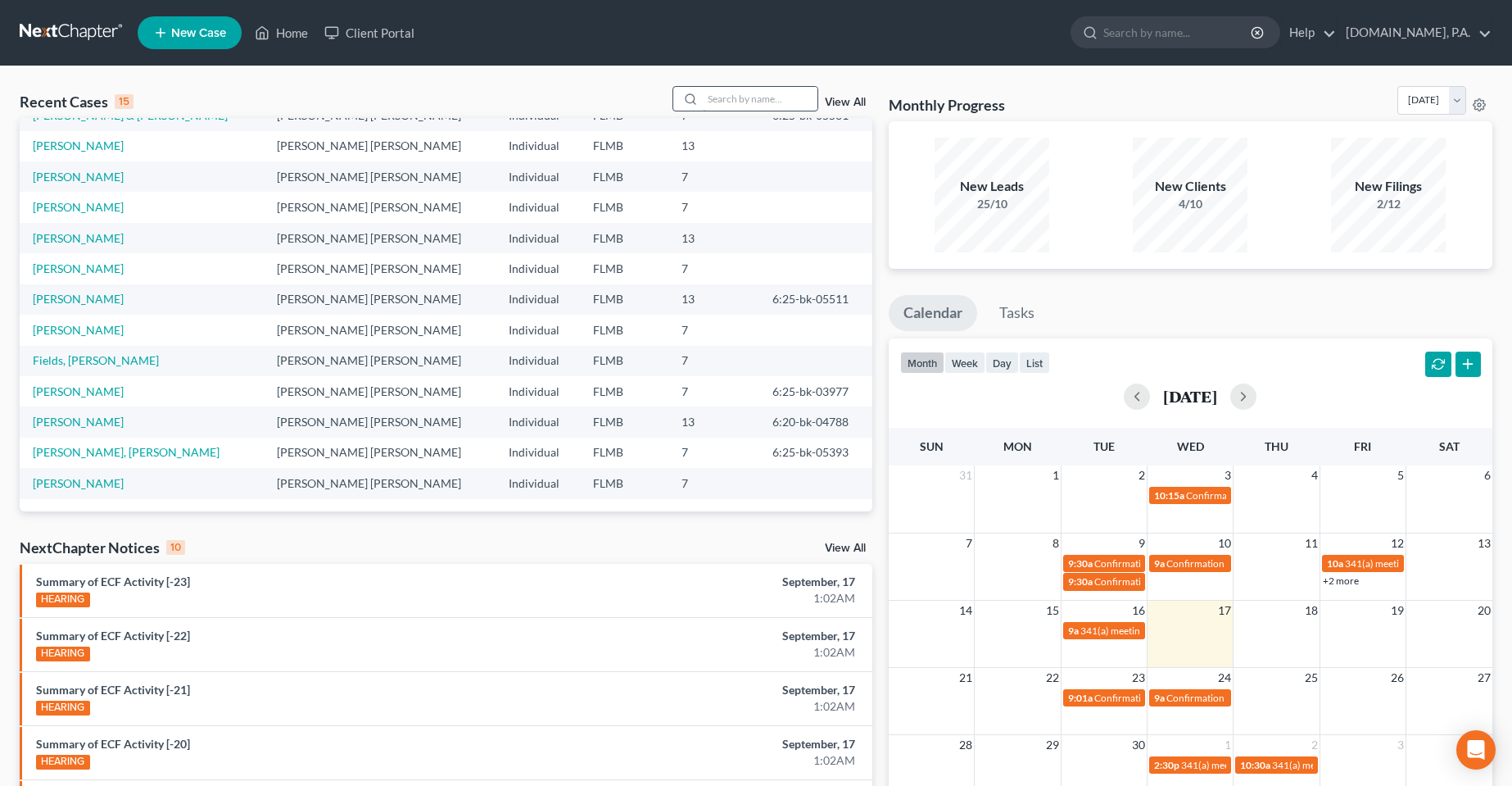
click at [756, 106] on input "search" at bounding box center [760, 99] width 115 height 23
type input "[PERSON_NAME]"
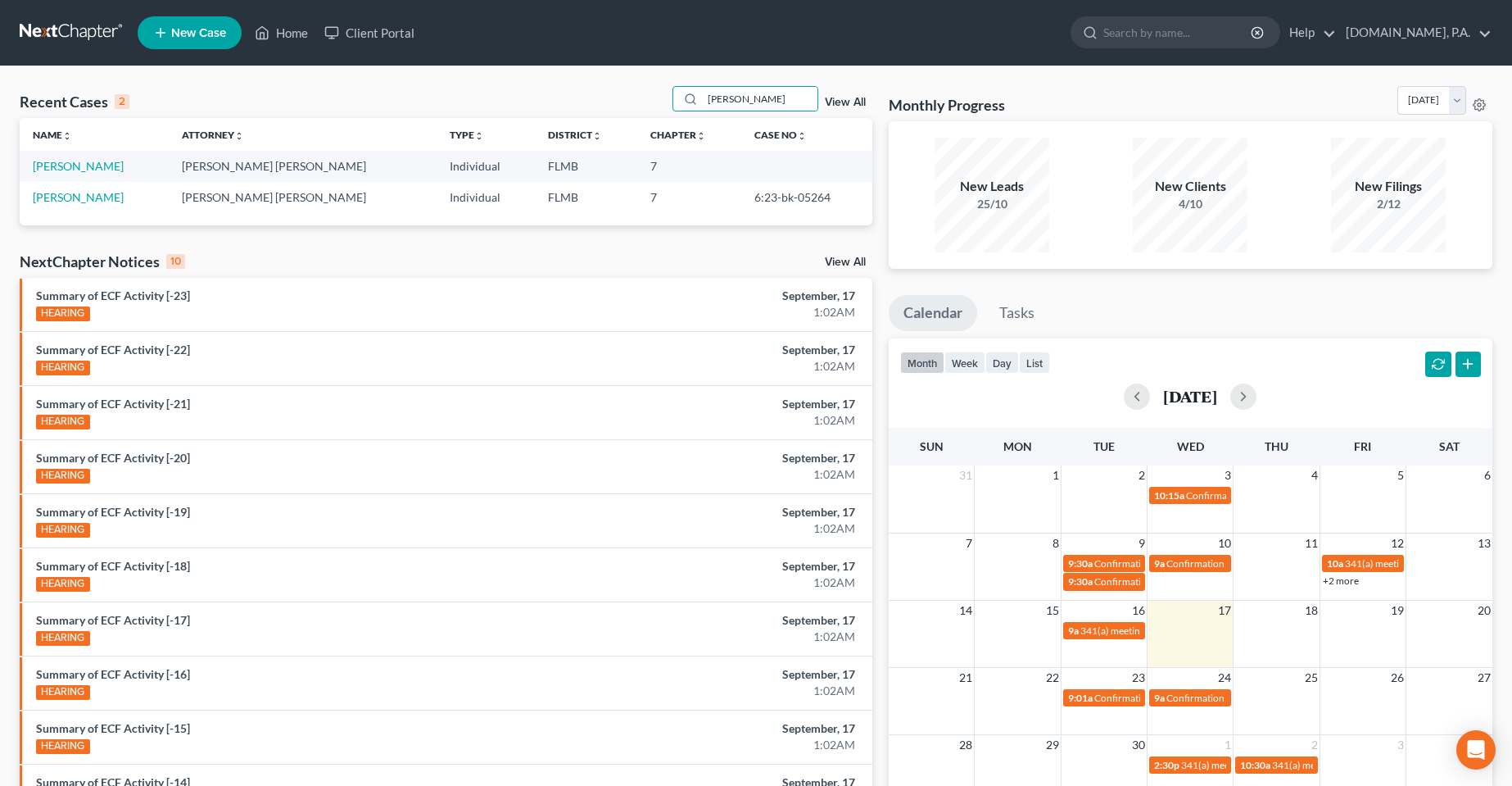
click at [366, 85] on div "Recent Cases 2 [DEMOGRAPHIC_DATA] View All Name unfold_more expand_more expand_…" at bounding box center [756, 492] width 1512 height 851
click at [37, 173] on link "[PERSON_NAME]" at bounding box center [77, 165] width 91 height 13
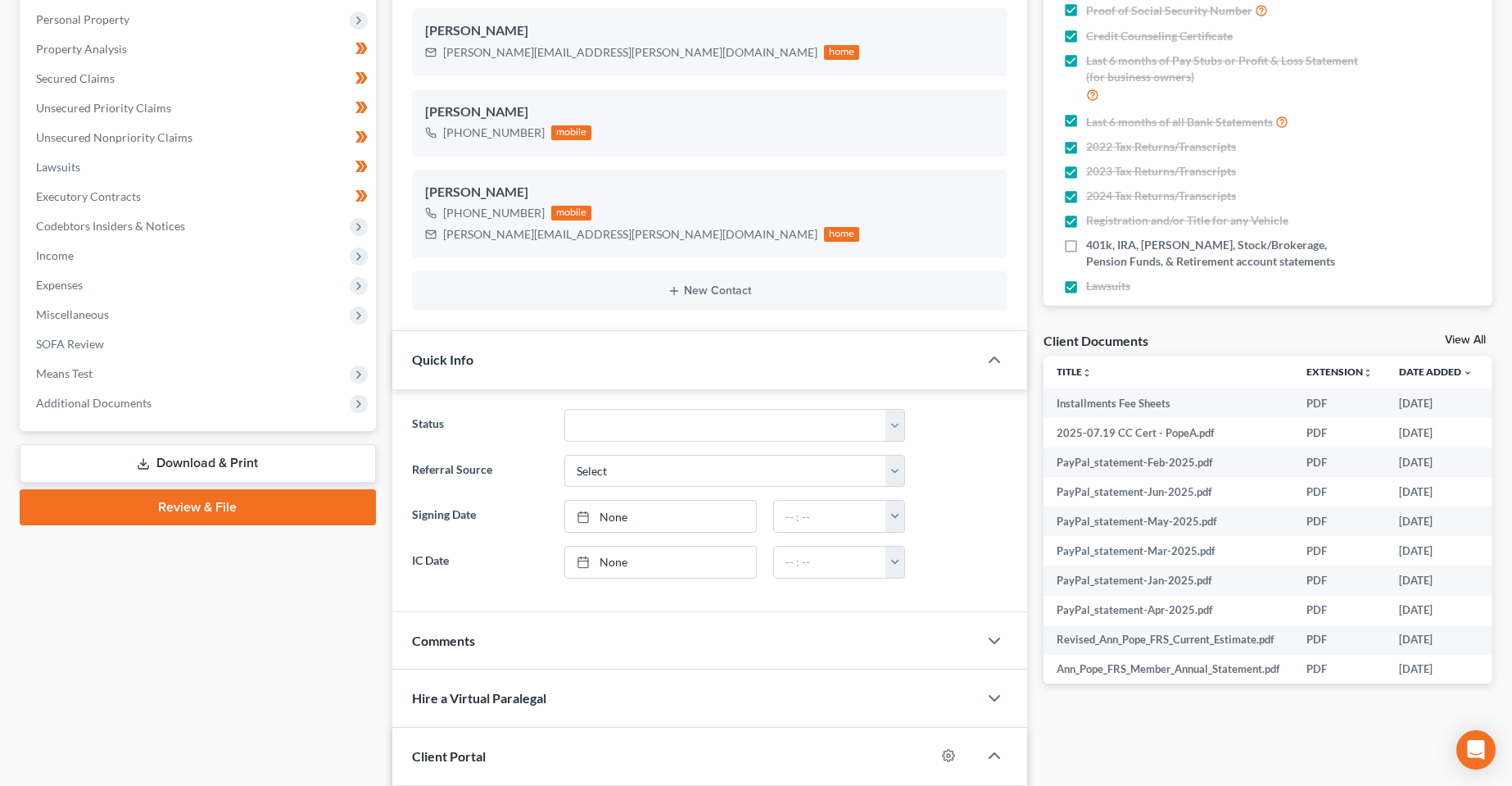
scroll to position [328, 0]
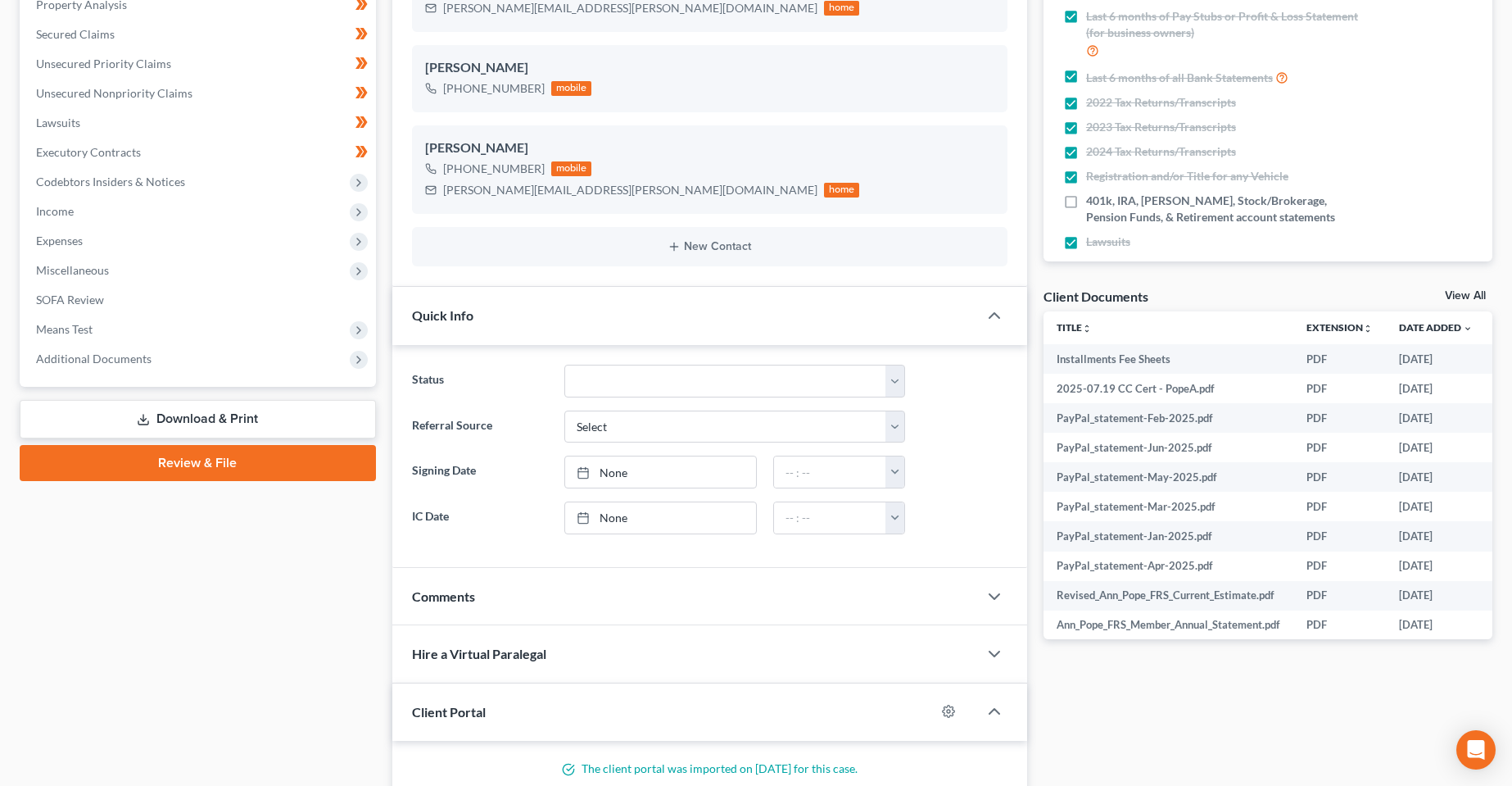
click at [139, 595] on div "Case Dashboard Payments Invoices Payments Payments Credit Report Client Profile" at bounding box center [198, 434] width 373 height 1210
click at [998, 316] on polyline "button" at bounding box center [994, 315] width 10 height 4
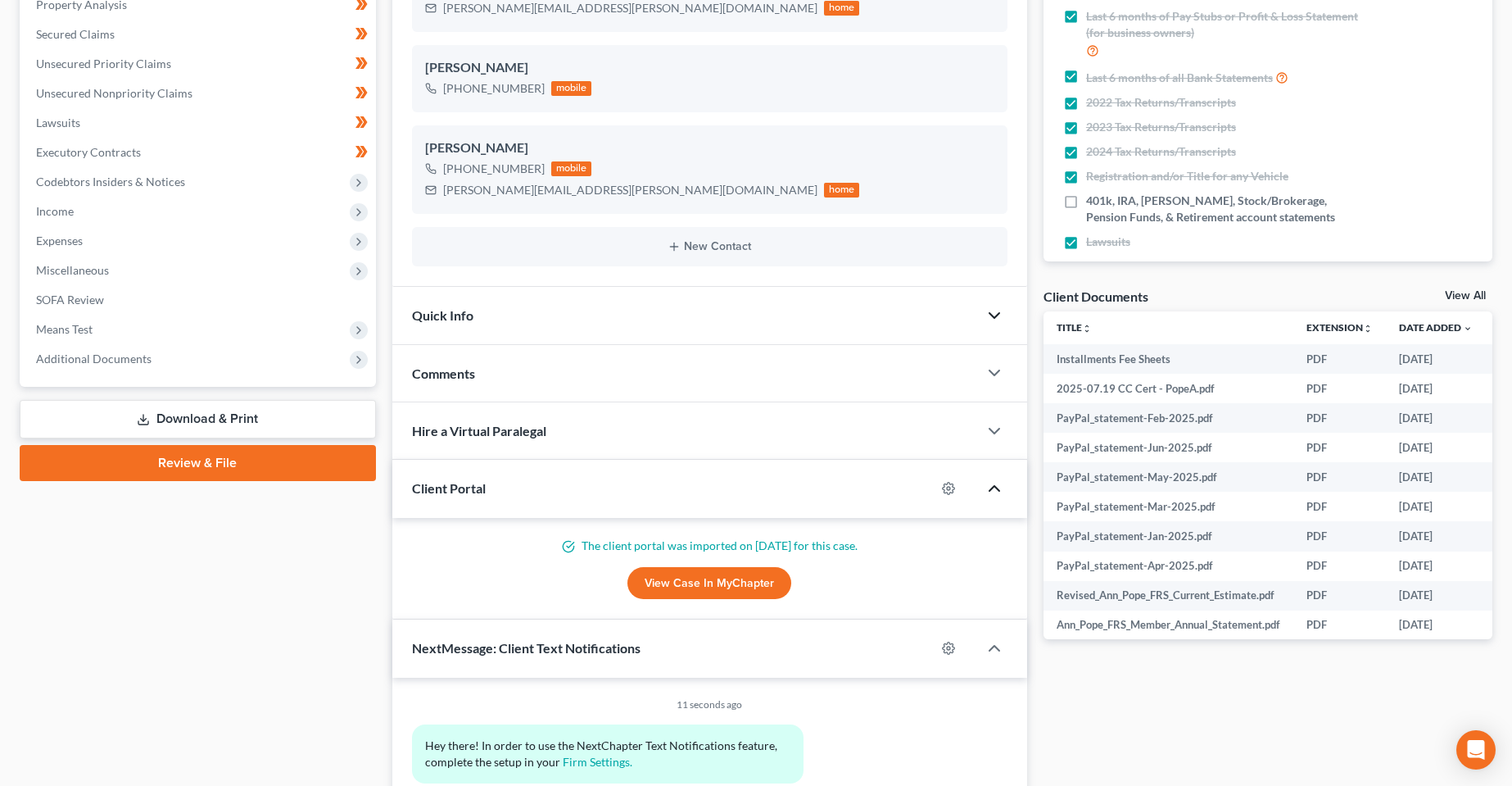
click at [986, 490] on icon "button" at bounding box center [994, 488] width 20 height 20
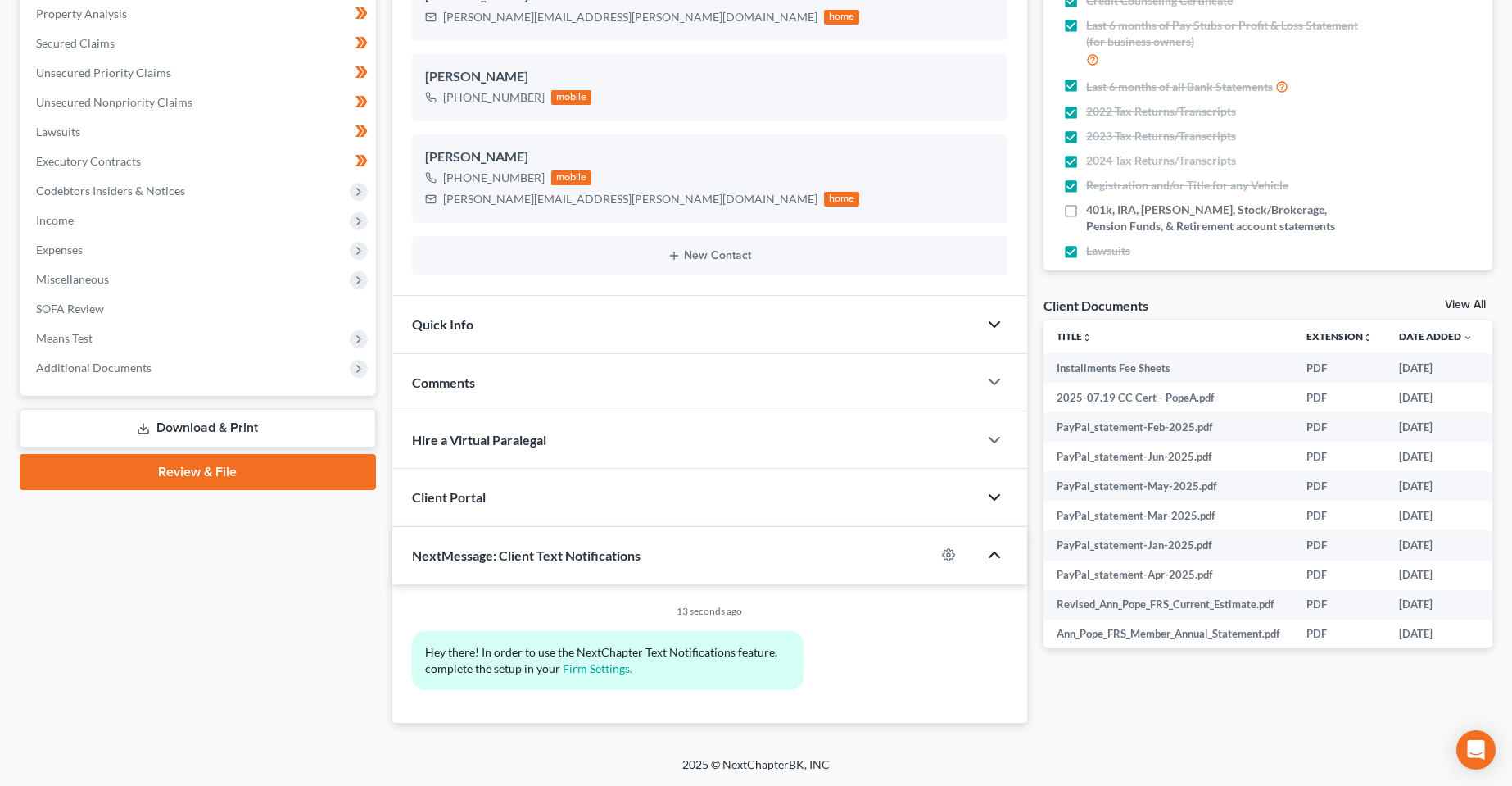
click at [1001, 556] on icon "button" at bounding box center [994, 555] width 20 height 20
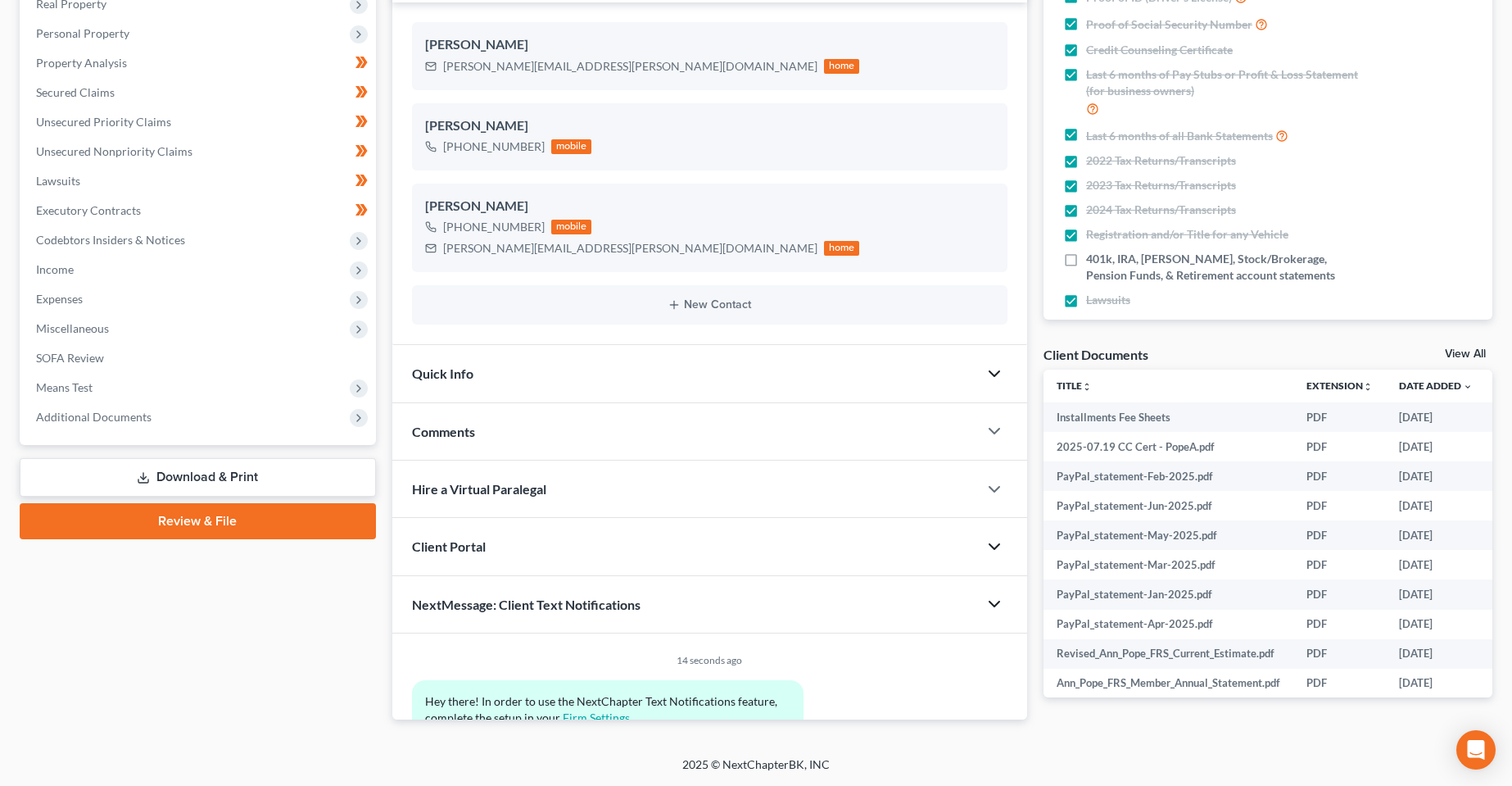
scroll to position [270, 0]
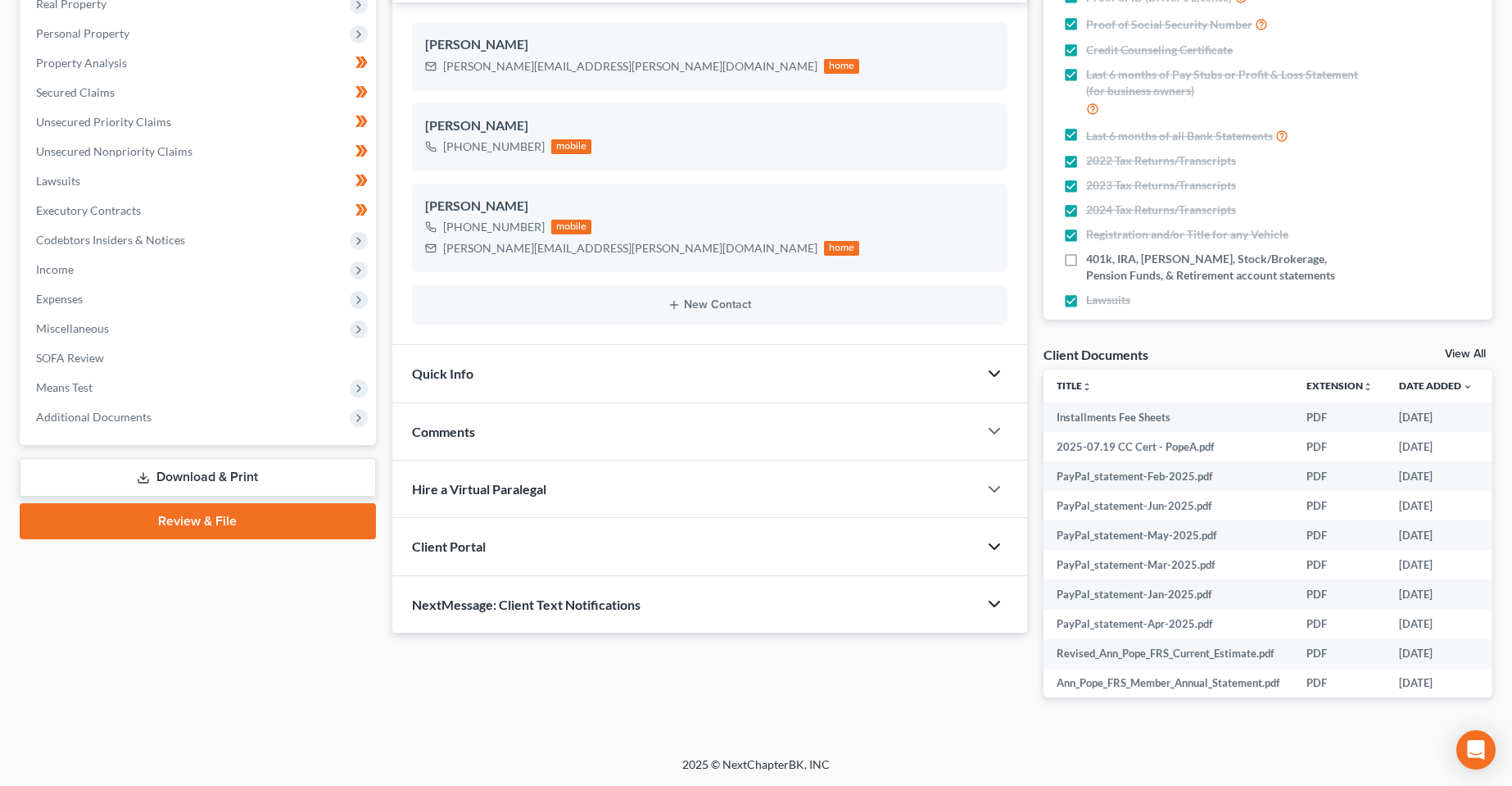
click at [1144, 717] on div "Docs Tasks Events Fees Timer 91% Completed Nothing here yet! Proof of ID (Drive…" at bounding box center [1268, 306] width 466 height 836
click at [855, 738] on div "[PERSON_NAME] Upgraded Chapter Chapter 7 Status In [GEOGRAPHIC_DATA] [GEOGRAPHI…" at bounding box center [756, 276] width 1512 height 960
click at [344, 675] on div "Case Dashboard Payments Invoices Payments Payments Credit Report Client Profile" at bounding box center [198, 306] width 373 height 836
click at [290, 680] on div "Case Dashboard Payments Invoices Payments Payments Credit Report Client Profile" at bounding box center [198, 306] width 373 height 836
click at [245, 523] on link "Review & File" at bounding box center [198, 522] width 356 height 36
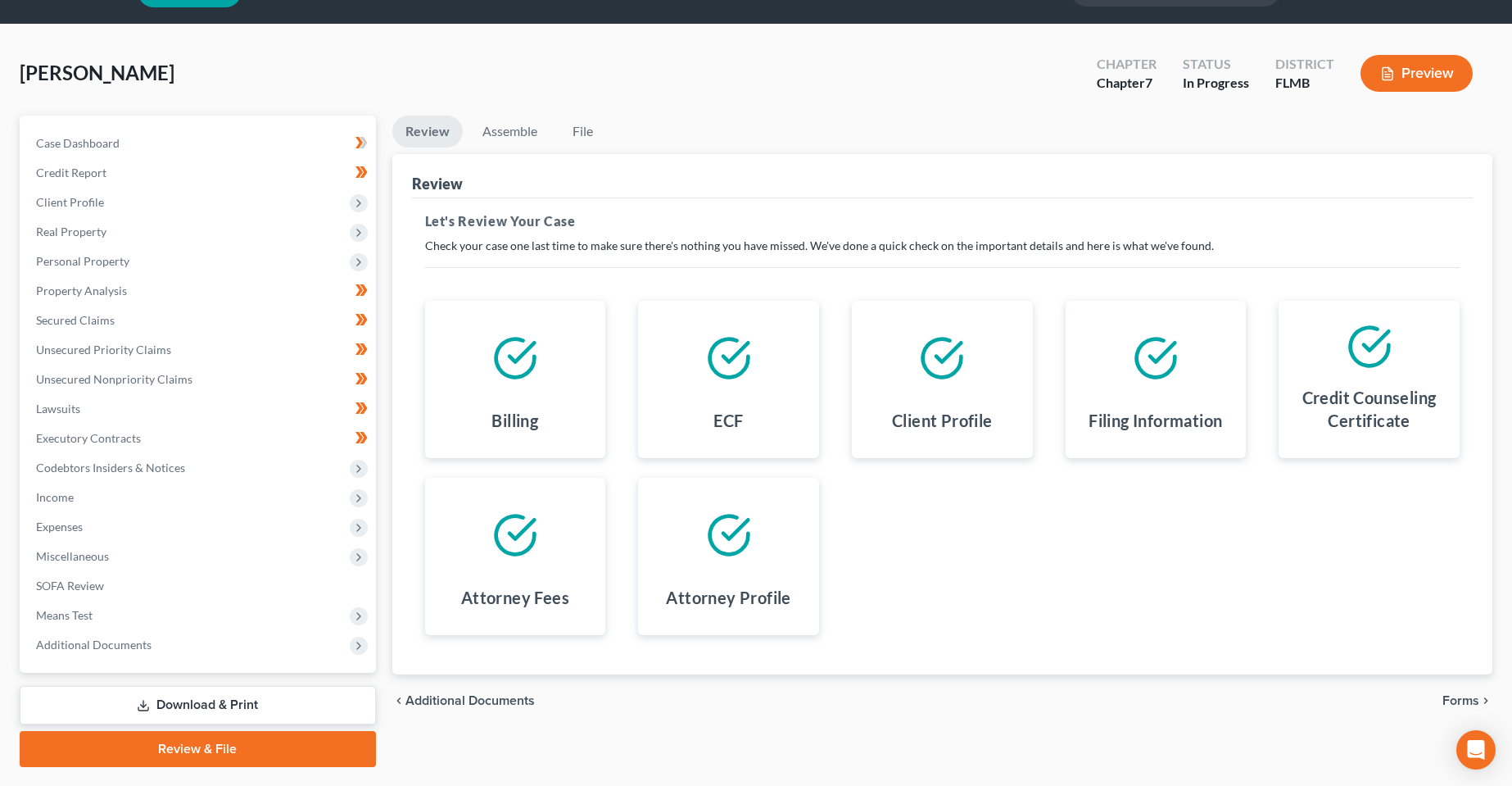
scroll to position [82, 0]
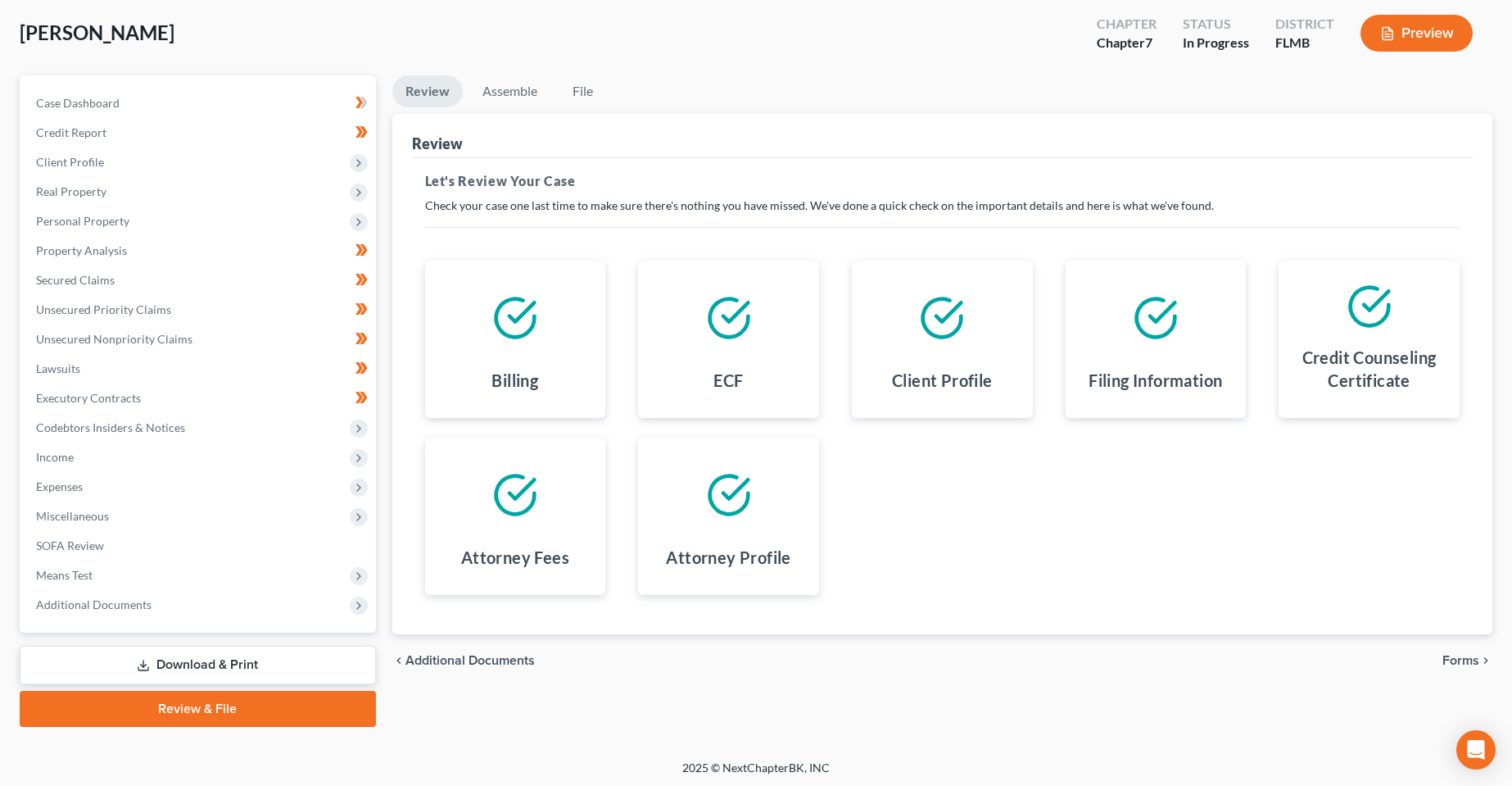
click at [1451, 656] on span "Forms" at bounding box center [1461, 660] width 37 height 13
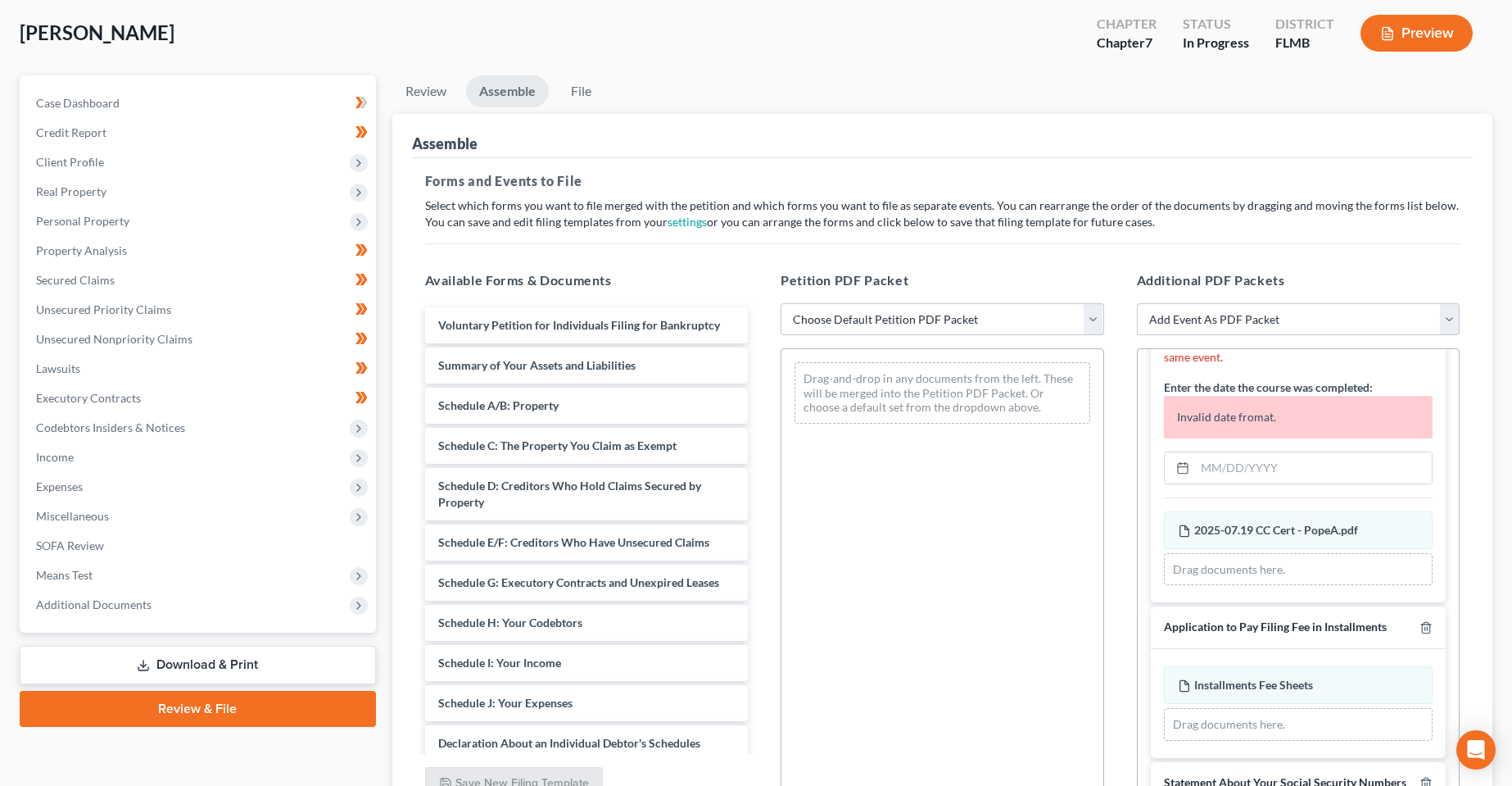
scroll to position [0, 0]
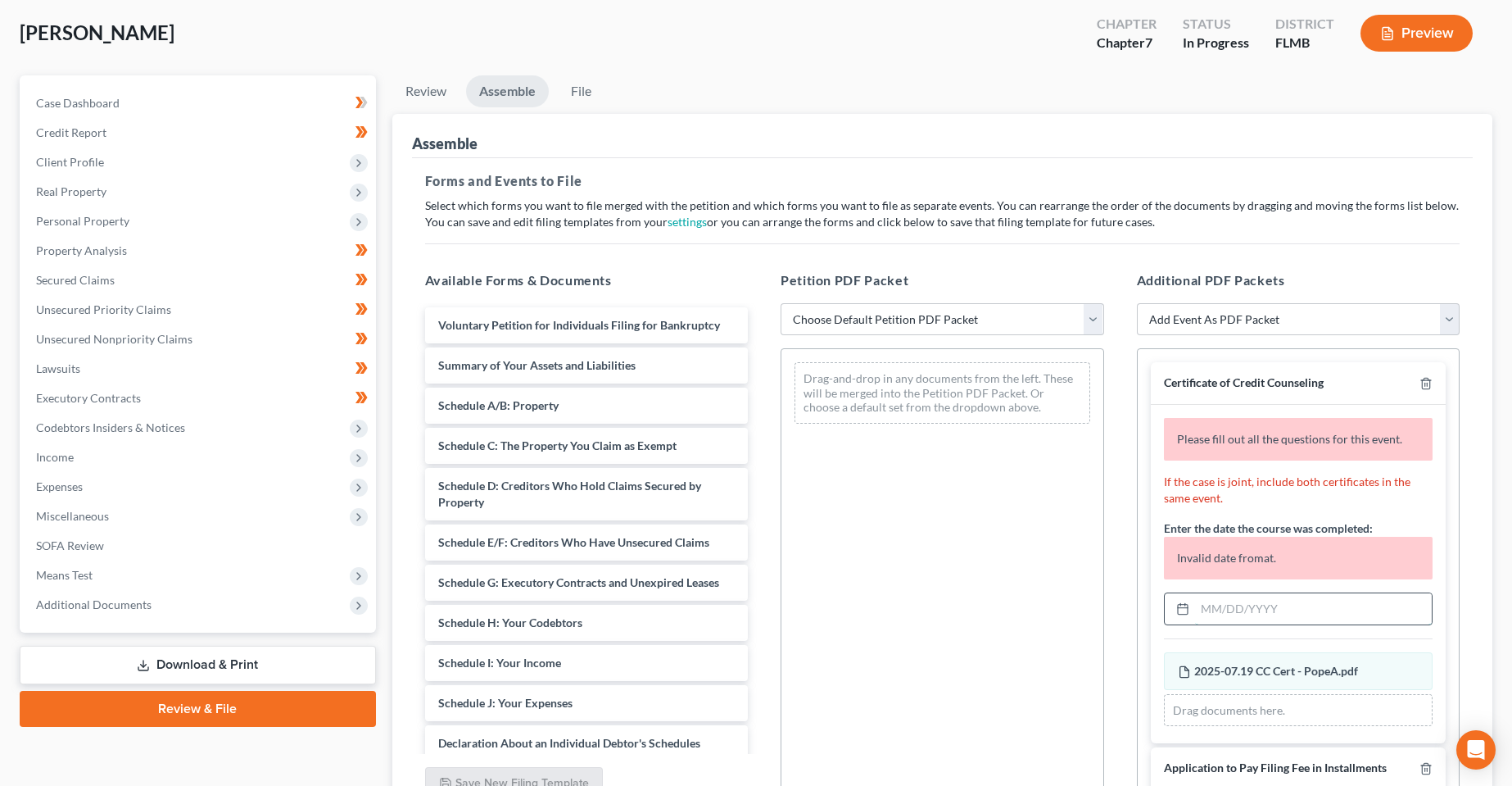
click at [1250, 613] on input "text" at bounding box center [1314, 609] width 237 height 31
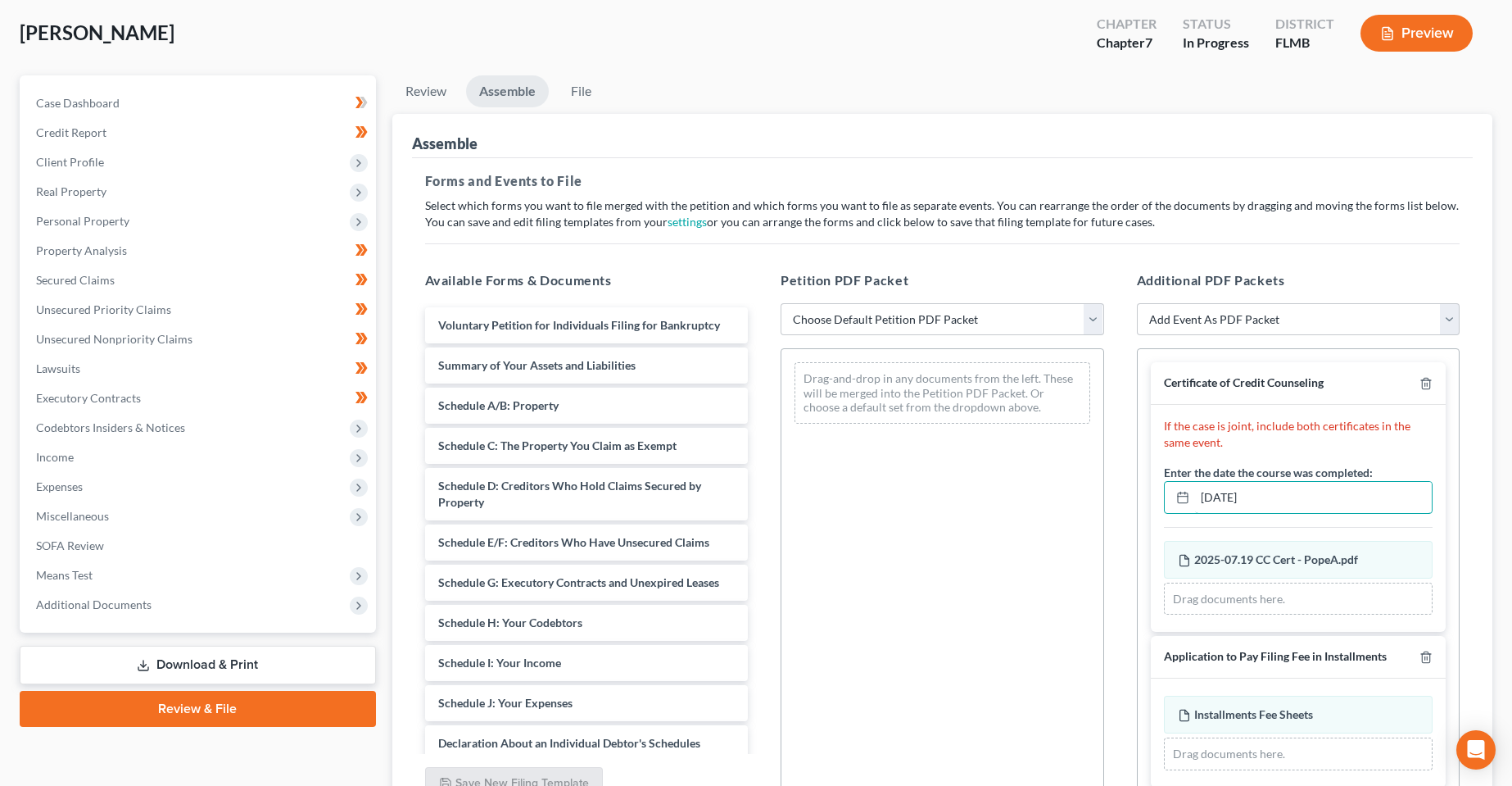
type input "[DATE]"
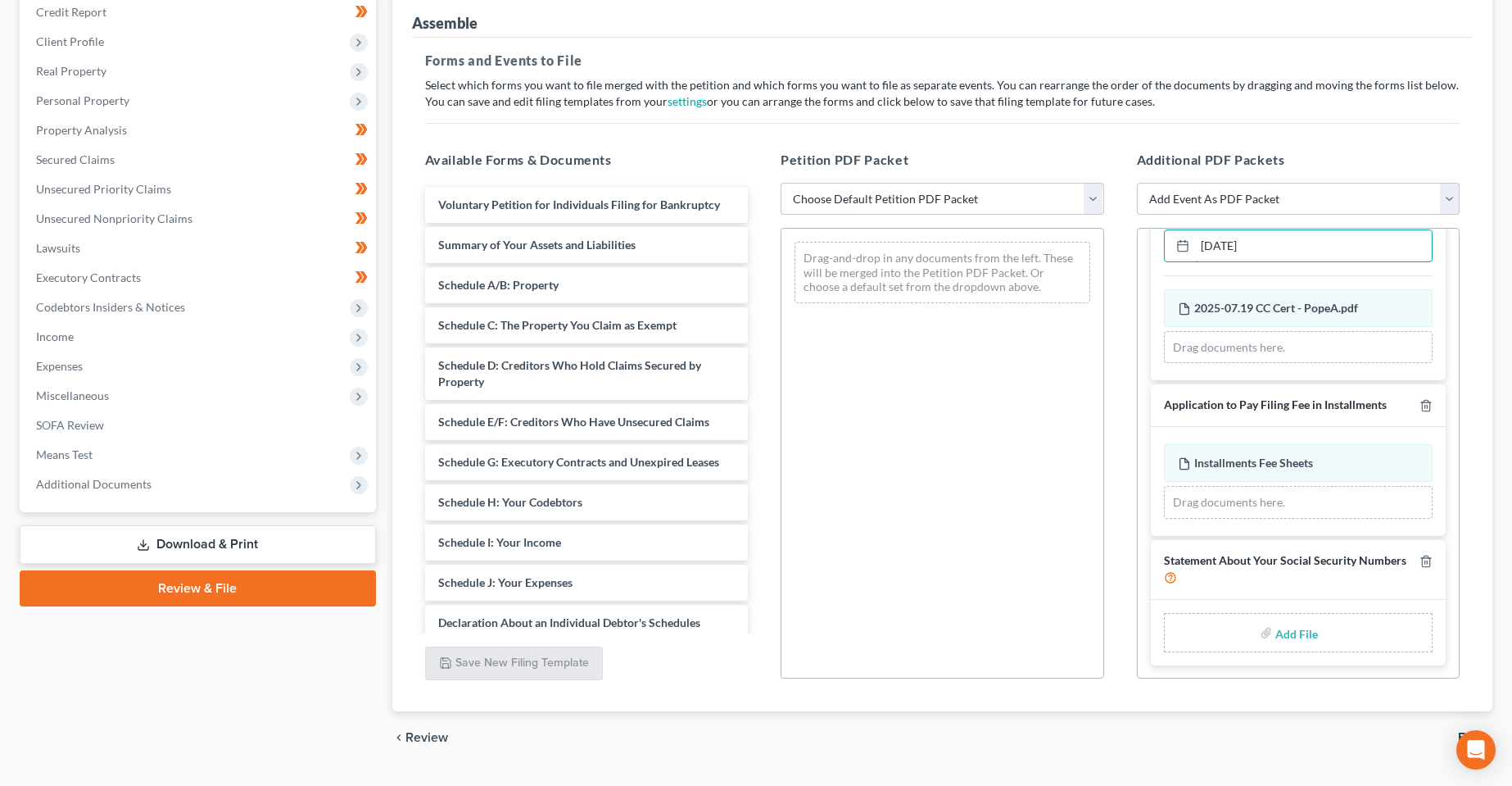
scroll to position [243, 0]
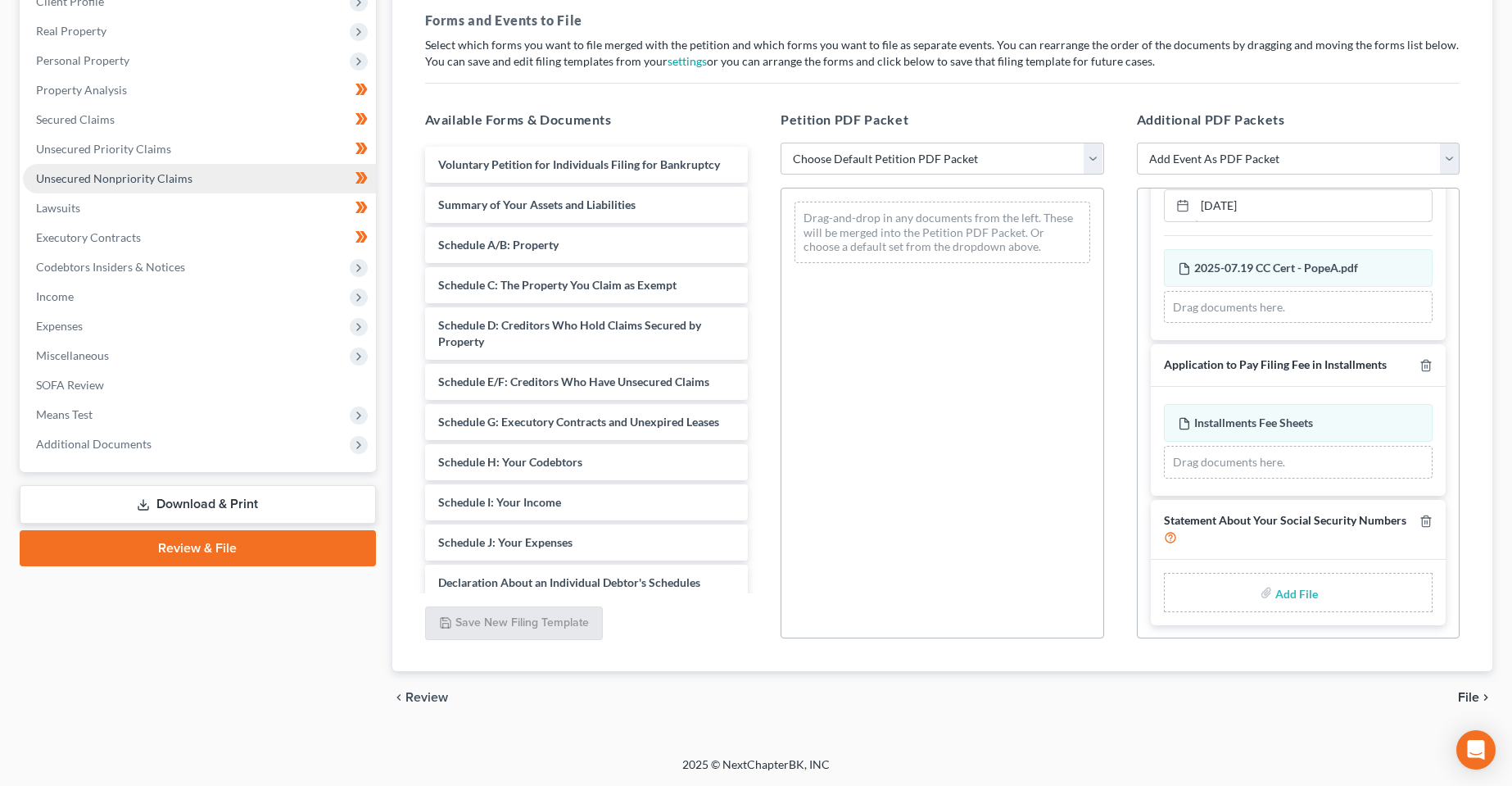
type input "C:\fakepath\Form 121 - PopeA.pdf"
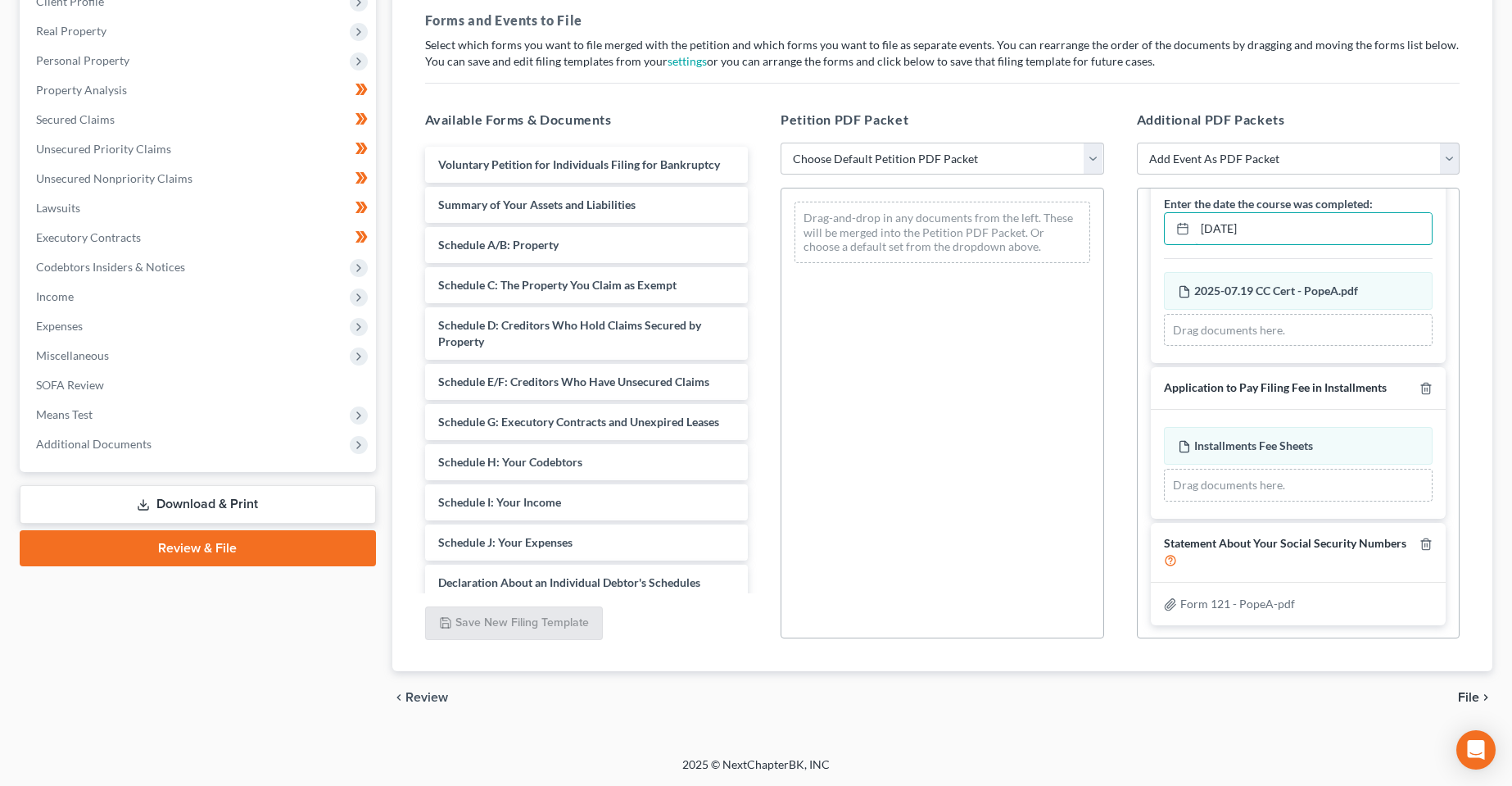
scroll to position [108, 0]
click at [858, 178] on div "Petition PDF Packet Choose Default Petition PDF Packet Complete Bankruptcy Peti…" at bounding box center [942, 375] width 356 height 556
click at [856, 162] on select "Choose Default Petition PDF Packet Complete Bankruptcy Petition (all forms and …" at bounding box center [943, 159] width 324 height 32
select select "1"
click at [781, 143] on select "Choose Default Petition PDF Packet Complete Bankruptcy Petition (all forms and …" at bounding box center [943, 159] width 324 height 32
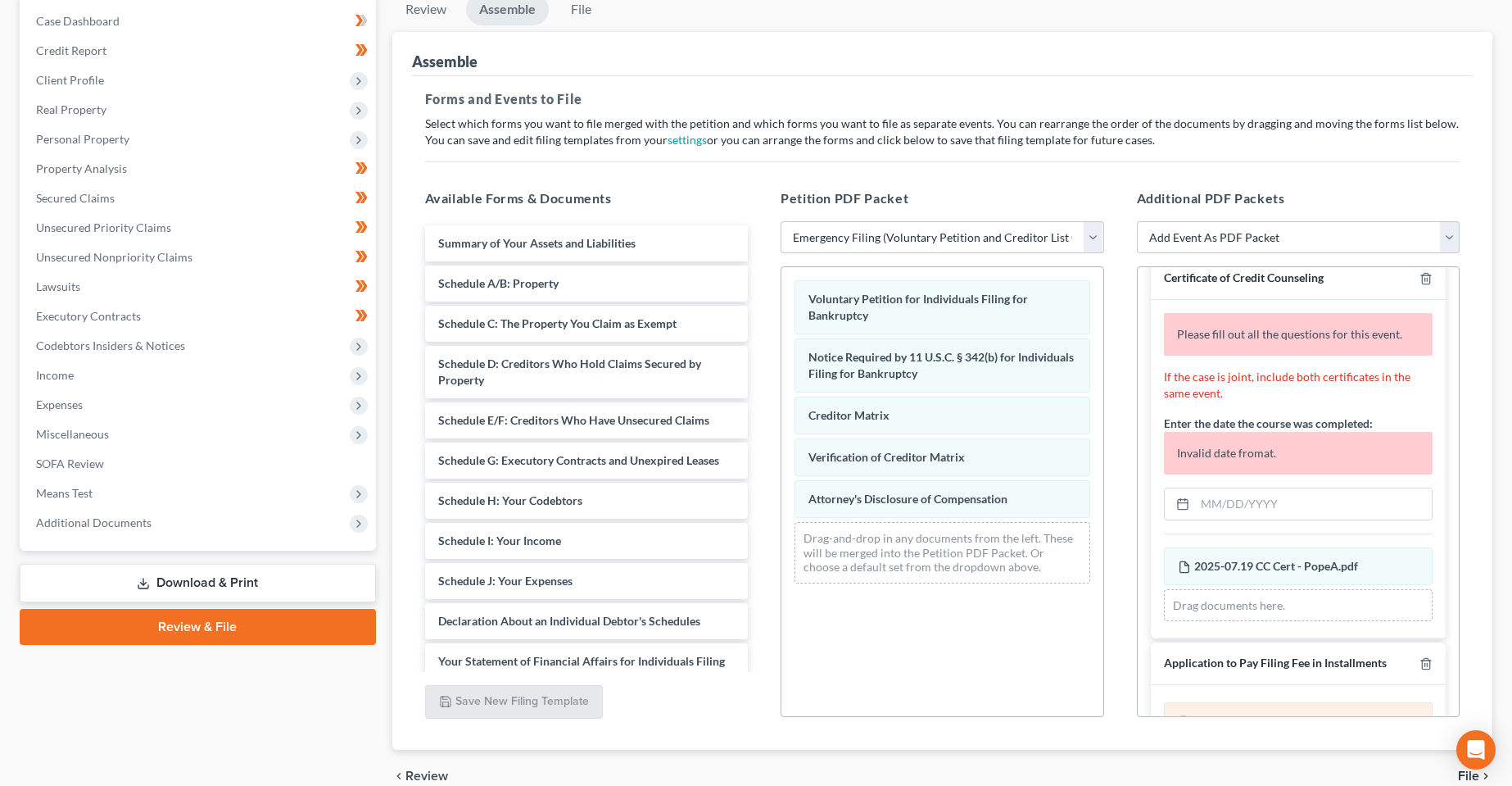
scroll to position [0, 0]
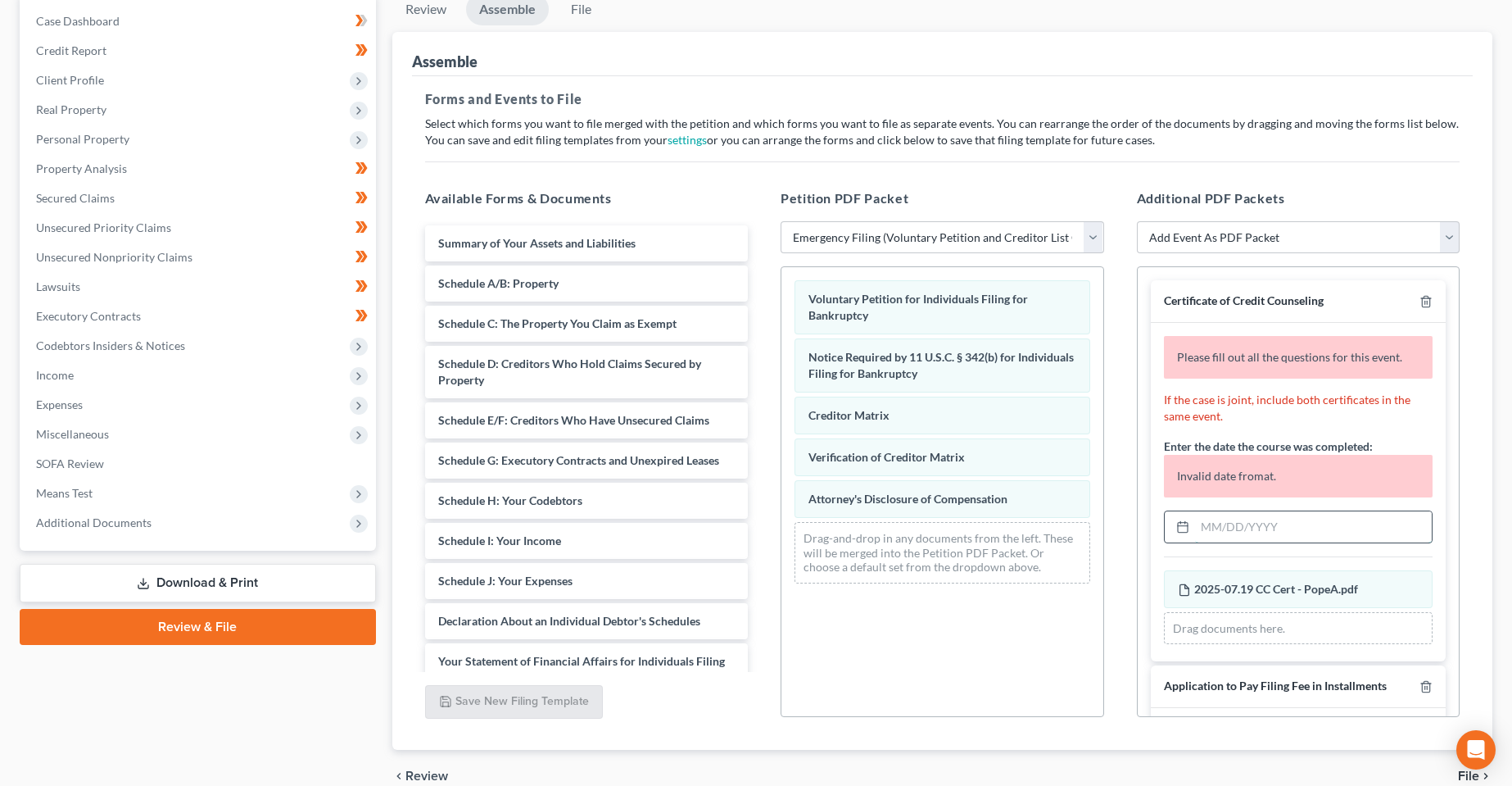
click at [1321, 530] on input "text" at bounding box center [1314, 527] width 237 height 31
click at [204, 594] on link "Download & Print" at bounding box center [198, 583] width 356 height 39
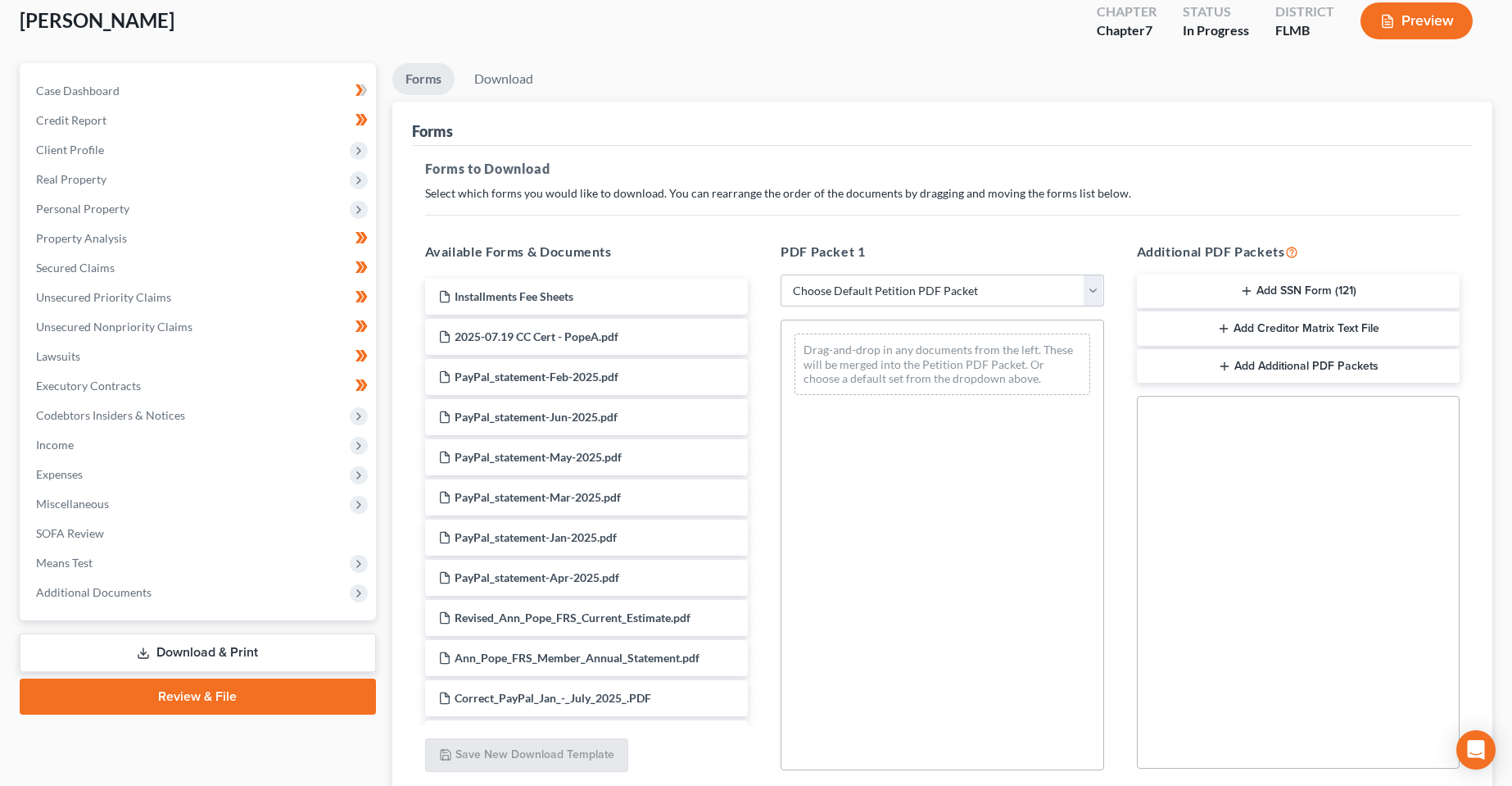
scroll to position [227, 0]
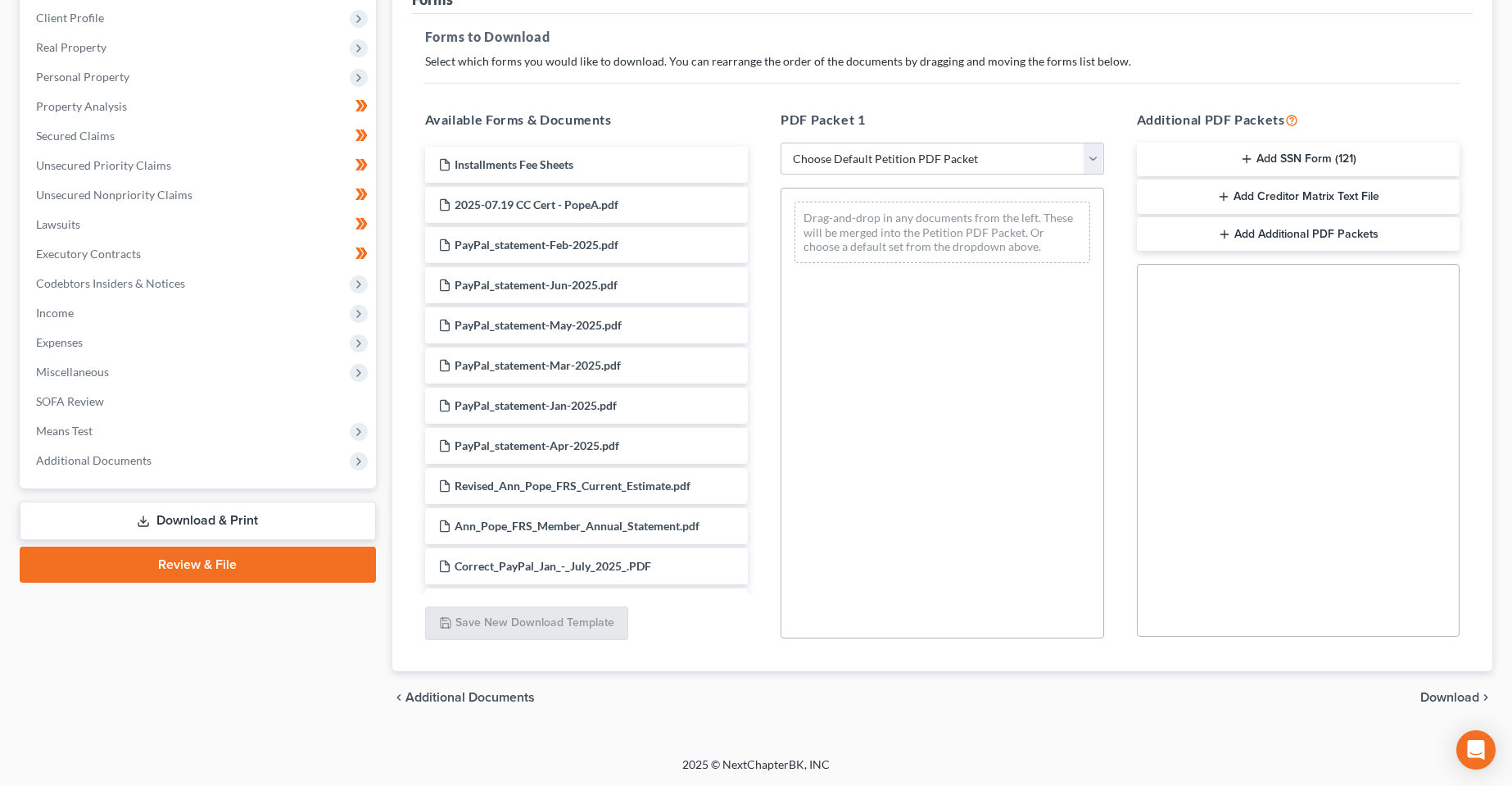
click at [202, 545] on div "Case Dashboard Payments Invoices Payments Payments Credit Report Client Profile" at bounding box center [198, 327] width 373 height 793
click at [218, 576] on link "Review & File" at bounding box center [198, 565] width 356 height 36
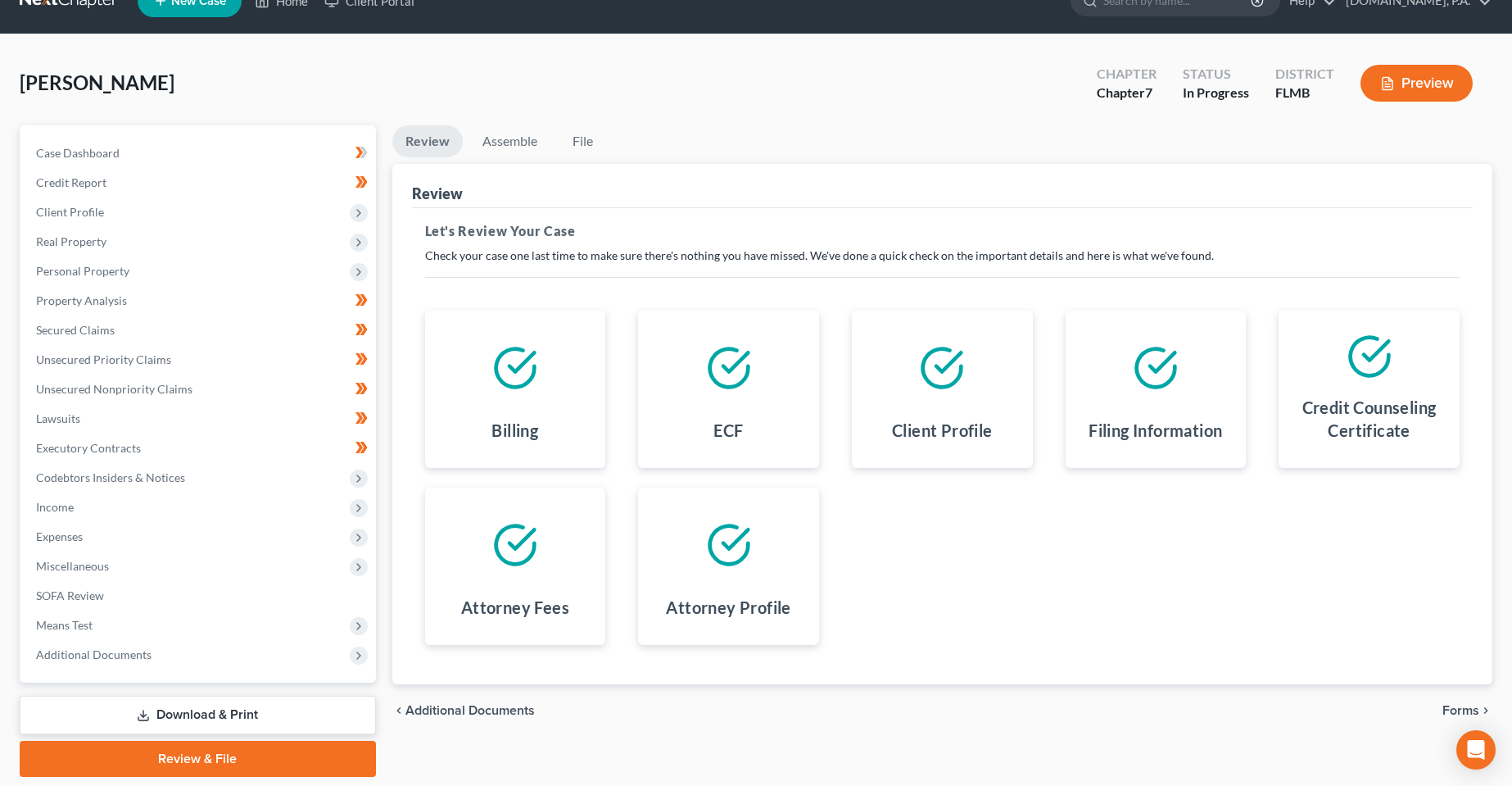
scroll to position [85, 0]
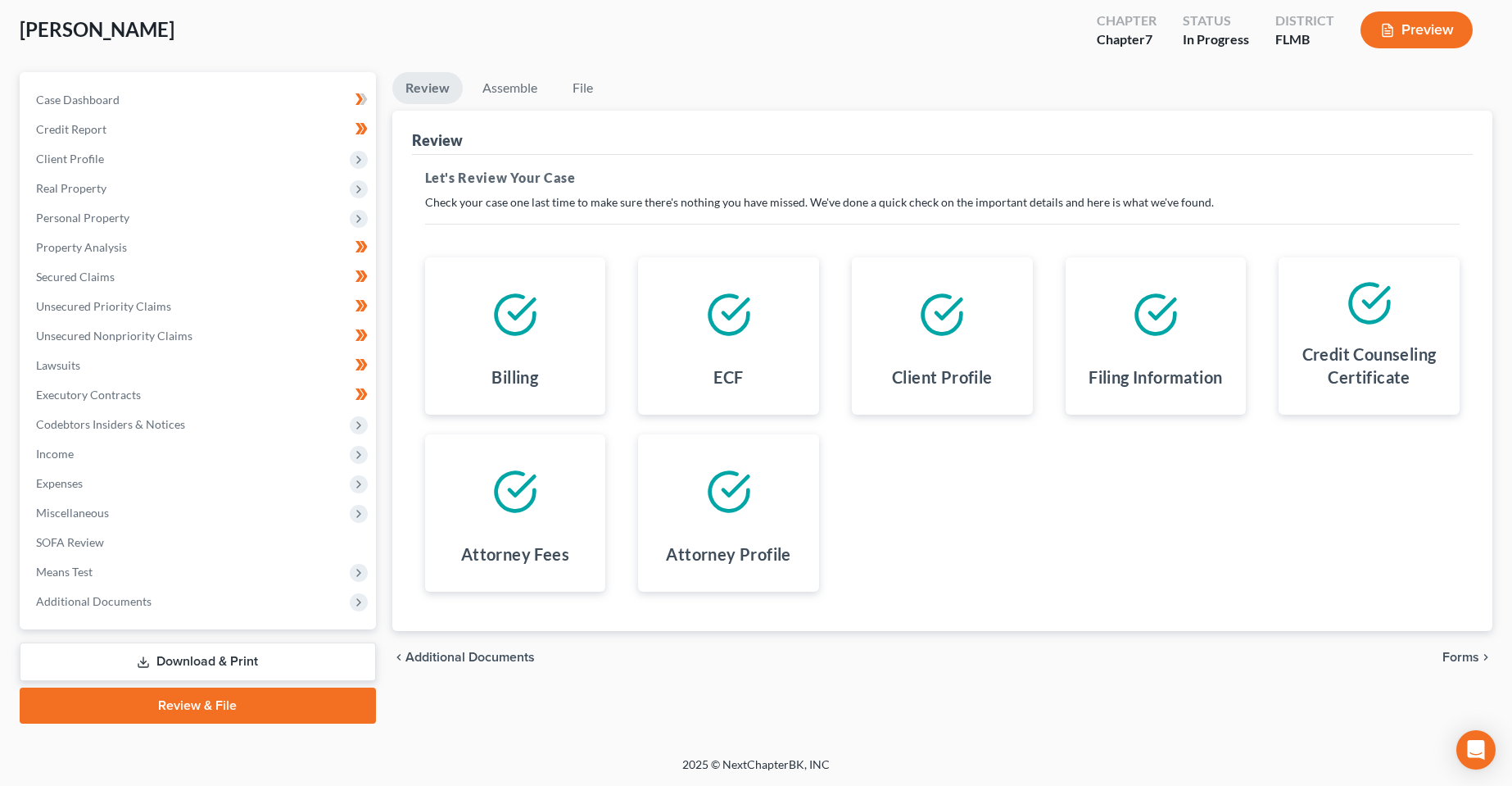
click at [1447, 645] on div "chevron_left Additional Documents Forms chevron_right" at bounding box center [943, 657] width 1101 height 52
click at [1454, 652] on span "Forms" at bounding box center [1461, 657] width 37 height 13
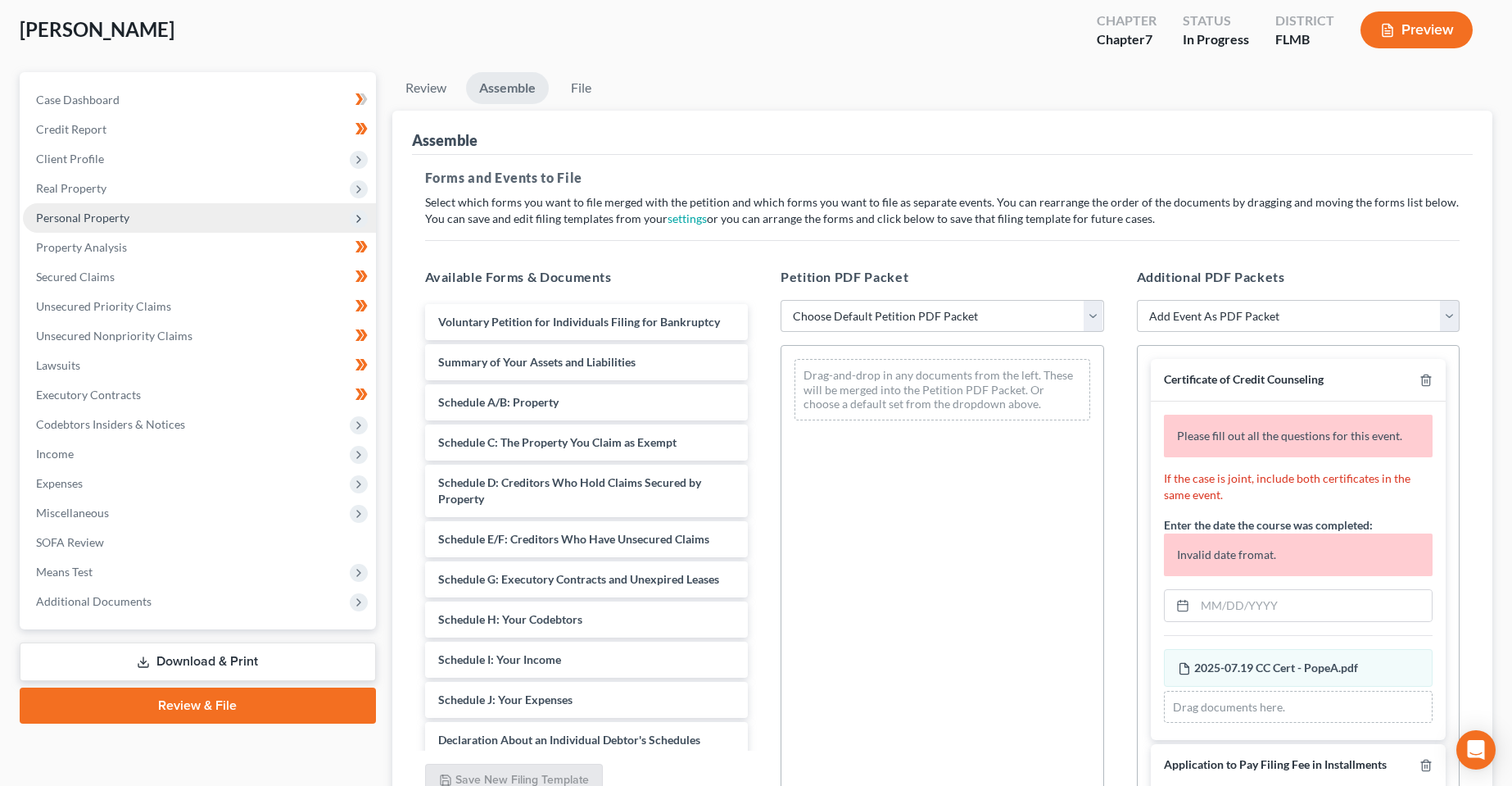
click at [80, 218] on span "Personal Property" at bounding box center [83, 217] width 93 height 13
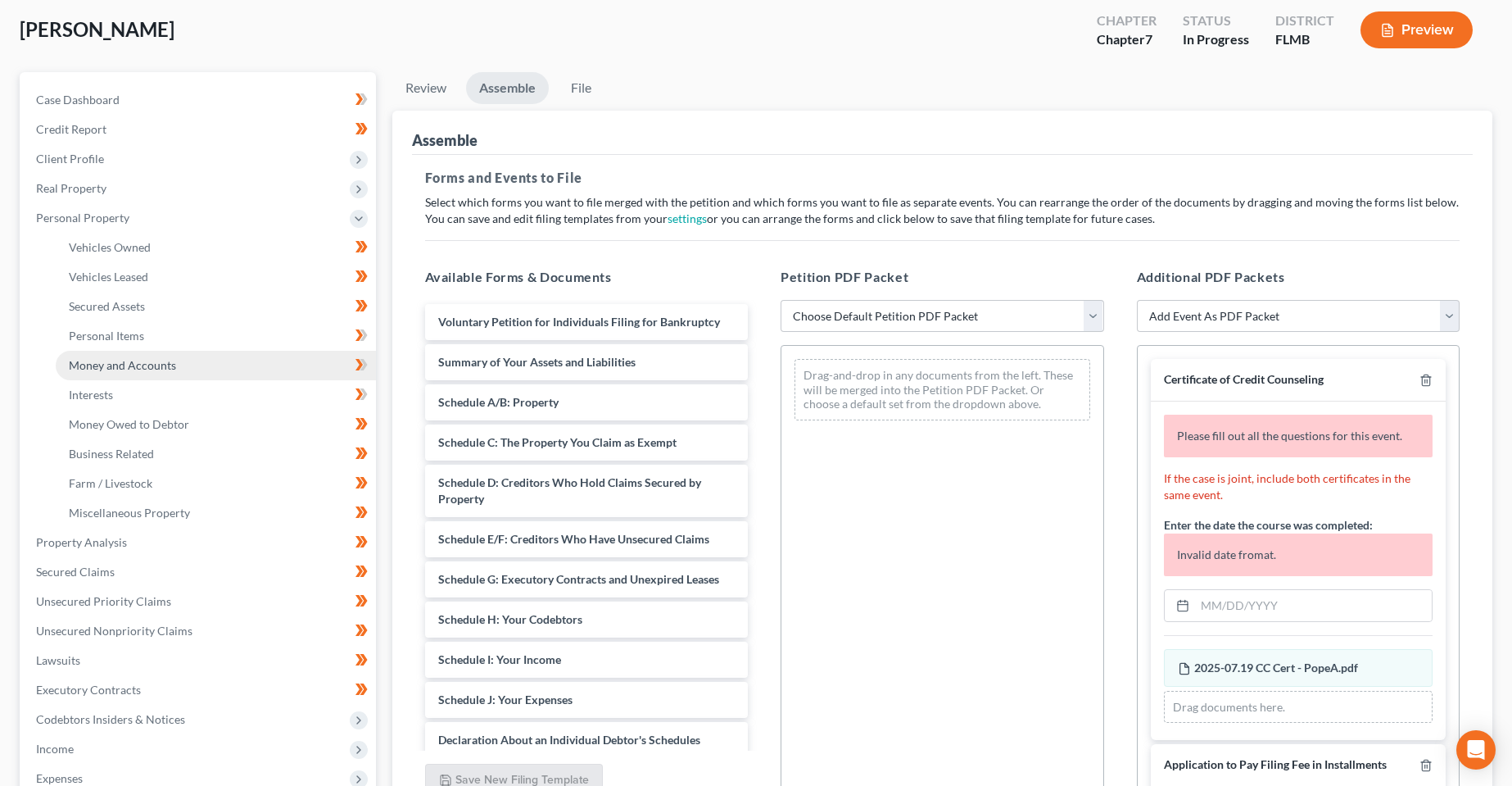
click at [118, 370] on span "Money and Accounts" at bounding box center [122, 364] width 107 height 13
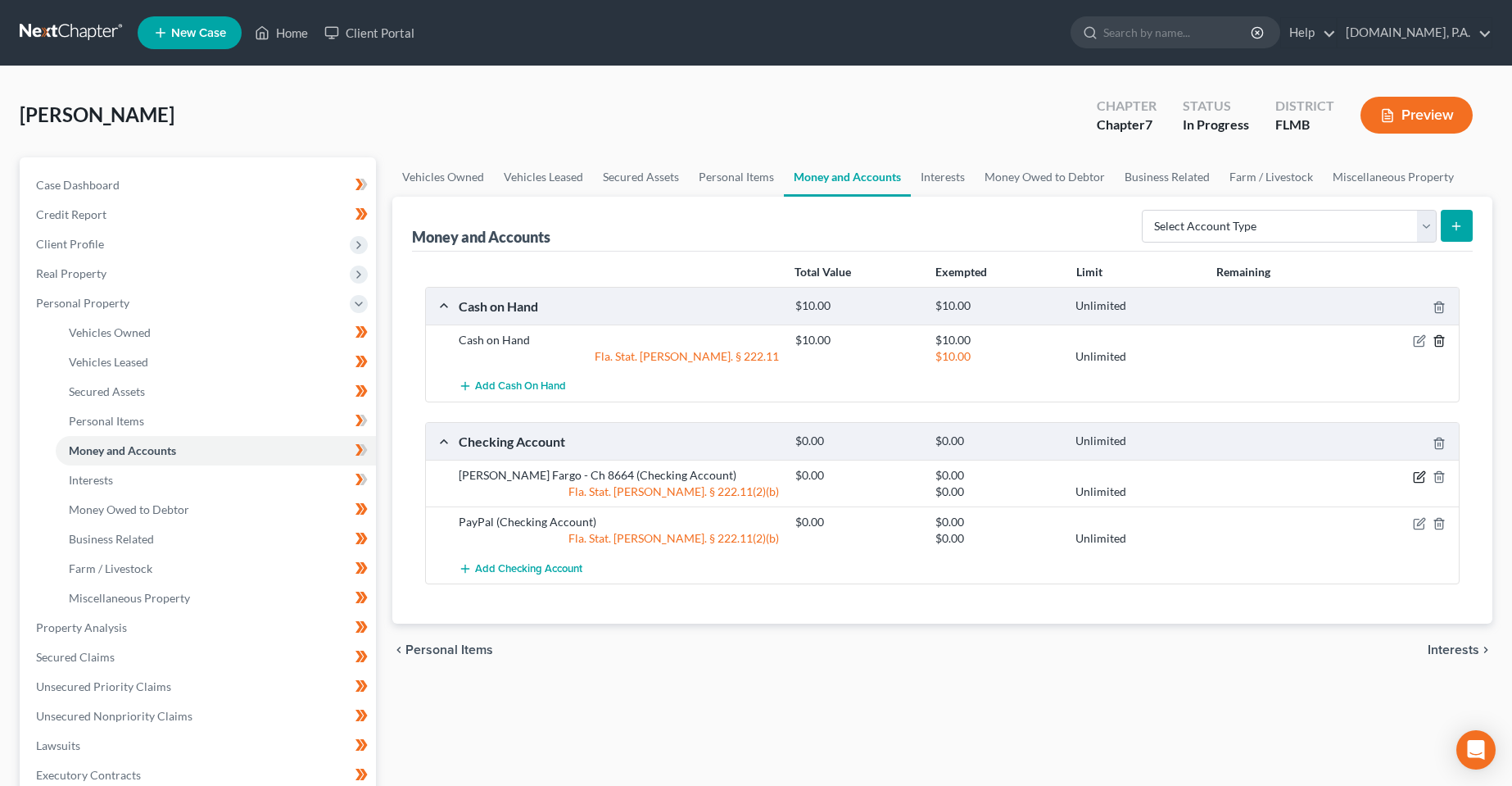
drag, startPoint x: 1422, startPoint y: 480, endPoint x: 1440, endPoint y: 339, distance: 142.1
click at [1253, 491] on div "[PERSON_NAME] Fargo - Ch 8664 (Checking Account) $0.00 $0.00 Fla. Stat. [PERSON…" at bounding box center [956, 483] width 1011 height 32
click at [1420, 345] on icon "button" at bounding box center [1419, 341] width 13 height 13
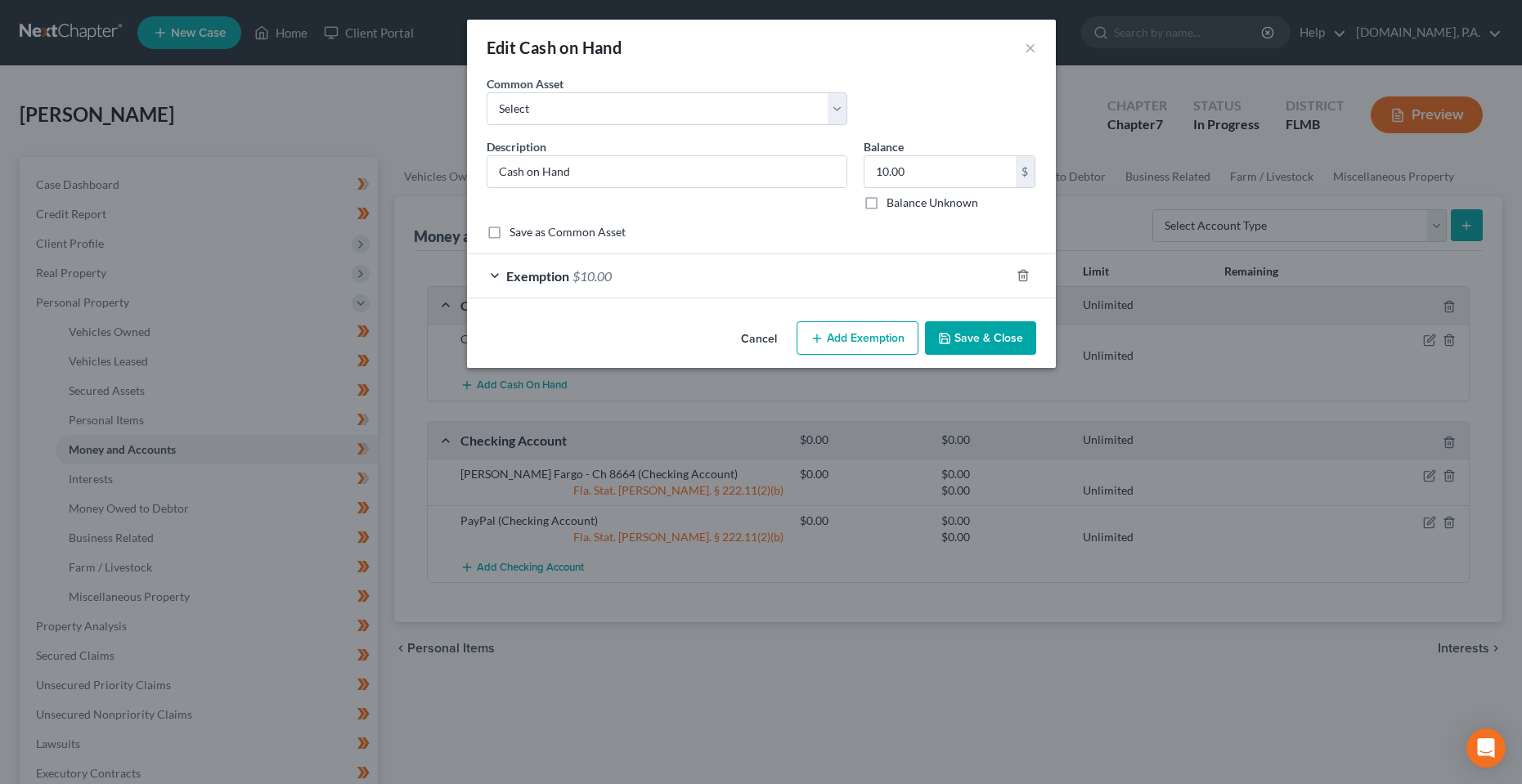
click at [683, 285] on div "Exemption $10.00" at bounding box center [738, 275] width 543 height 43
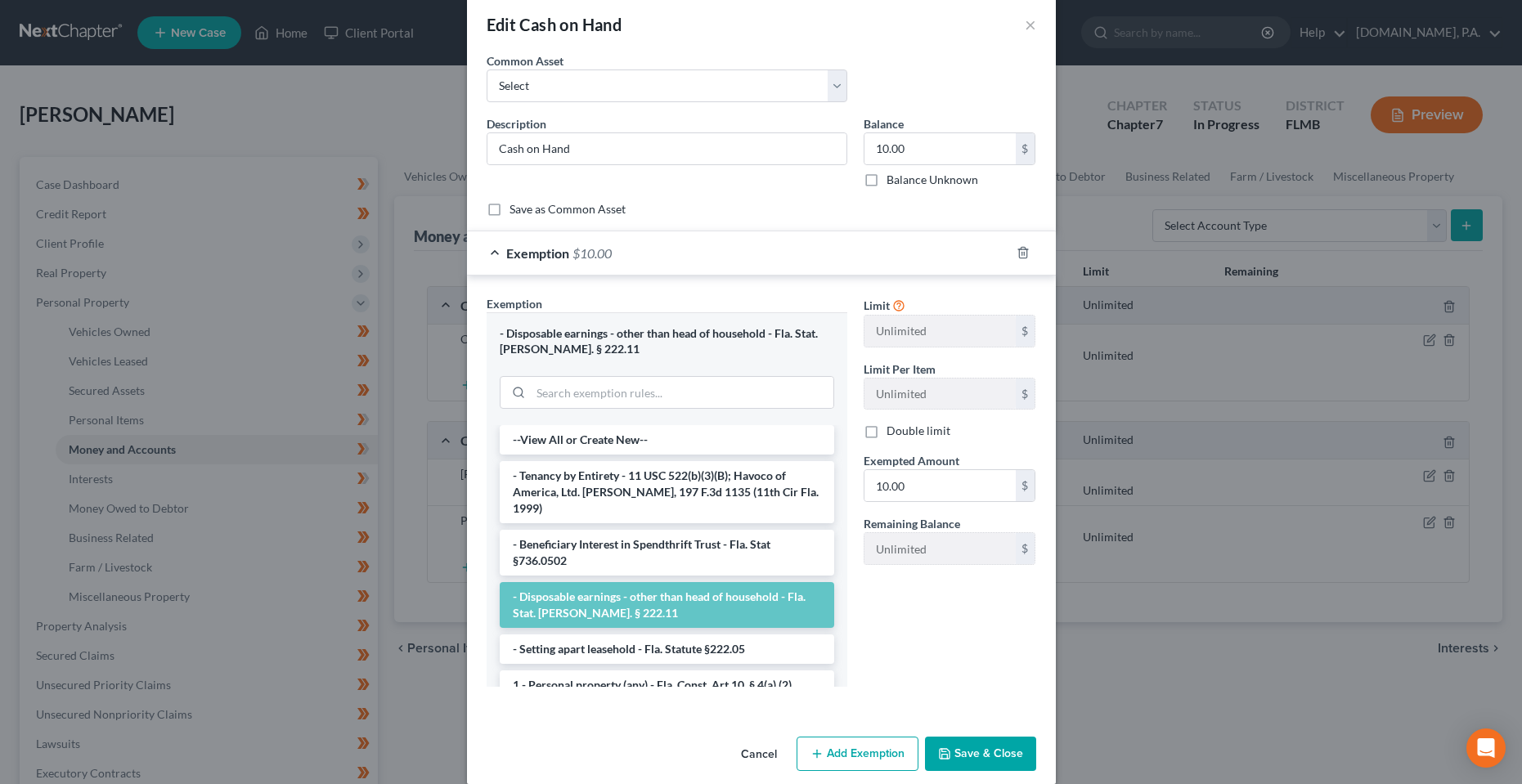
scroll to position [42, 0]
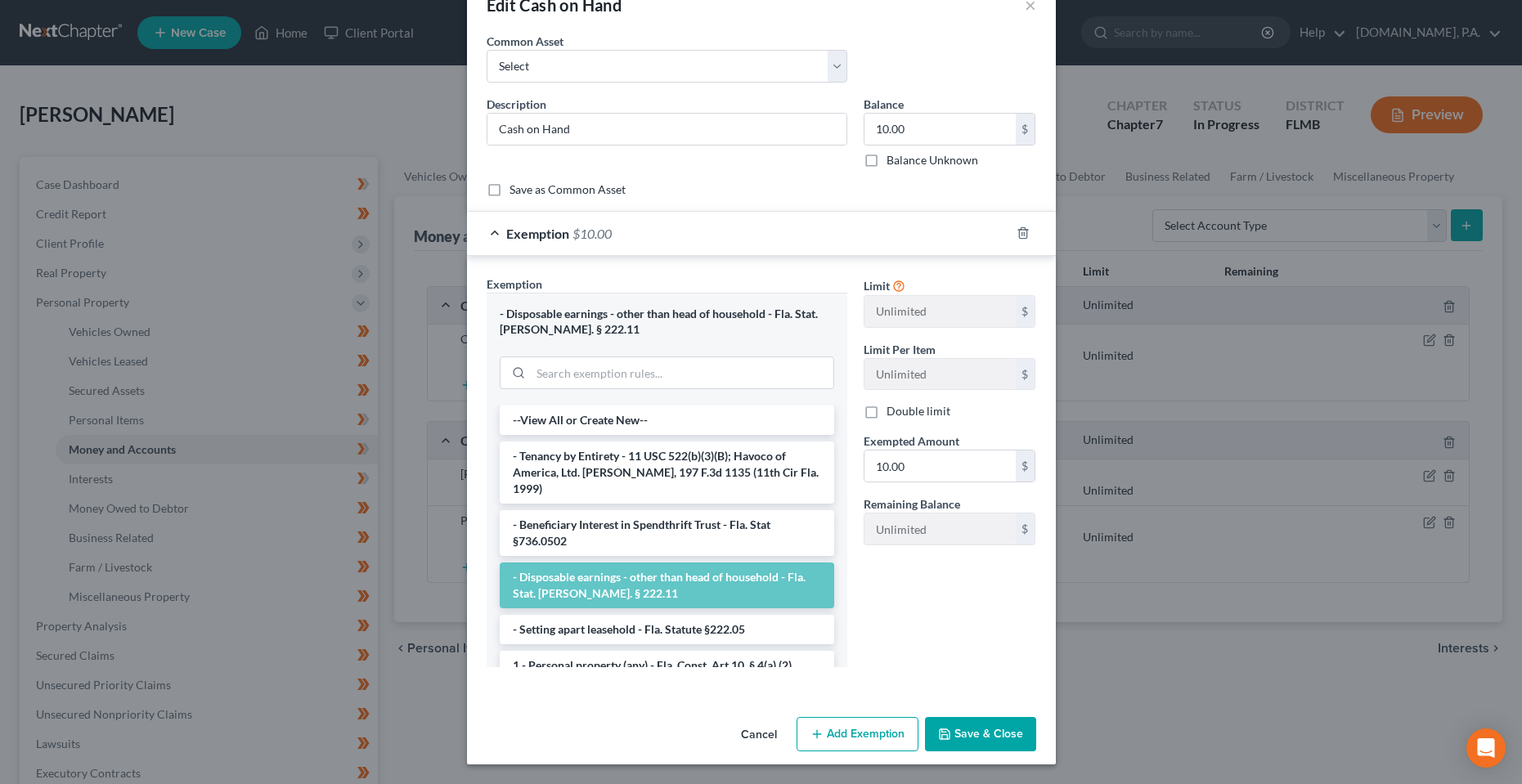
click at [974, 721] on button "Save & Close" at bounding box center [981, 734] width 111 height 34
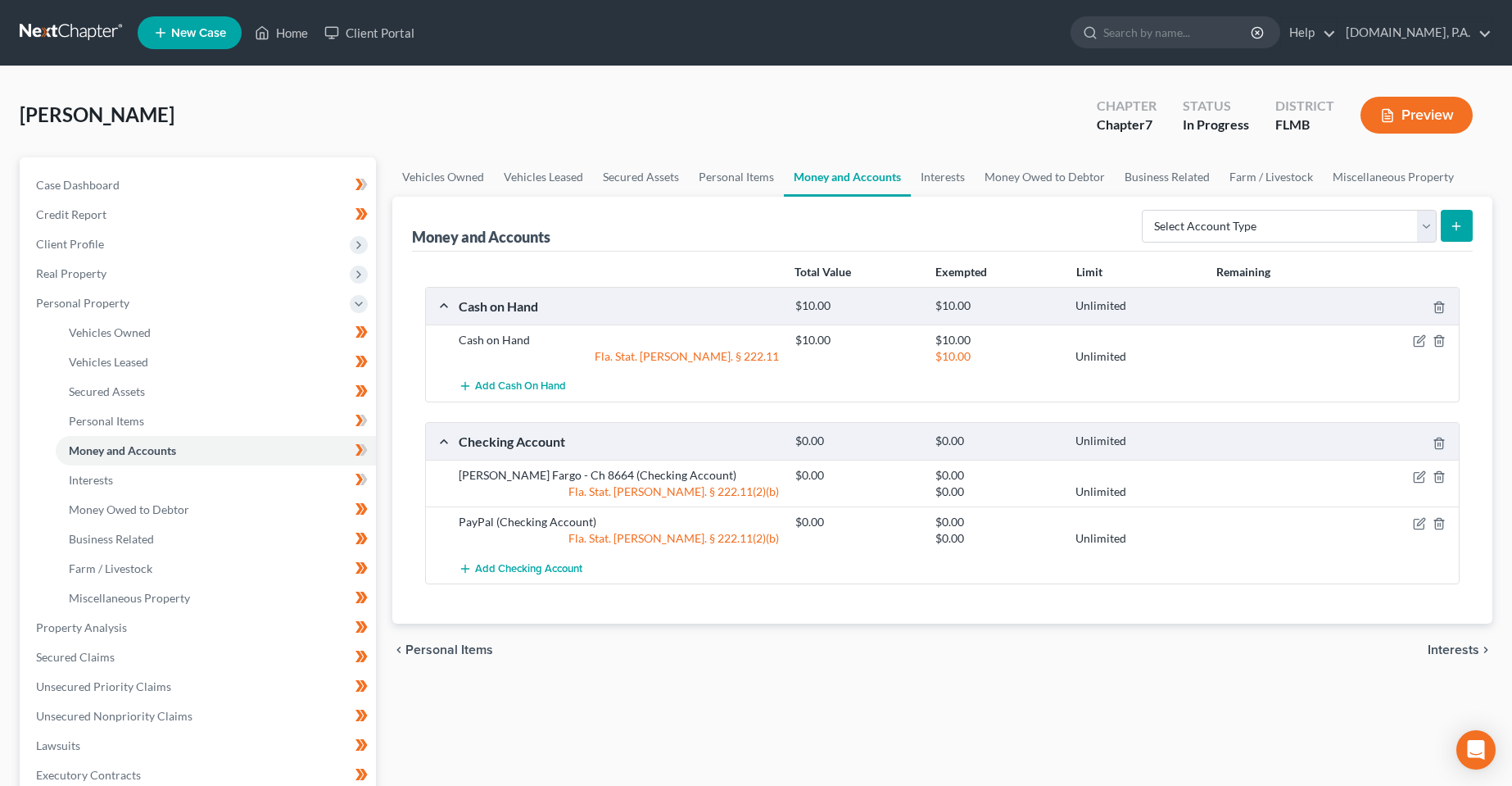
click at [1429, 485] on div "$0.00 Unlimited" at bounding box center [1124, 492] width 673 height 16
click at [1414, 478] on icon "button" at bounding box center [1419, 477] width 13 height 13
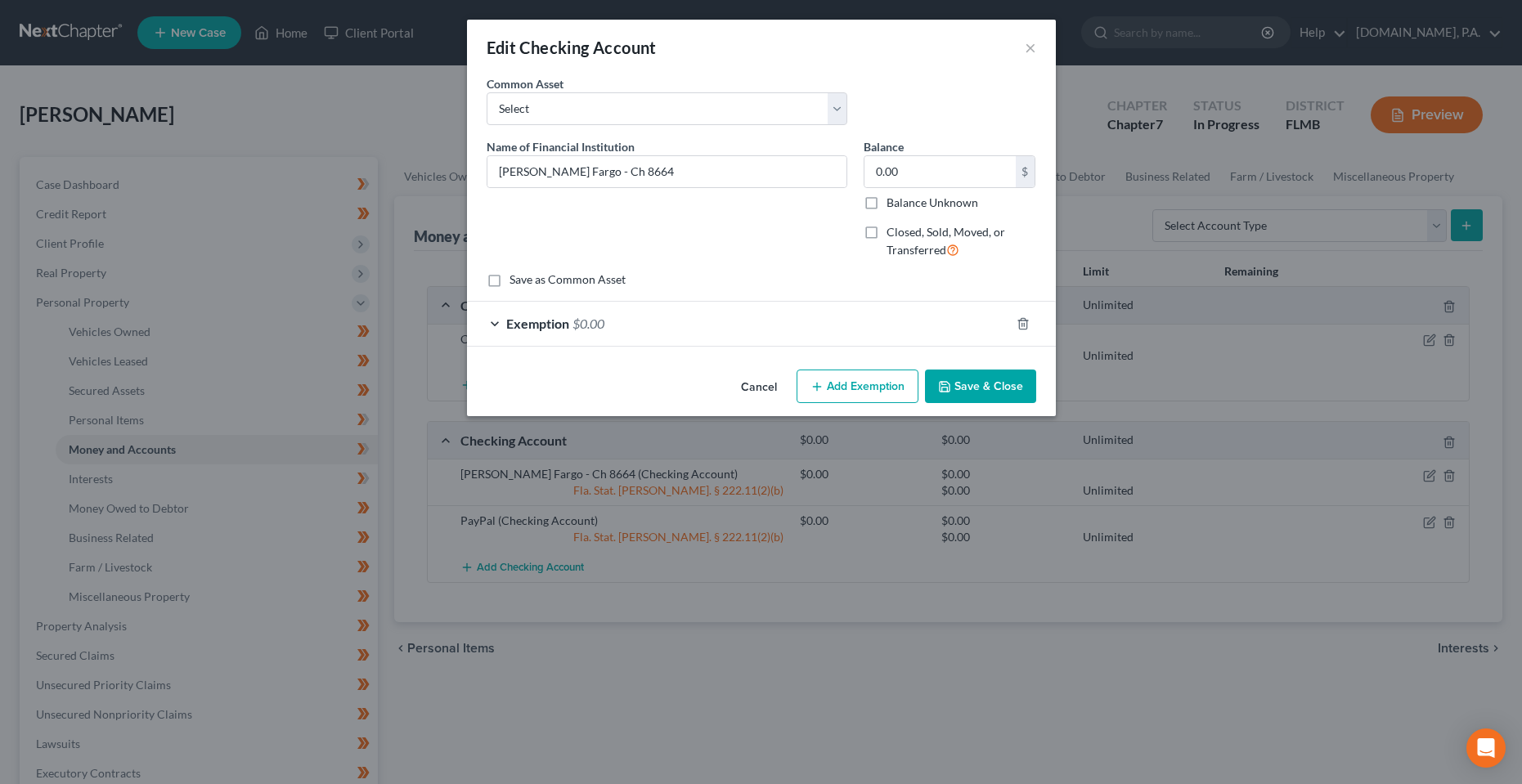
click at [643, 327] on div "Exemption $0.00" at bounding box center [738, 323] width 543 height 43
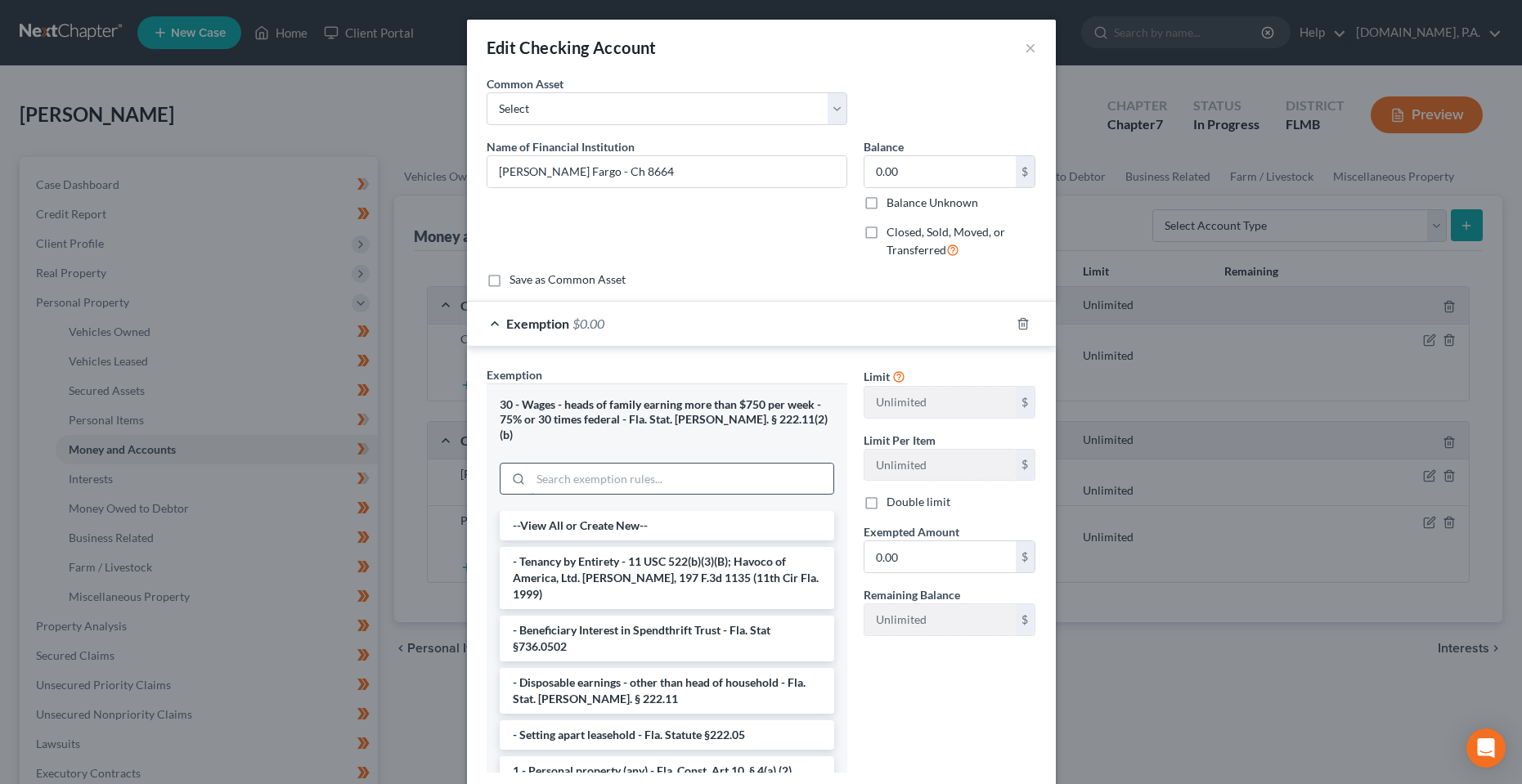
click at [626, 468] on input "search" at bounding box center [681, 479] width 302 height 31
click at [895, 176] on input "0.00" at bounding box center [940, 171] width 152 height 31
drag, startPoint x: 866, startPoint y: 170, endPoint x: 837, endPoint y: 170, distance: 29.0
click at [837, 170] on div "Name of Financial Institution * [PERSON_NAME] Fargo - Ch 8664 Balance 1,366.00 …" at bounding box center [761, 205] width 566 height 134
type input "1,366.00"
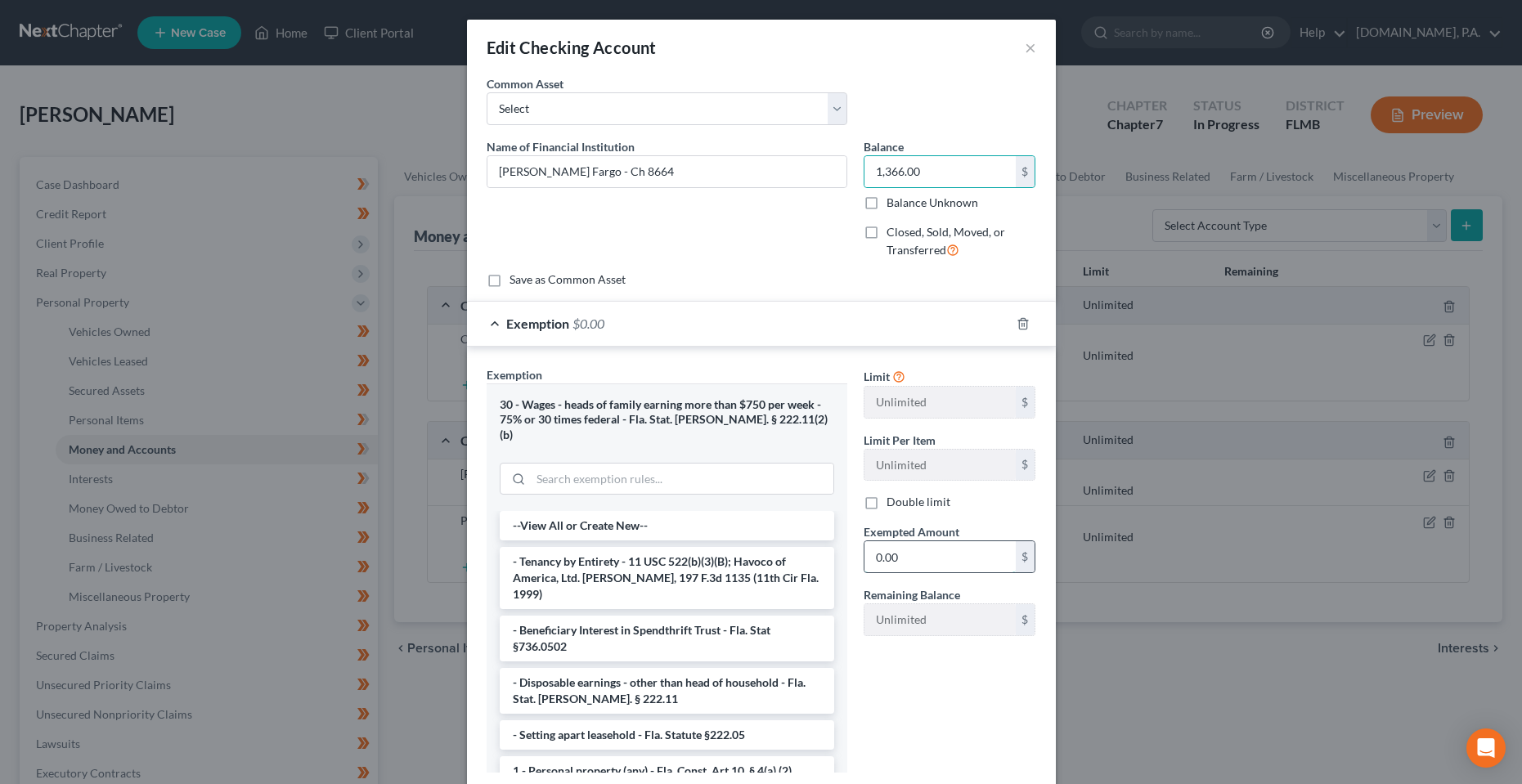
click at [936, 557] on input "0.00" at bounding box center [940, 556] width 152 height 31
paste input "1,366"
type input "1,366.00"
click at [922, 714] on div "Limit Unlimited $ Limit Per Item Unlimited $ Double limit Exempted Amount * 1,3…" at bounding box center [949, 576] width 189 height 420
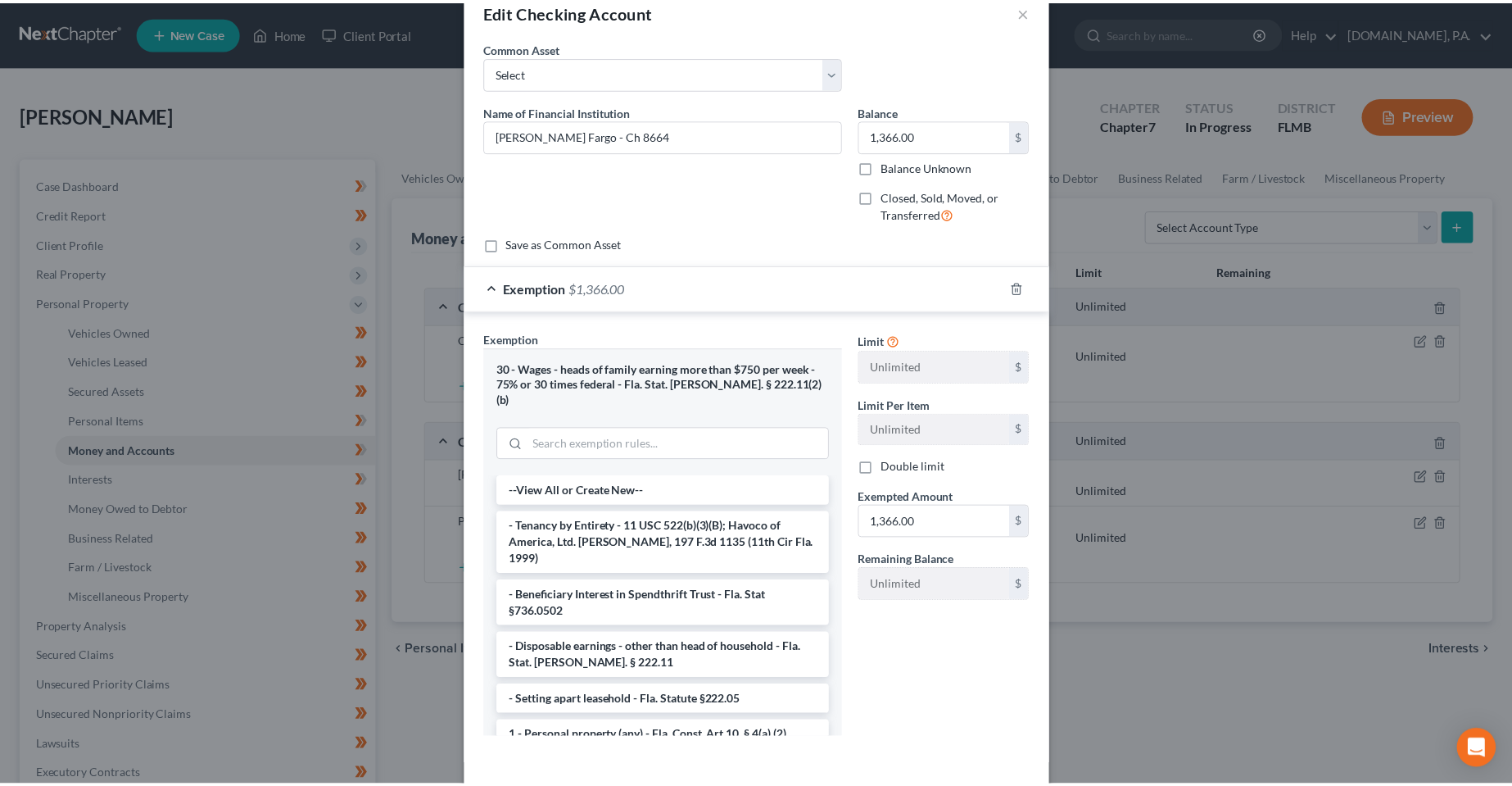
scroll to position [90, 0]
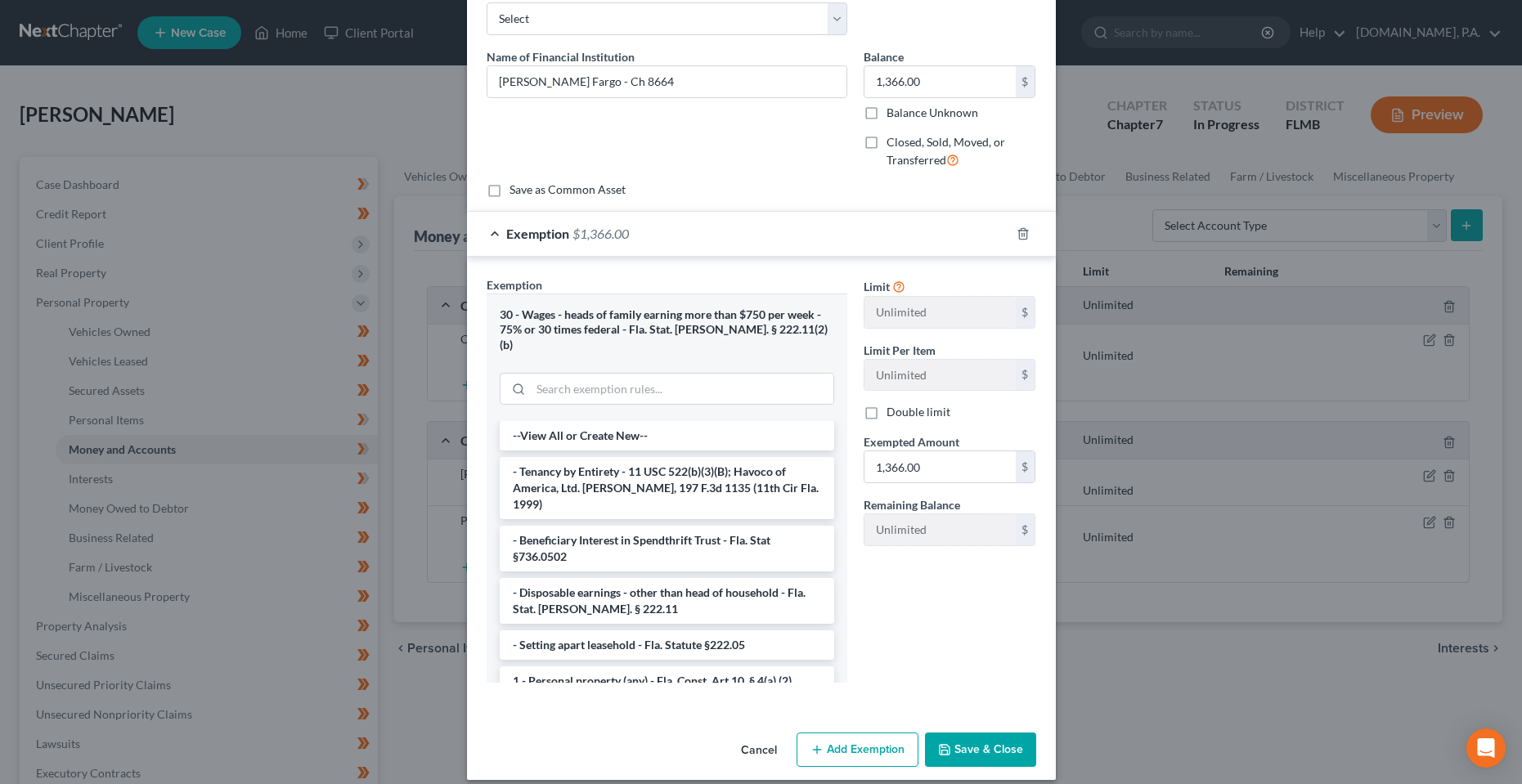
click at [995, 734] on button "Save & Close" at bounding box center [981, 750] width 111 height 34
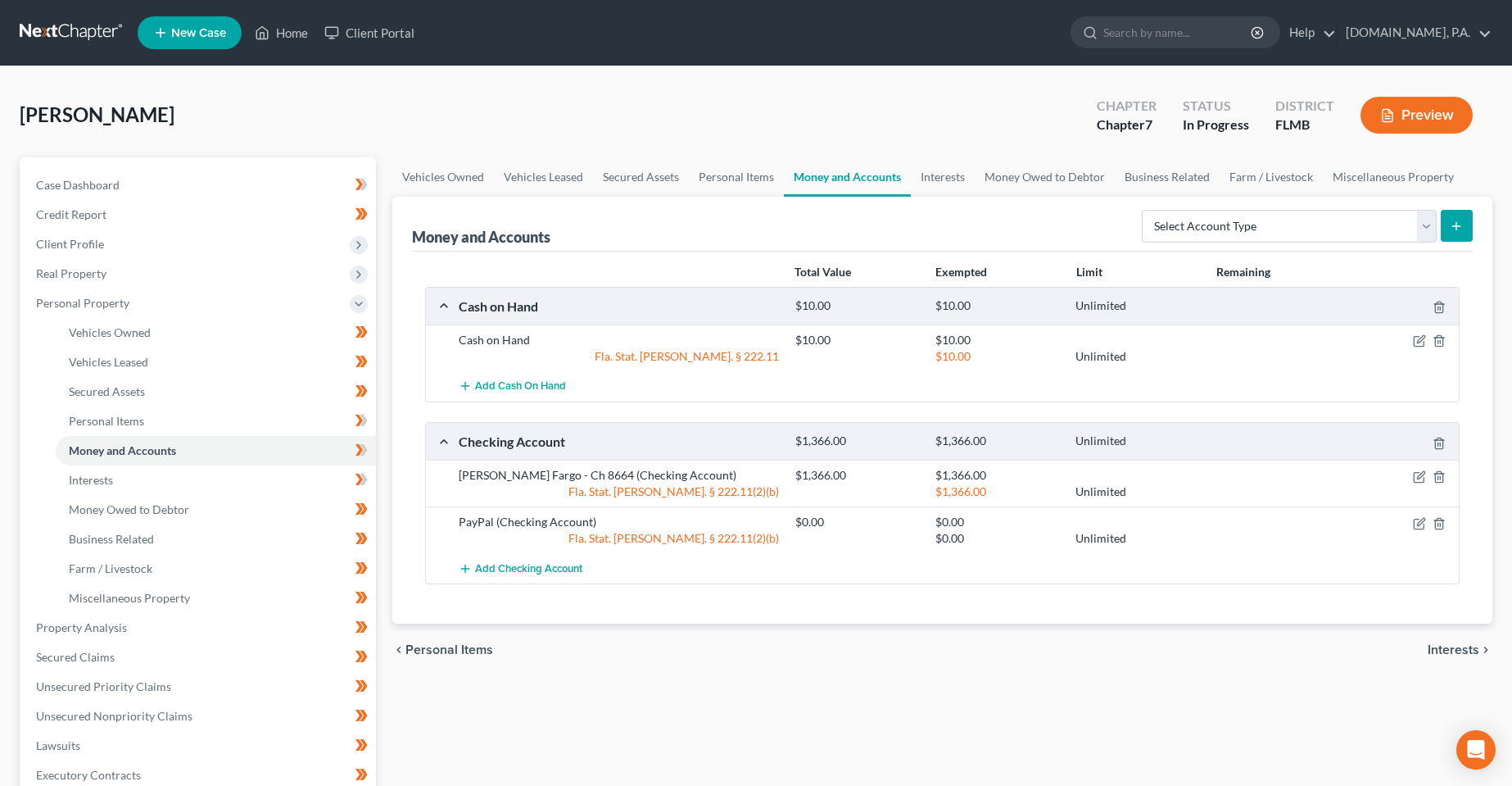
drag, startPoint x: 1177, startPoint y: 674, endPoint x: 1072, endPoint y: 659, distance: 106.1
click at [1171, 671] on div "chevron_left Personal Items Interests chevron_right" at bounding box center [943, 650] width 1101 height 52
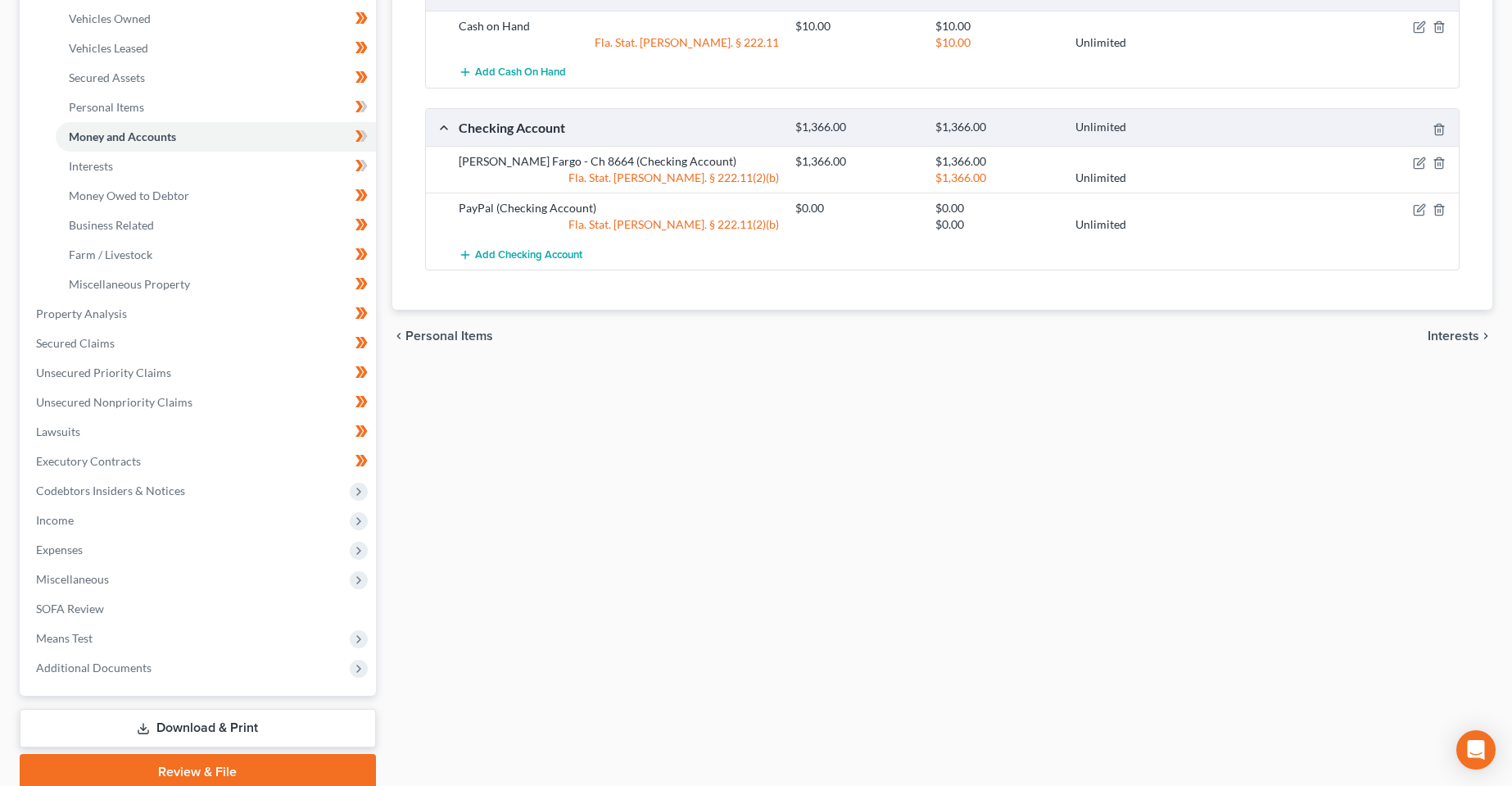
scroll to position [380, 0]
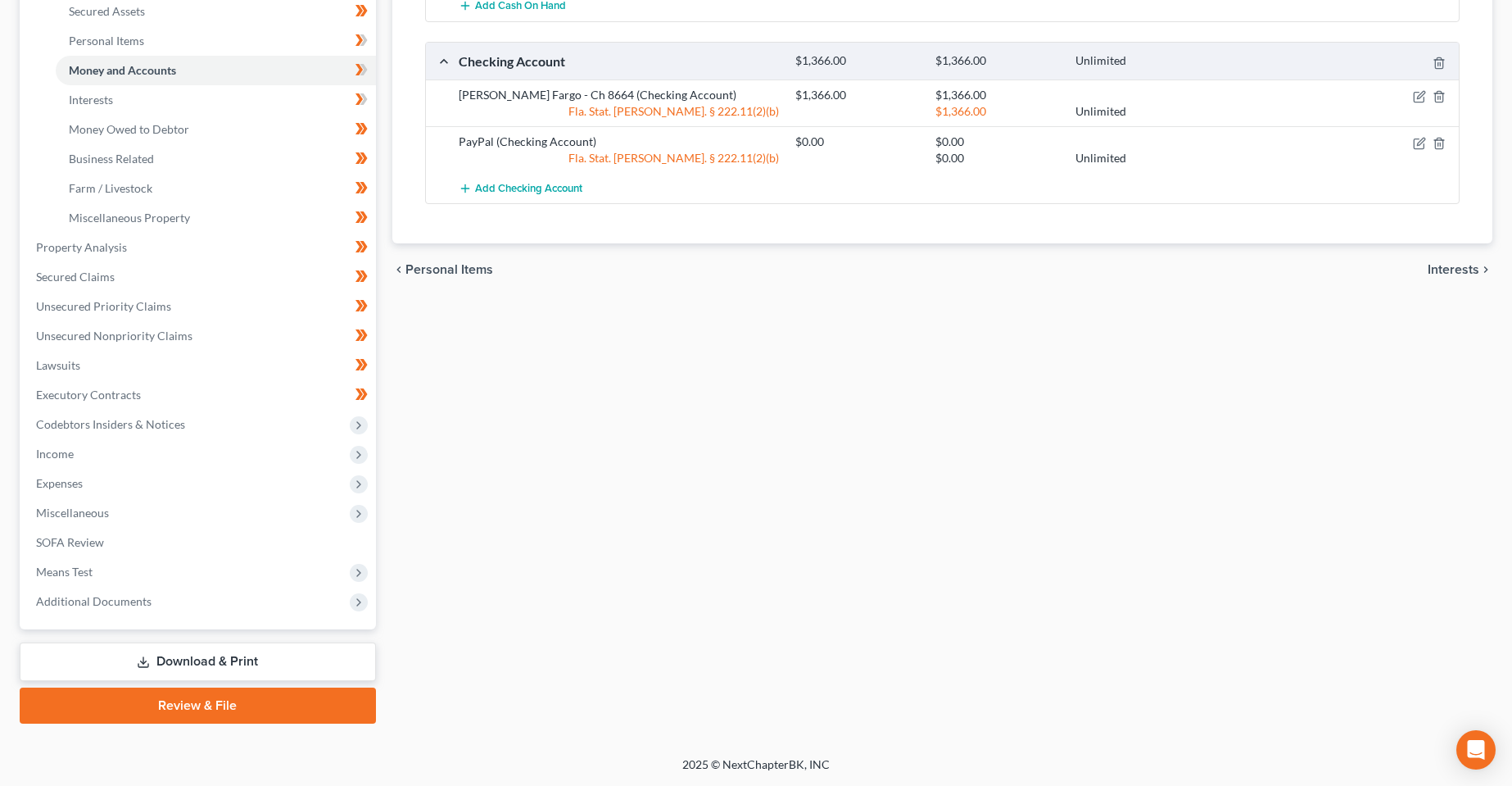
drag, startPoint x: 177, startPoint y: 699, endPoint x: 698, endPoint y: 583, distance: 533.8
click at [177, 699] on link "Review & File" at bounding box center [198, 706] width 356 height 36
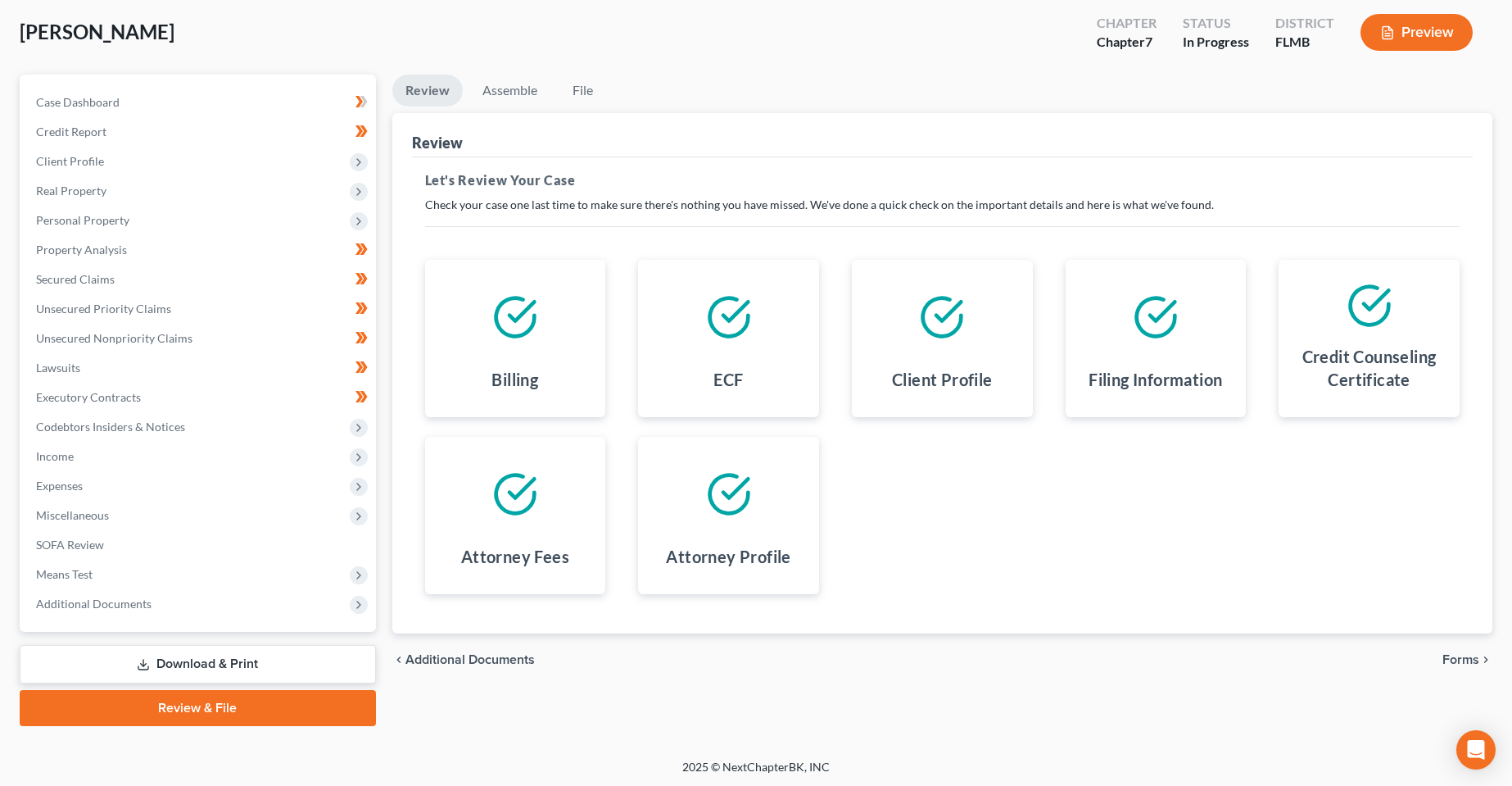
scroll to position [85, 0]
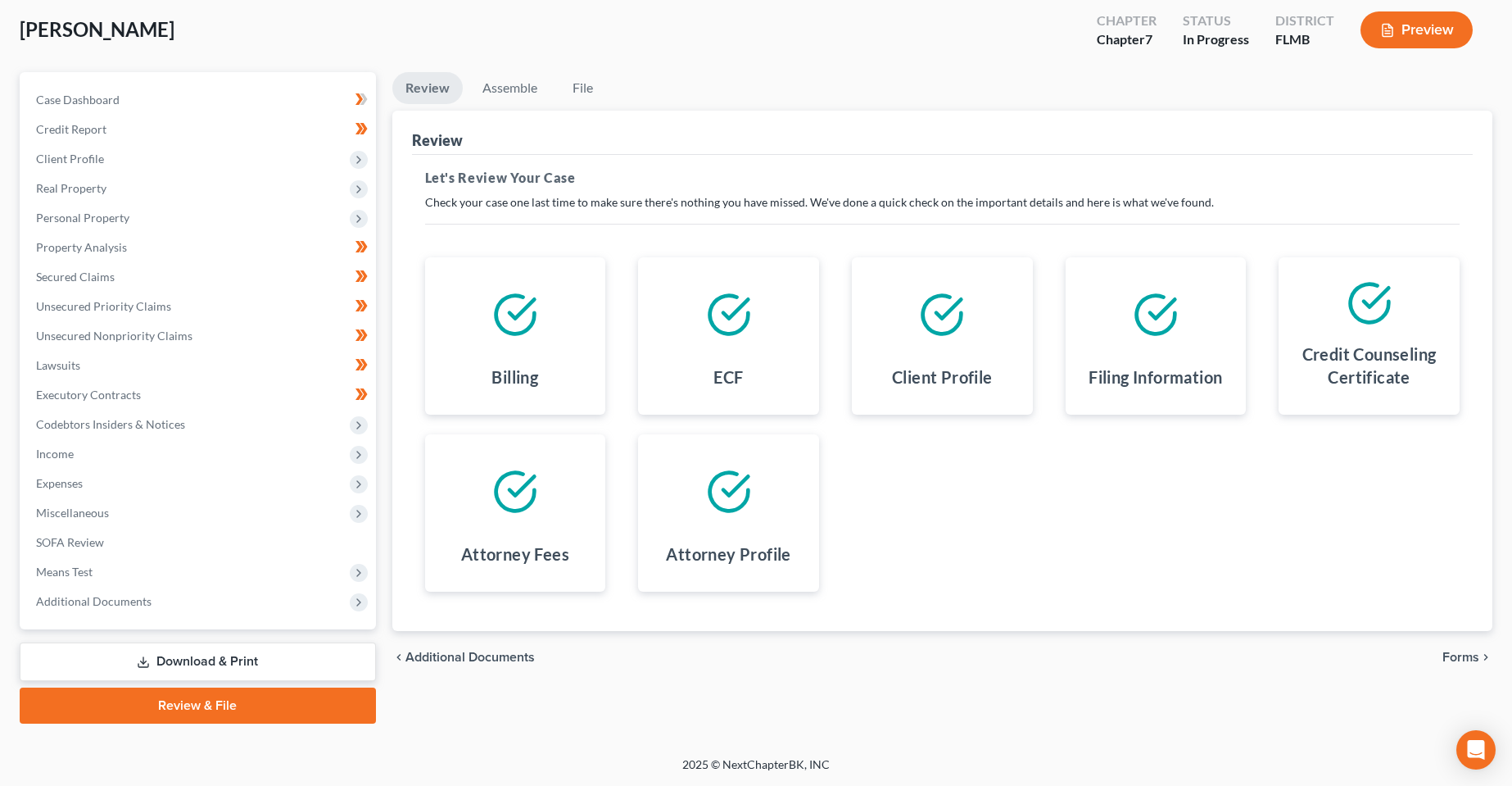
click at [1456, 658] on span "Forms" at bounding box center [1461, 657] width 37 height 13
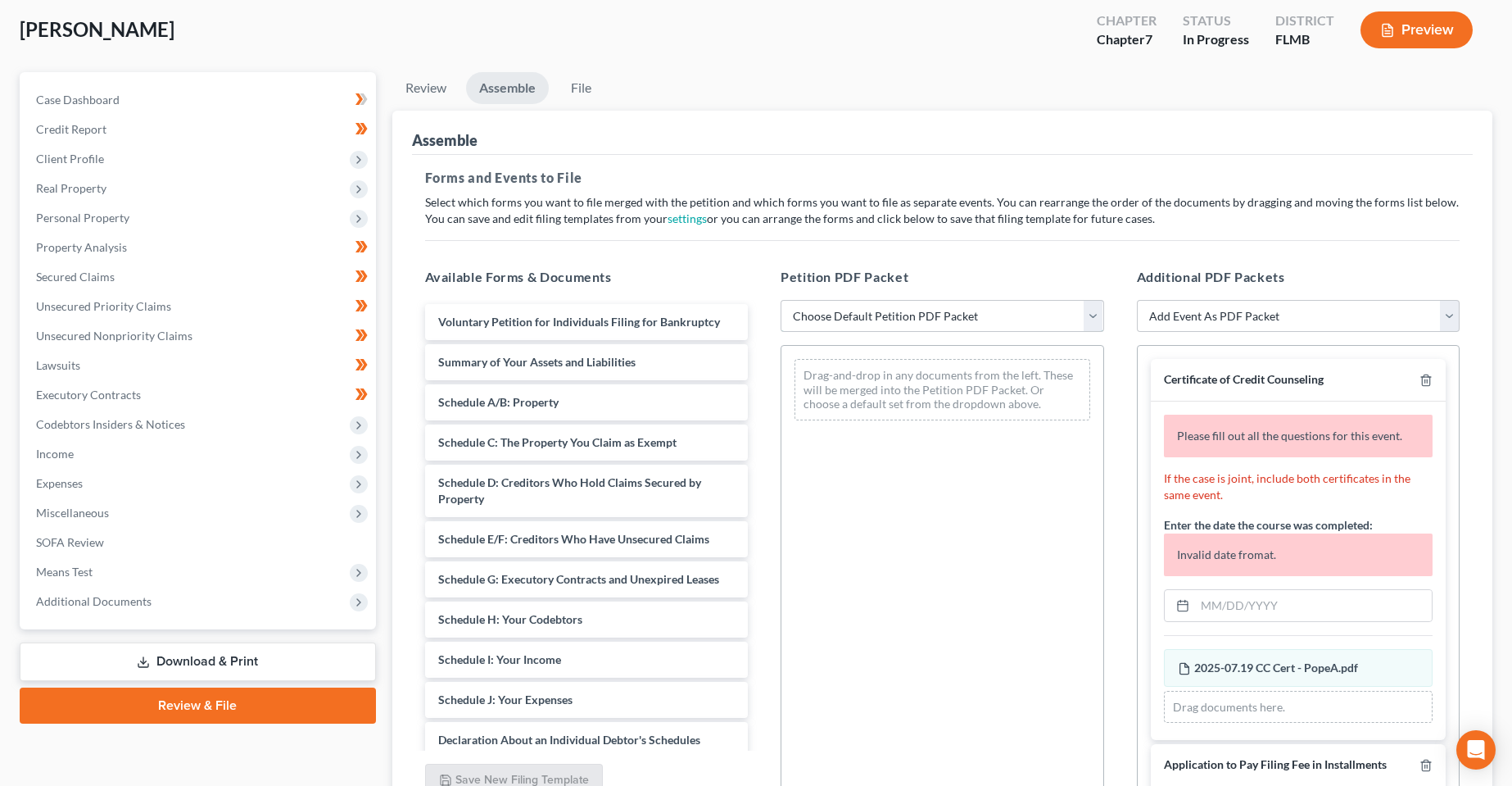
click at [908, 324] on select "Choose Default Petition PDF Packet Complete Bankruptcy Petition (all forms and …" at bounding box center [943, 317] width 324 height 32
select select "1"
click at [781, 300] on select "Choose Default Petition PDF Packet Complete Bankruptcy Petition (all forms and …" at bounding box center [943, 317] width 324 height 32
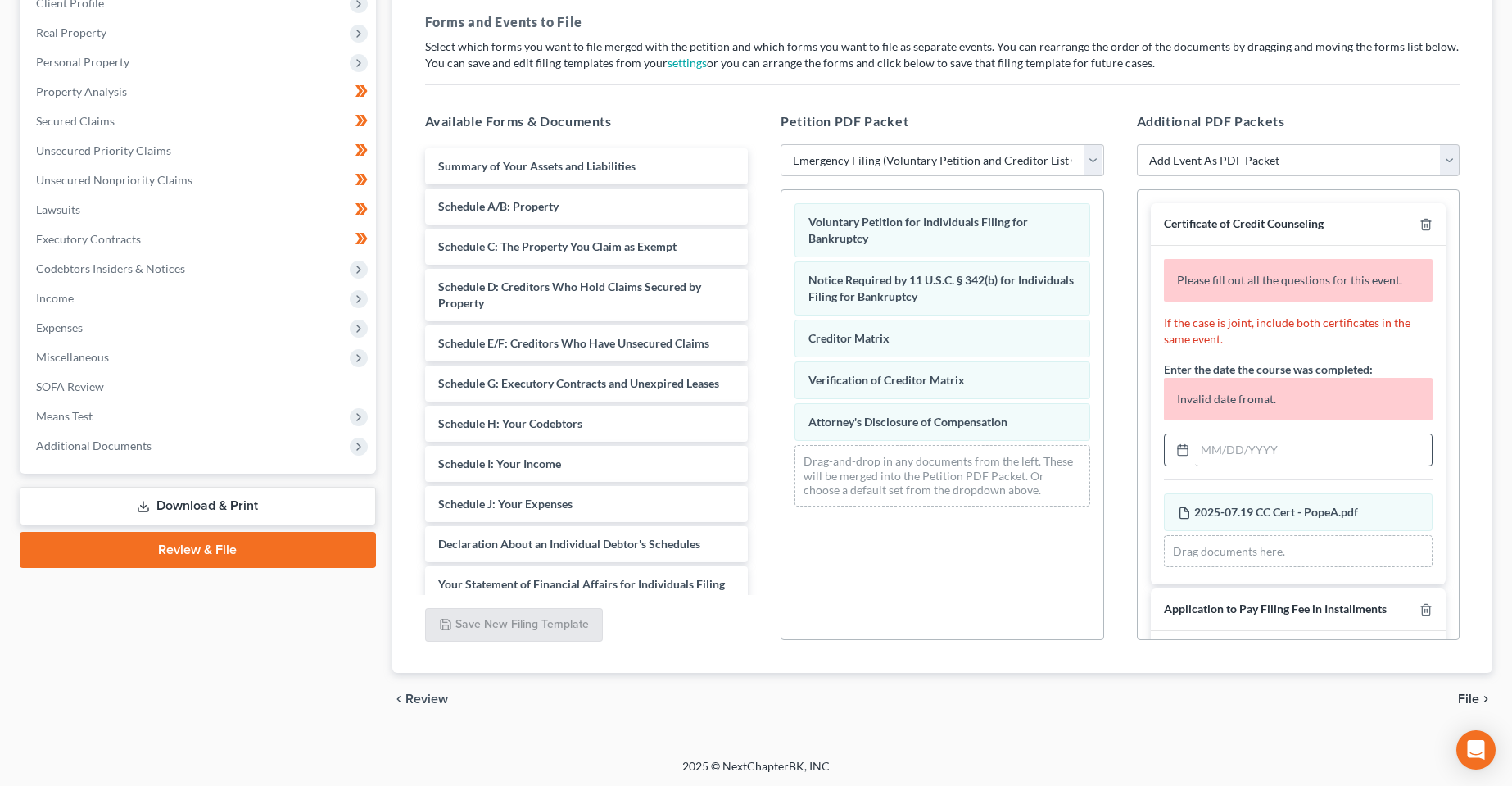
scroll to position [243, 0]
click at [1268, 457] on input "text" at bounding box center [1314, 448] width 237 height 31
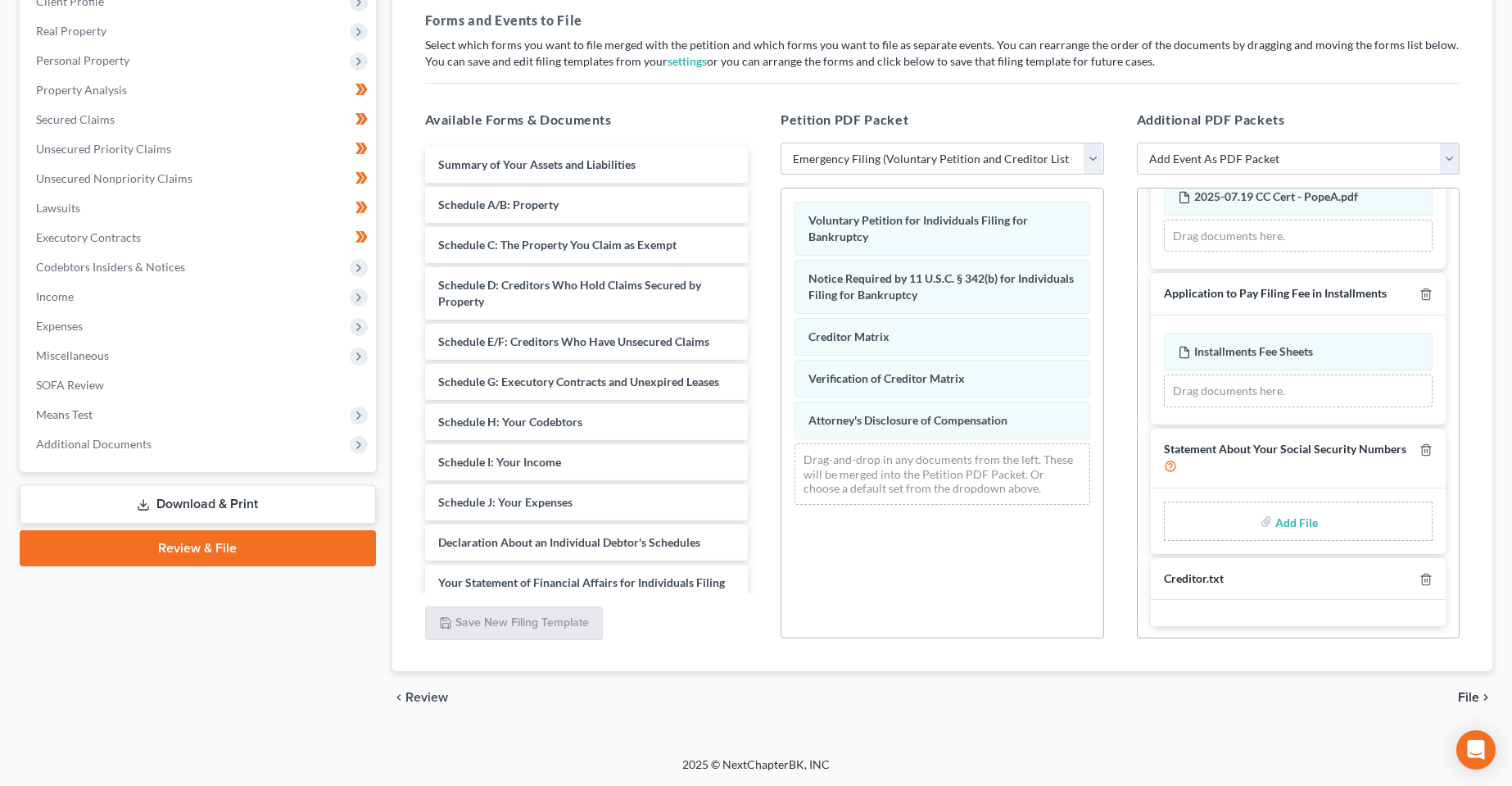
scroll to position [204, 0]
type input "[DATE]"
type input "C:\fakepath\Form 121 - PopeA.pdf"
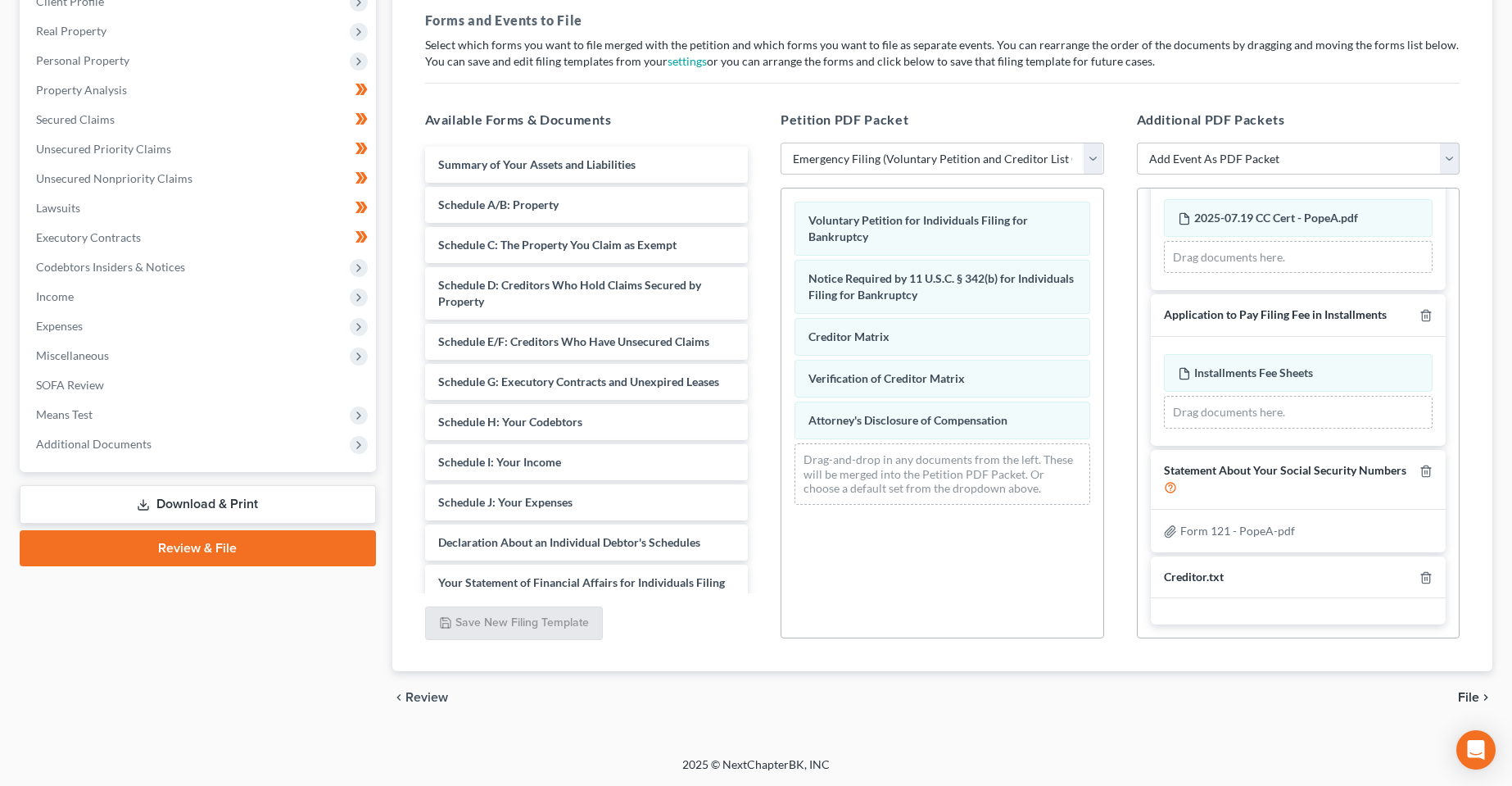
click at [862, 738] on div "[PERSON_NAME] Upgraded Chapter Chapter 7 Status In [GEOGRAPHIC_DATA] [GEOGRAPHI…" at bounding box center [756, 290] width 1512 height 933
click at [1468, 701] on span "File" at bounding box center [1469, 697] width 22 height 13
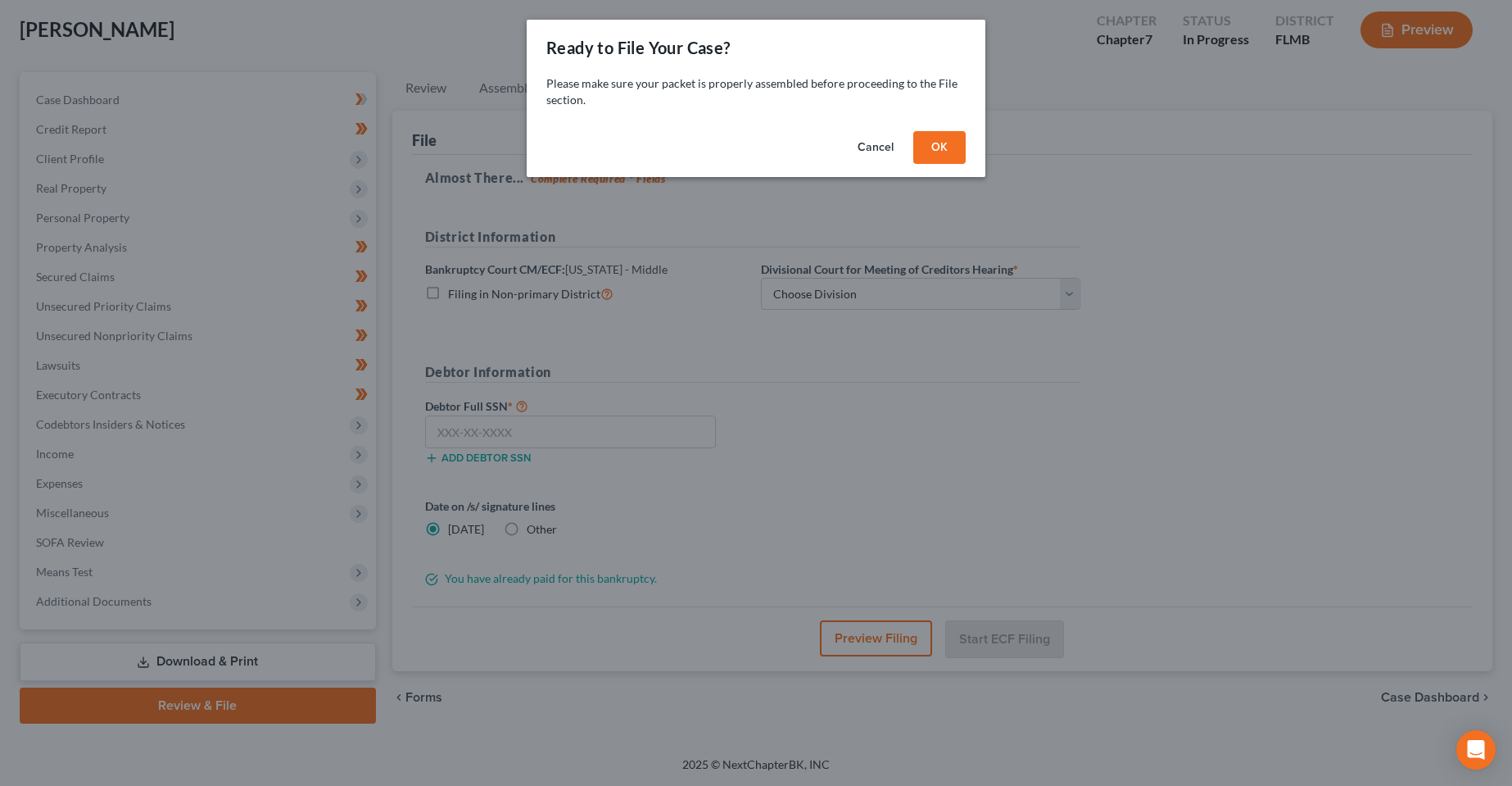
scroll to position [85, 0]
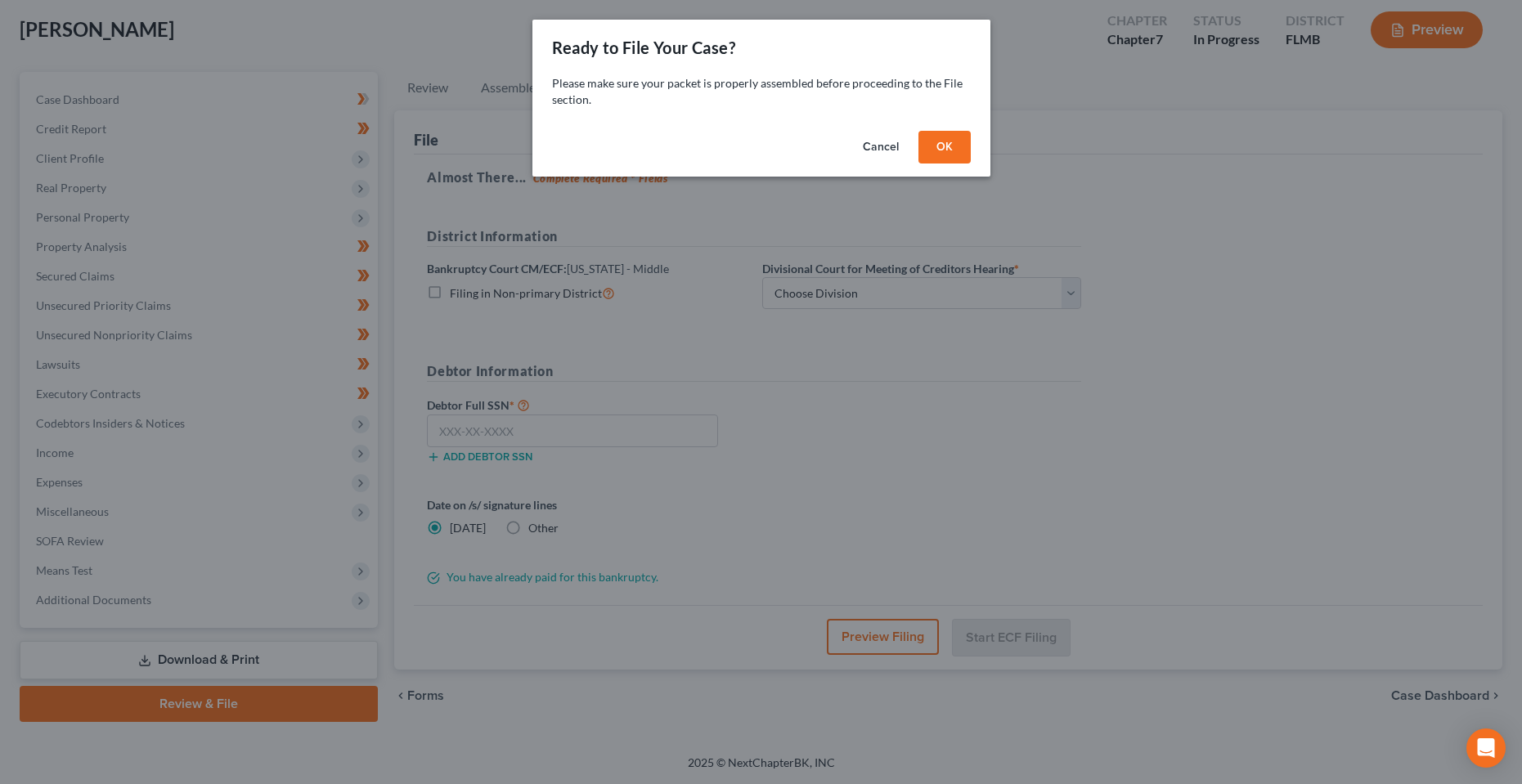
drag, startPoint x: 956, startPoint y: 166, endPoint x: 952, endPoint y: 144, distance: 22.4
click at [956, 164] on div "Cancel OK" at bounding box center [761, 151] width 458 height 52
click at [952, 144] on button "OK" at bounding box center [944, 147] width 52 height 32
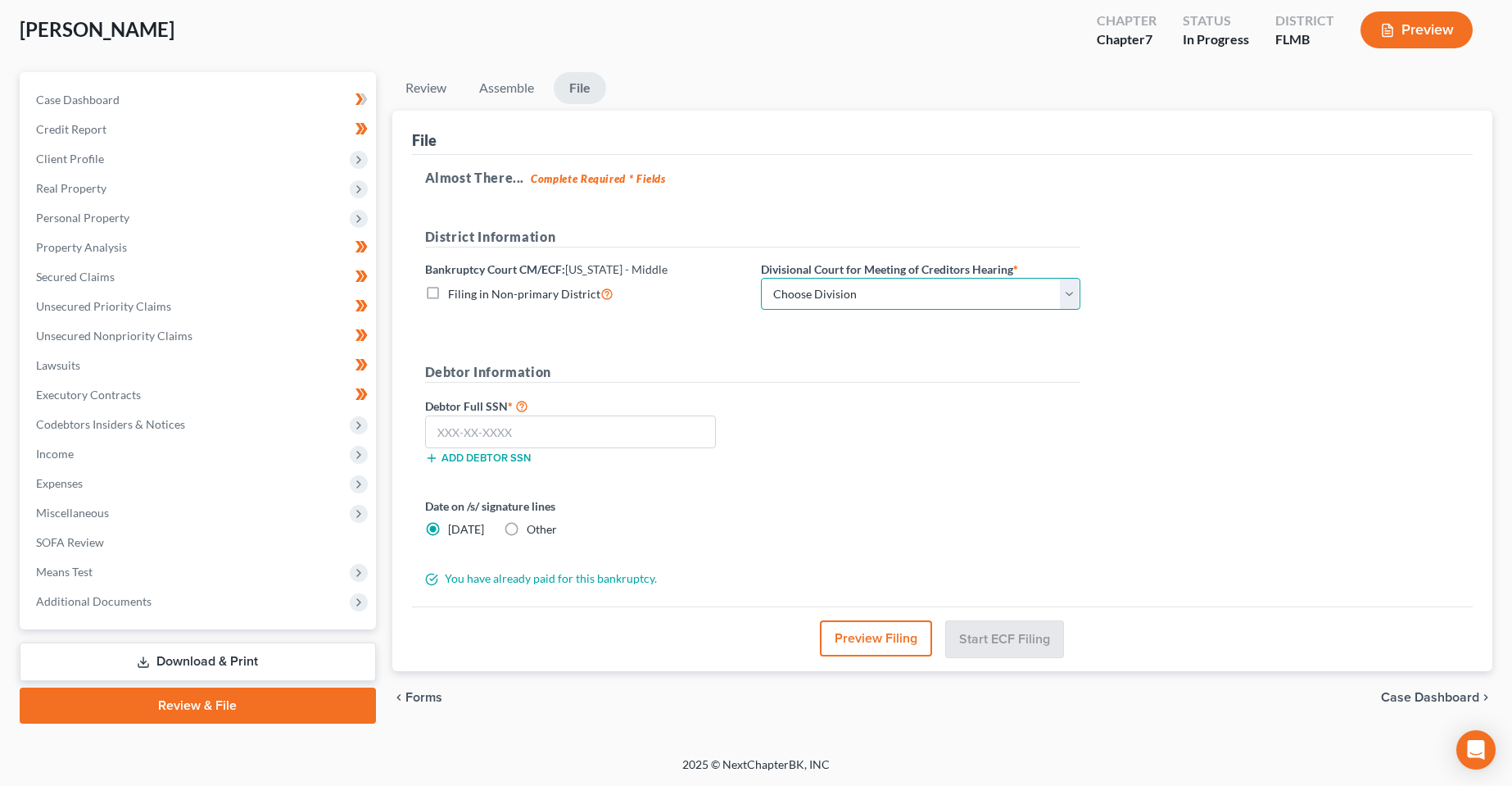
click at [880, 298] on select "Choose Division [GEOGRAPHIC_DATA][PERSON_NAME] [GEOGRAPHIC_DATA] [GEOGRAPHIC_DA…" at bounding box center [921, 294] width 319 height 32
select select "2"
click at [761, 278] on select "Choose Division [GEOGRAPHIC_DATA][PERSON_NAME] [GEOGRAPHIC_DATA] [GEOGRAPHIC_DA…" at bounding box center [921, 294] width 319 height 32
click at [894, 531] on div "Date on /s/ signature lines [DATE] Other" at bounding box center [752, 523] width 672 height 53
click at [1228, 337] on div "Almost There... Complete Required * Fields District Information Bankruptcy Cour…" at bounding box center [942, 380] width 1062 height 452
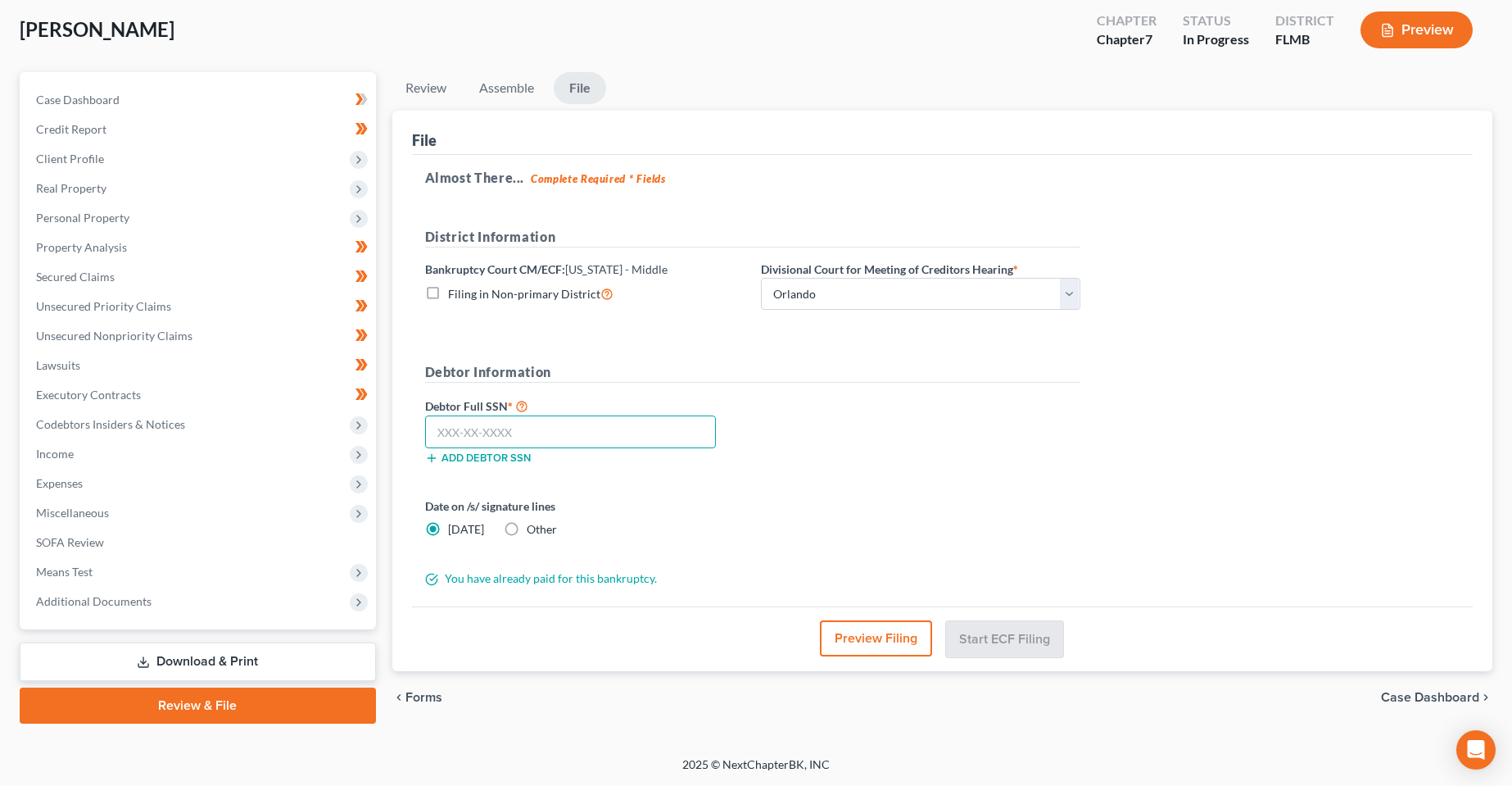
click at [589, 425] on input "text" at bounding box center [571, 432] width 291 height 32
type input "590-86-0622"
click at [1045, 416] on div "Debtor Full SSN * 590-86-0622 Add debtor SSN" at bounding box center [752, 436] width 672 height 82
click at [1001, 642] on button "Start ECF Filing" at bounding box center [1005, 639] width 117 height 36
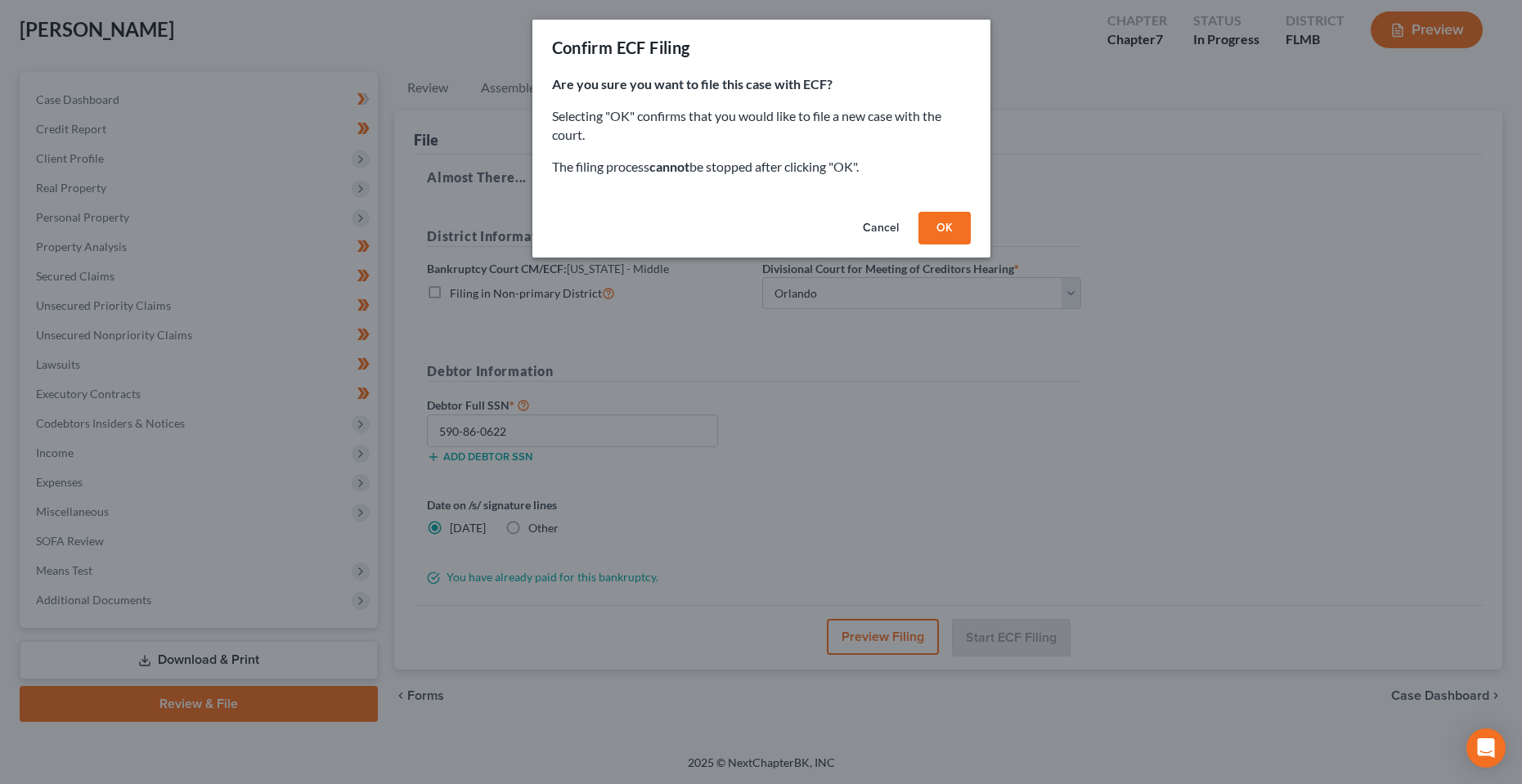
click at [956, 226] on button "OK" at bounding box center [944, 228] width 52 height 32
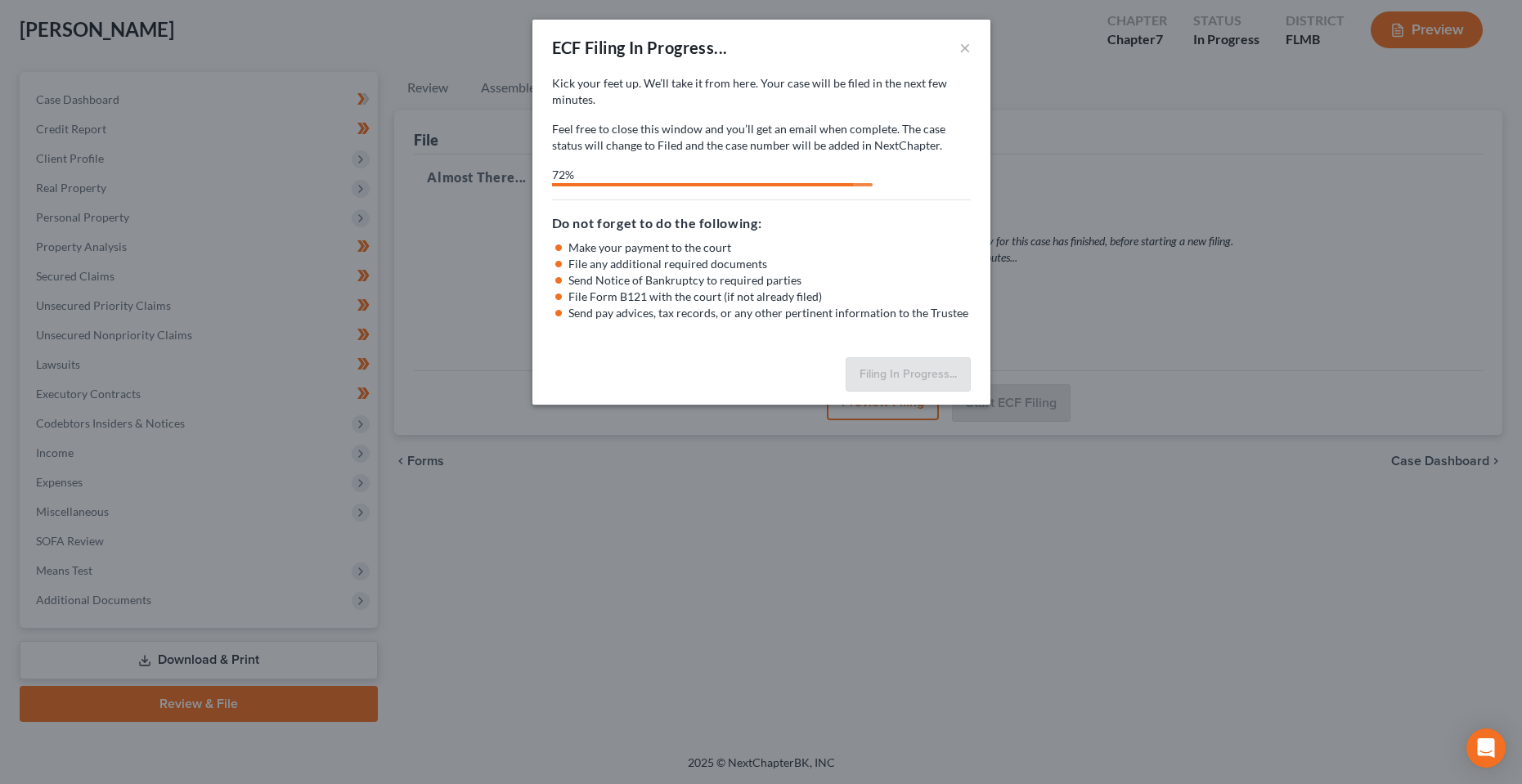
select select "2"
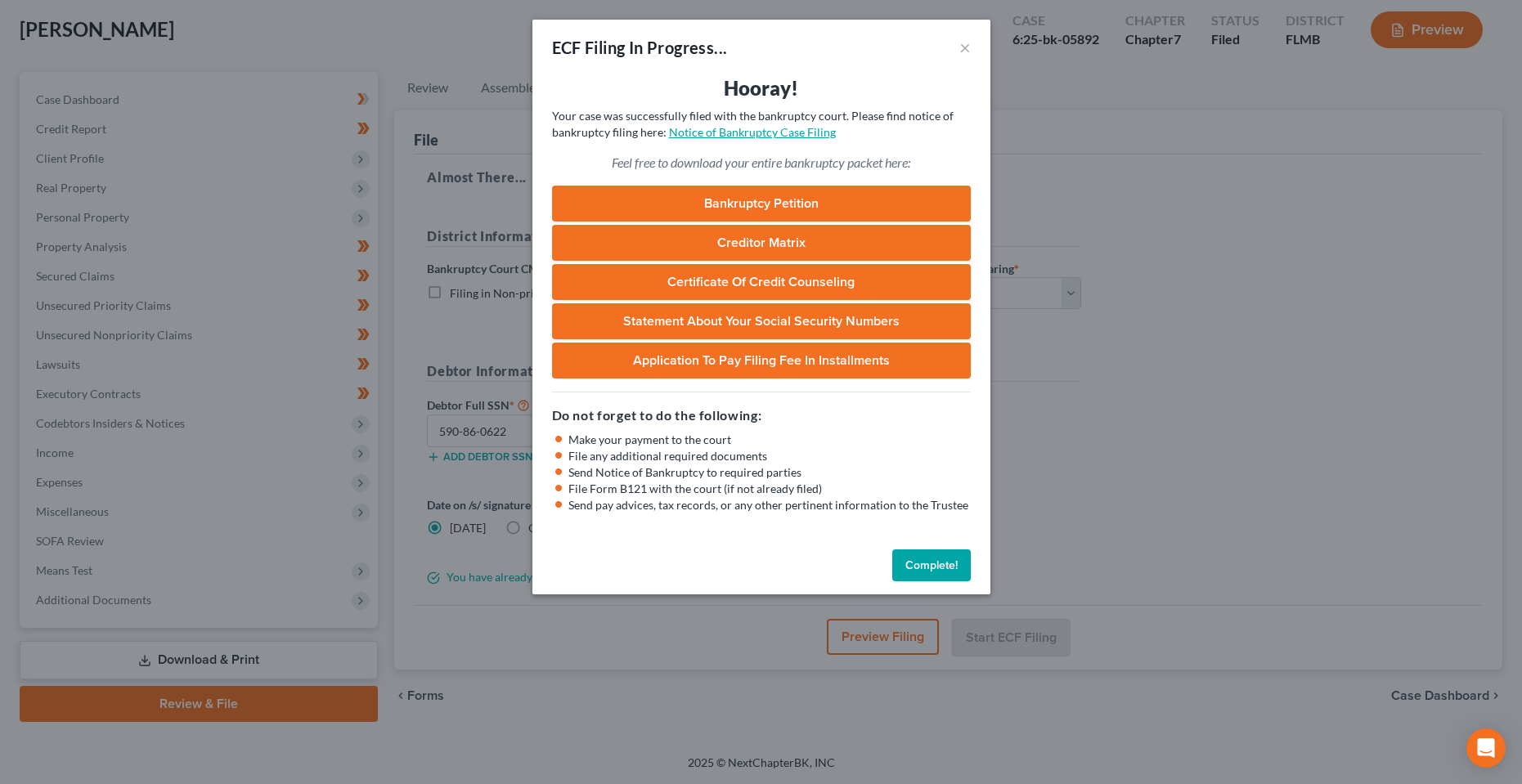
click at [767, 130] on link "Notice of Bankruptcy Case Filing" at bounding box center [753, 131] width 167 height 13
click at [954, 573] on button "Complete!" at bounding box center [931, 565] width 78 height 32
